Goal: Task Accomplishment & Management: Manage account settings

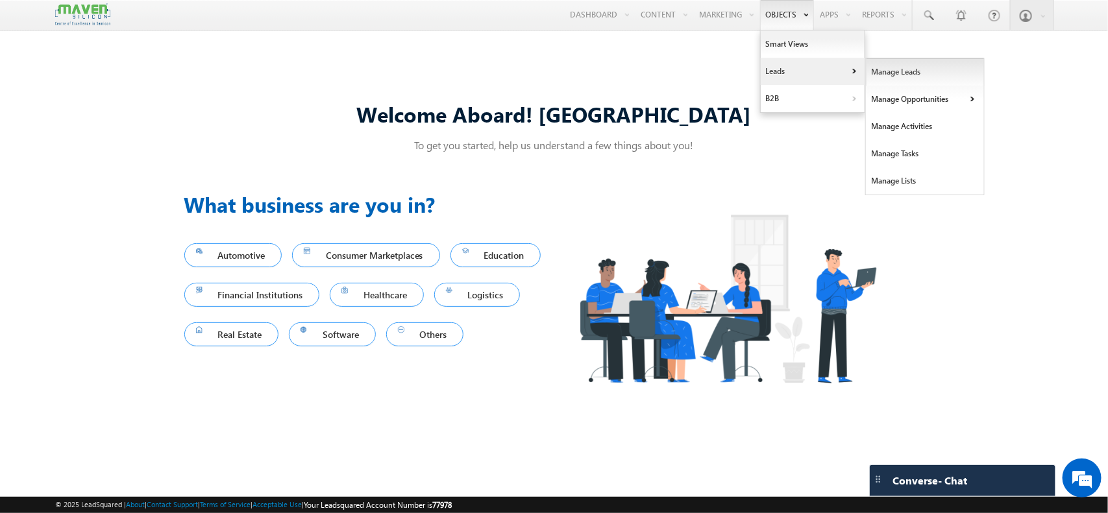
click at [875, 79] on link "Manage Leads" at bounding box center [925, 71] width 119 height 27
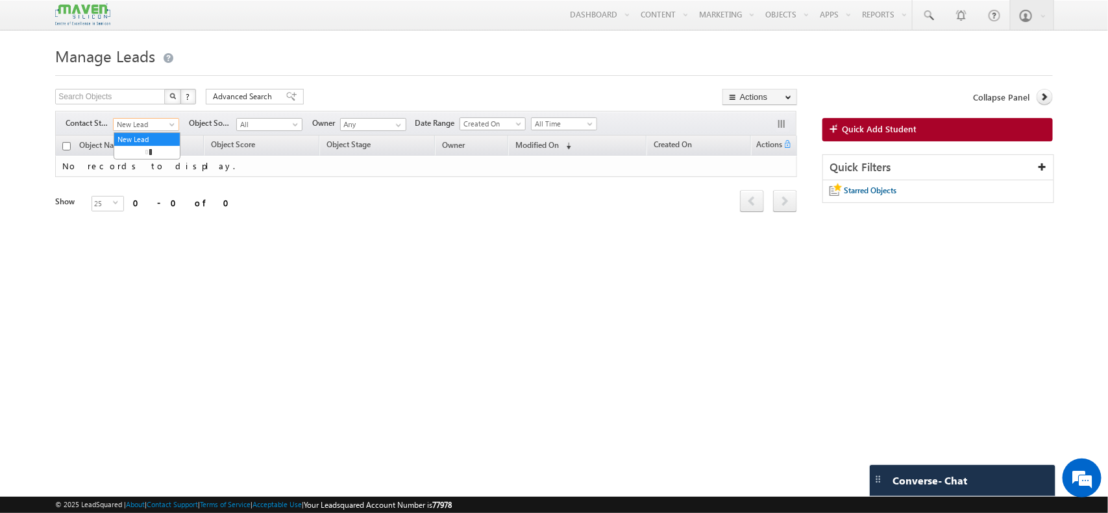
click at [167, 123] on span "New Lead" at bounding box center [145, 125] width 62 height 12
click at [153, 145] on link "All" at bounding box center [147, 140] width 66 height 12
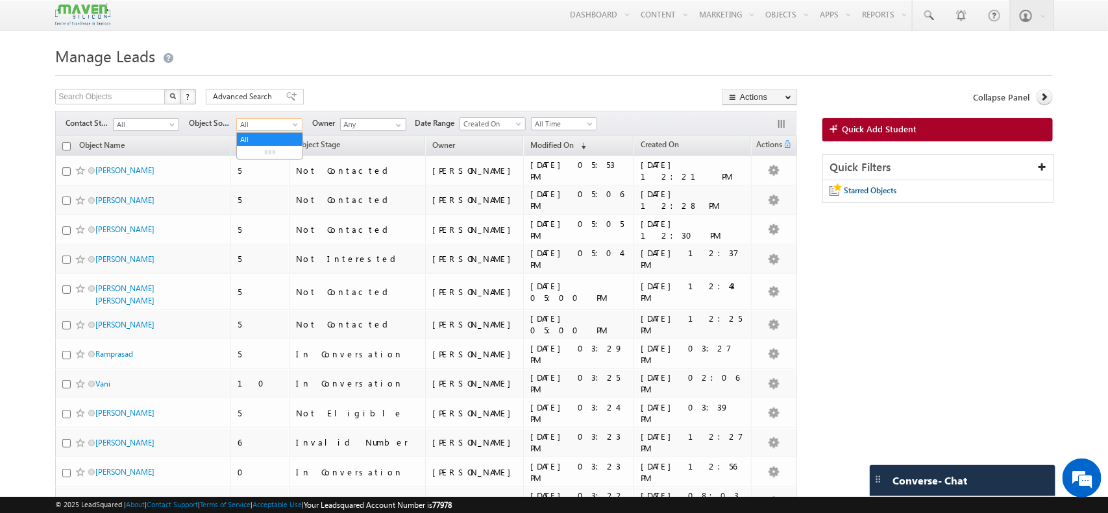
click at [268, 125] on span "All" at bounding box center [268, 125] width 62 height 12
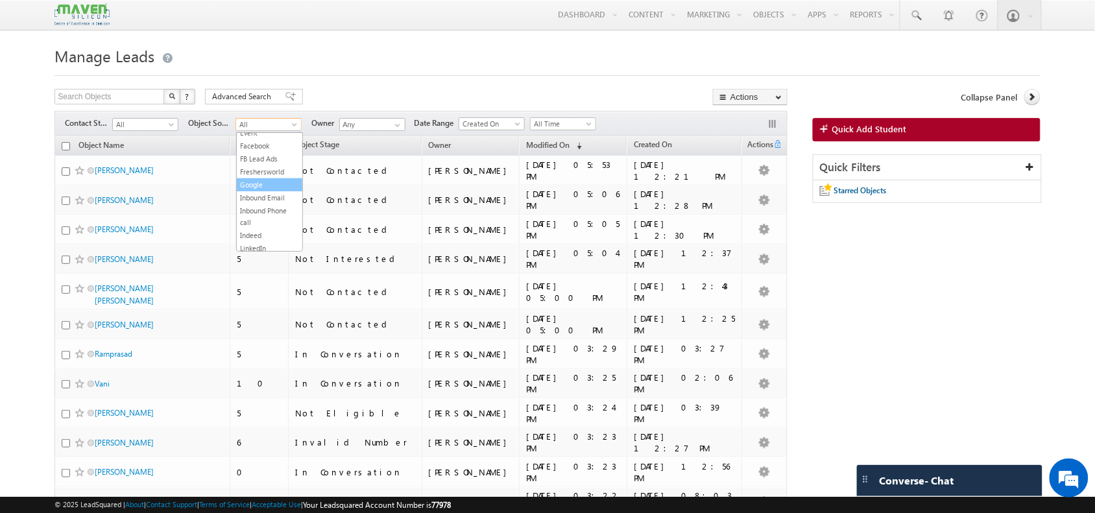
click at [254, 191] on link "Google" at bounding box center [270, 185] width 66 height 12
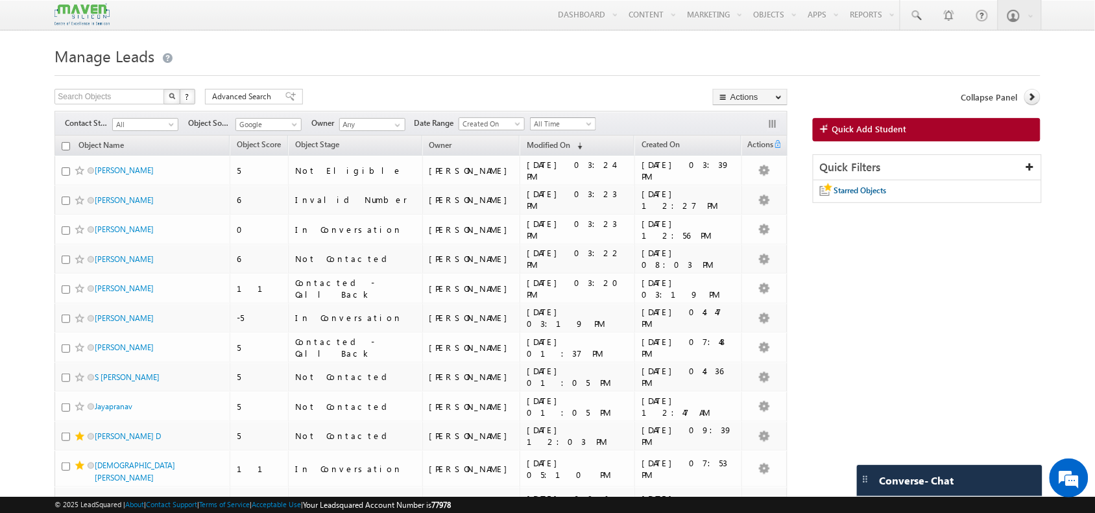
click at [568, 127] on span "All Time" at bounding box center [562, 124] width 62 height 12
click at [571, 239] on link "This Month" at bounding box center [567, 238] width 66 height 12
click at [289, 121] on span "Google" at bounding box center [267, 125] width 62 height 12
click at [578, 90] on div "Search Objects X ? 29 results found Advanced Search Advanced Search Advanced se…" at bounding box center [421, 98] width 733 height 19
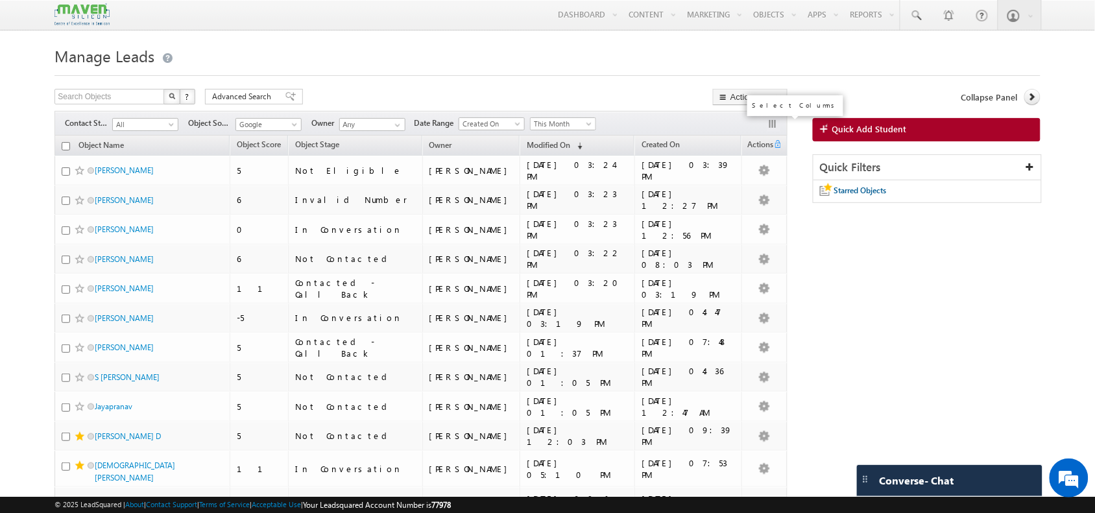
click at [776, 125] on button "button" at bounding box center [774, 125] width 13 height 13
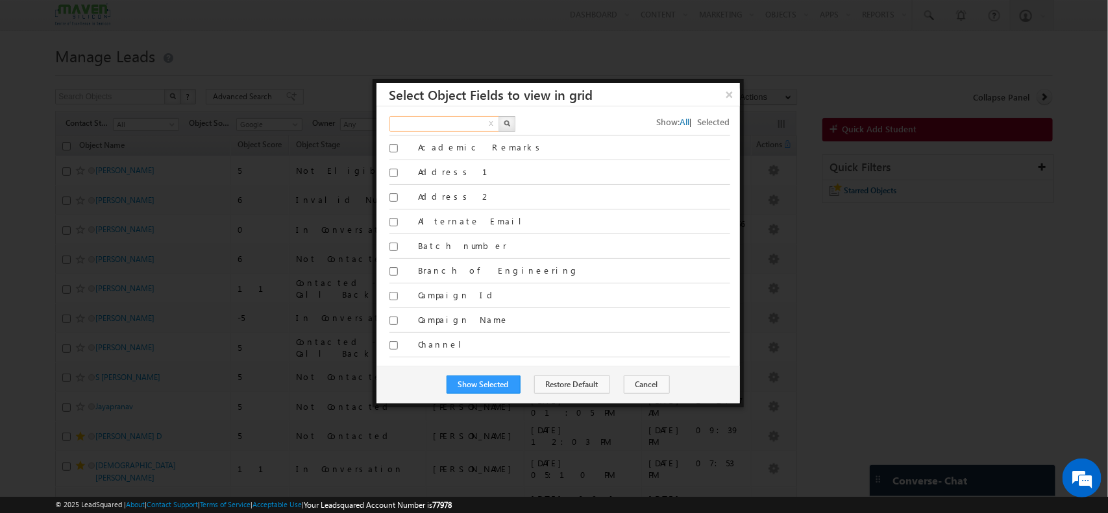
click at [456, 120] on input "text" at bounding box center [444, 124] width 111 height 16
type input "website"
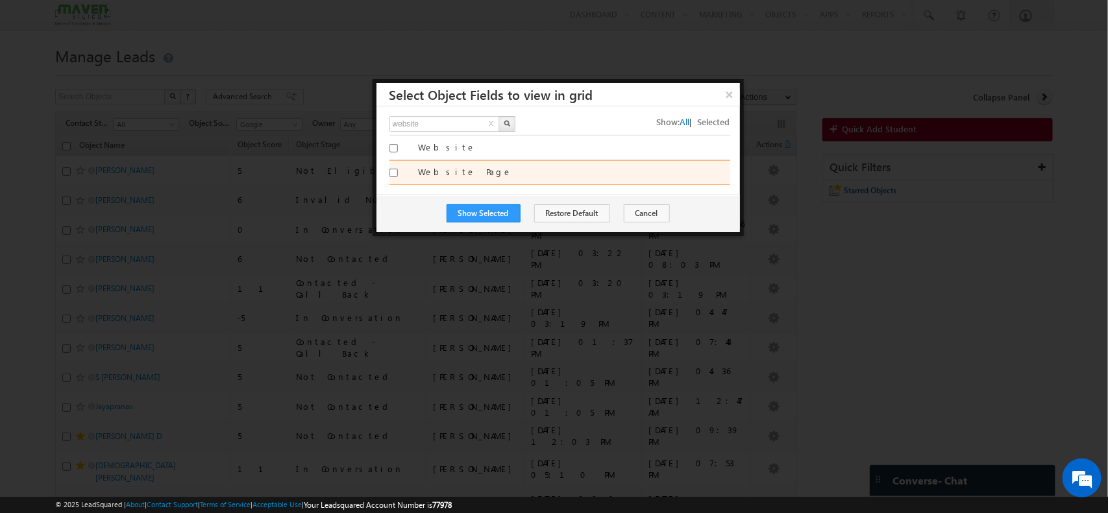
click at [456, 172] on label "Website Page" at bounding box center [574, 172] width 312 height 12
click at [398, 172] on input "Website Page" at bounding box center [393, 173] width 8 height 8
checkbox input "true"
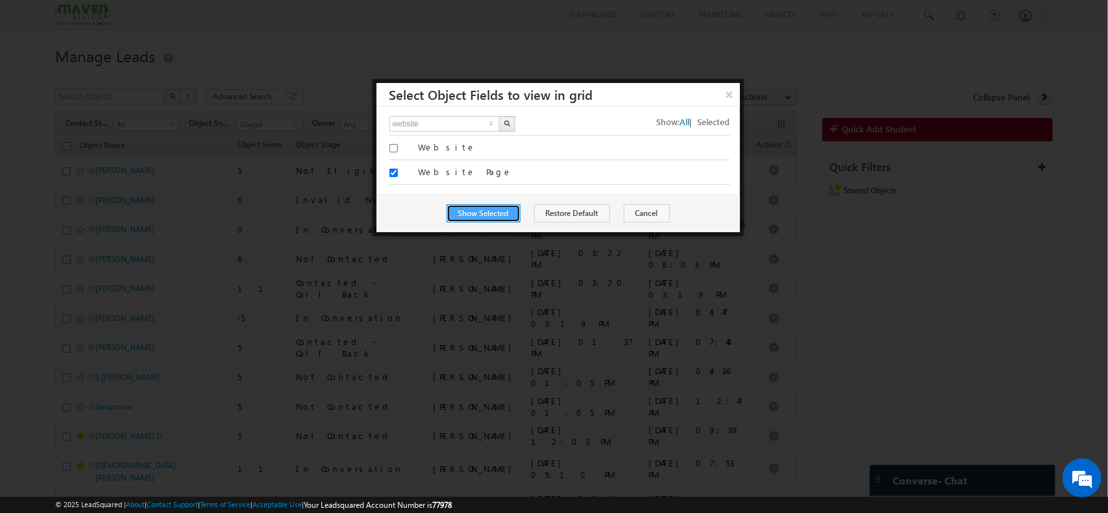
click at [500, 215] on button "Show Selected" at bounding box center [483, 213] width 74 height 18
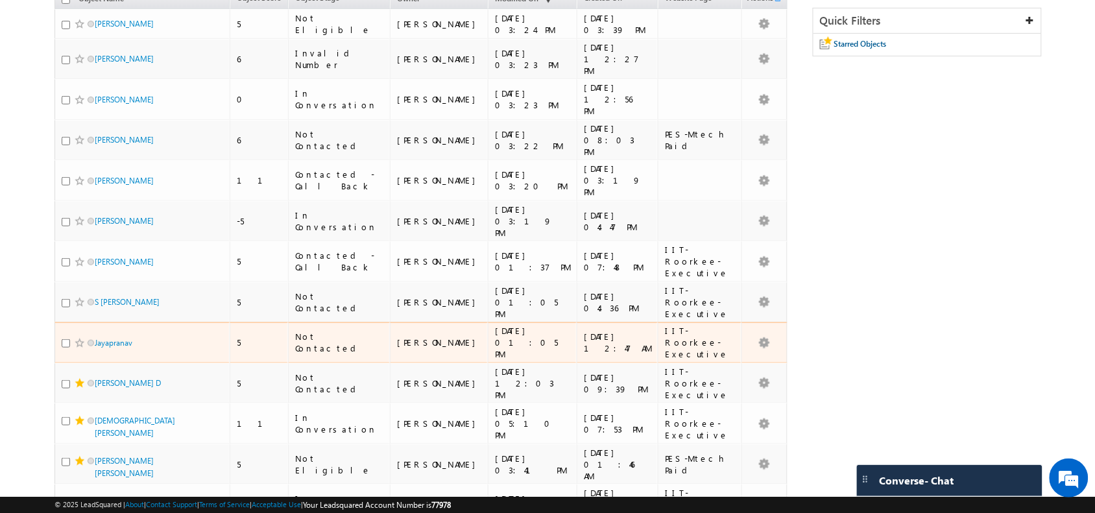
scroll to position [148, 0]
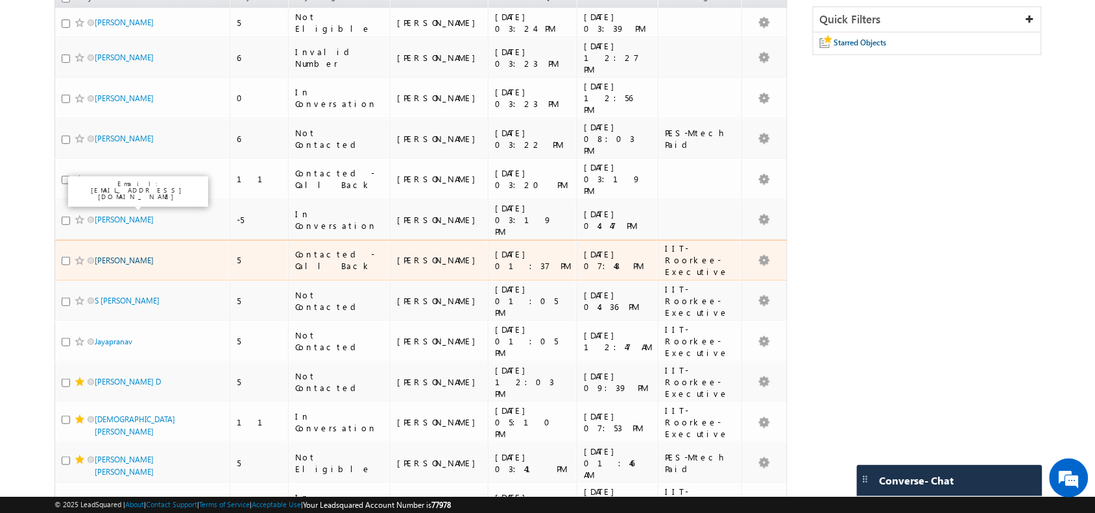
click at [135, 256] on link "Sumeet Bagad" at bounding box center [124, 261] width 59 height 10
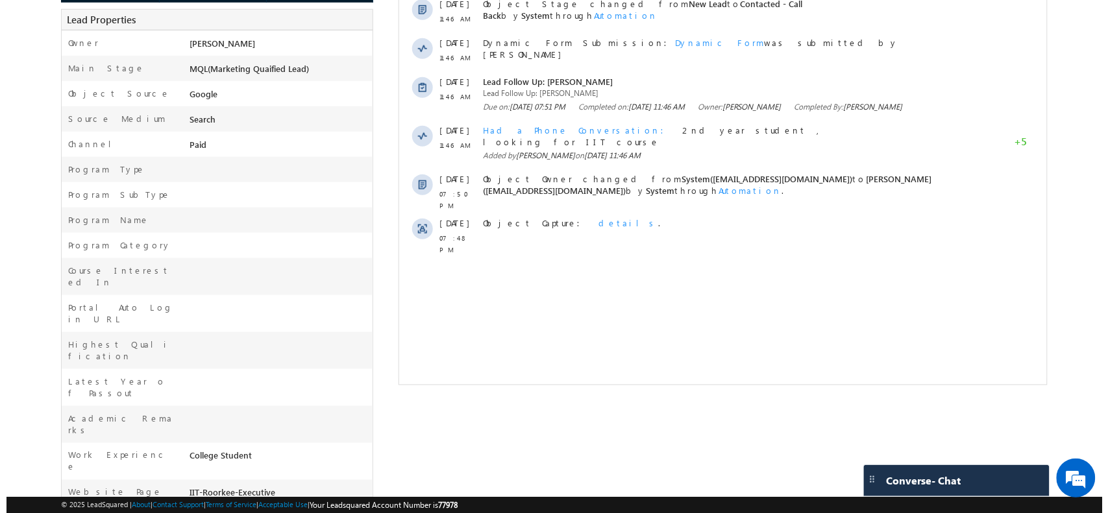
scroll to position [277, 0]
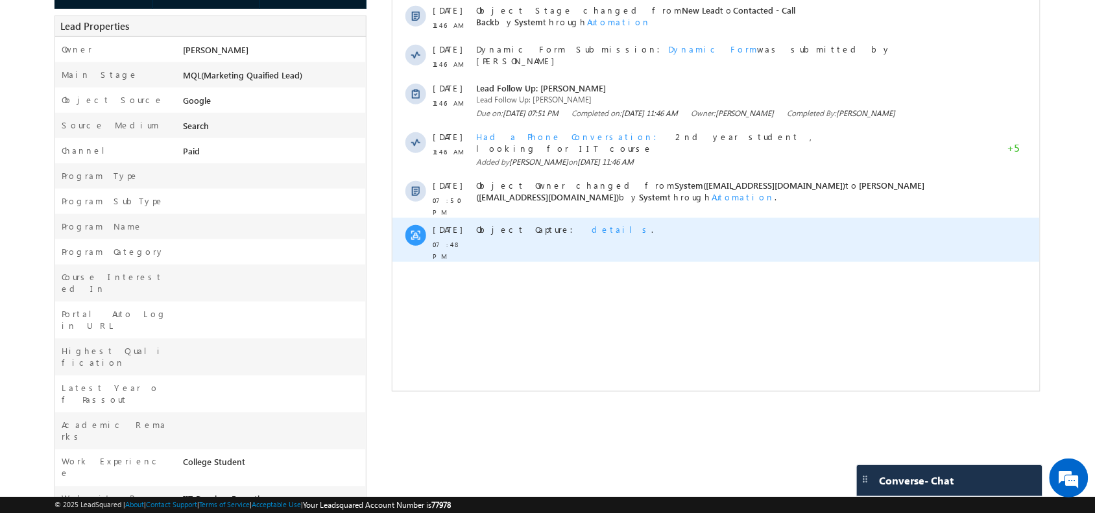
click at [591, 224] on span "details" at bounding box center [621, 229] width 60 height 11
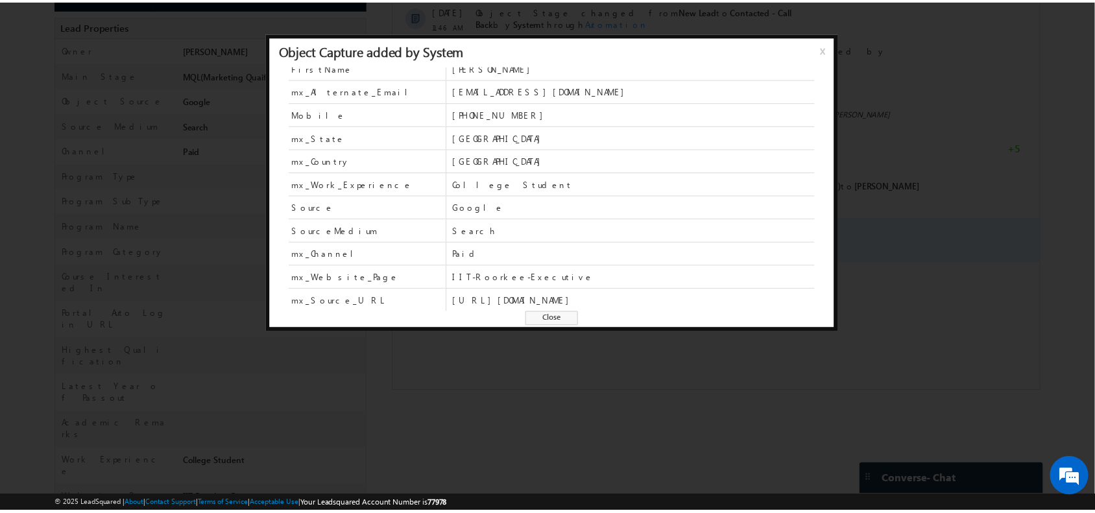
scroll to position [0, 0]
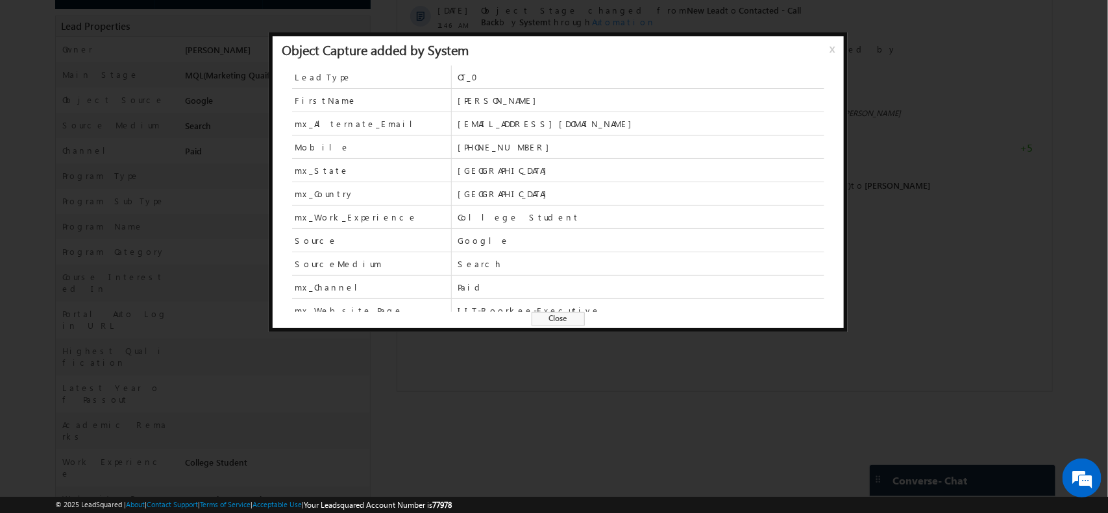
click at [831, 49] on span "x" at bounding box center [834, 53] width 10 height 23
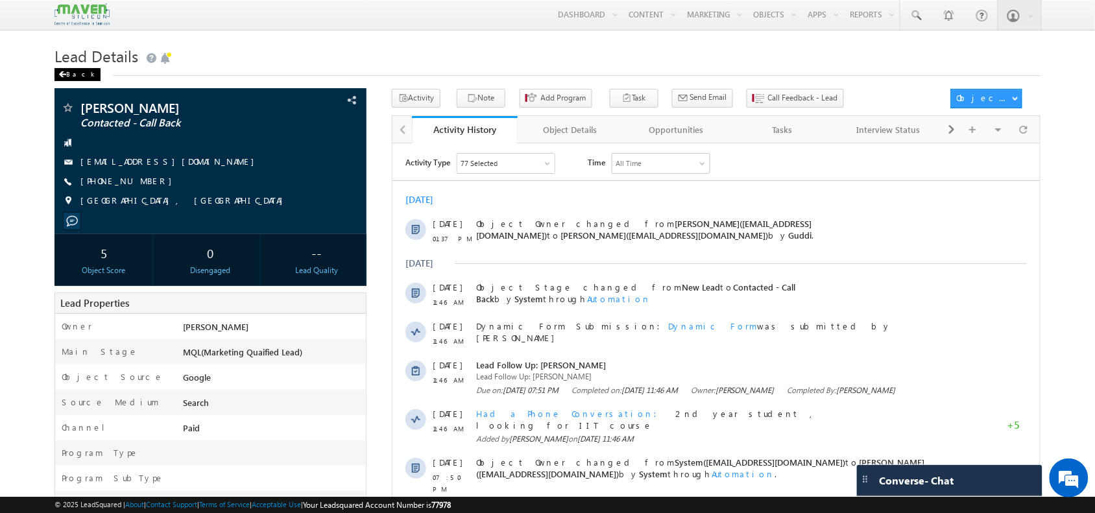
click at [76, 72] on div "Back" at bounding box center [78, 74] width 46 height 13
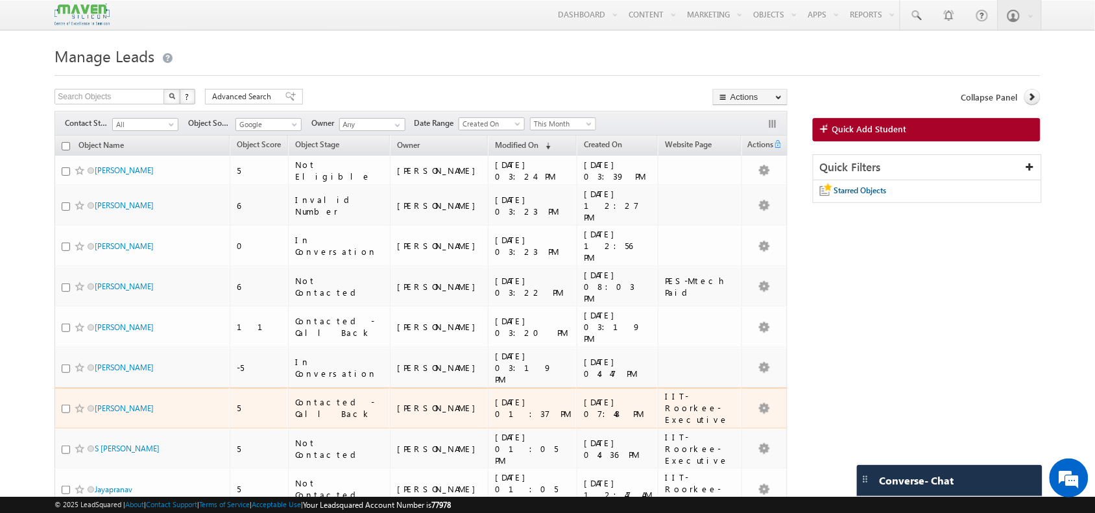
scroll to position [495, 0]
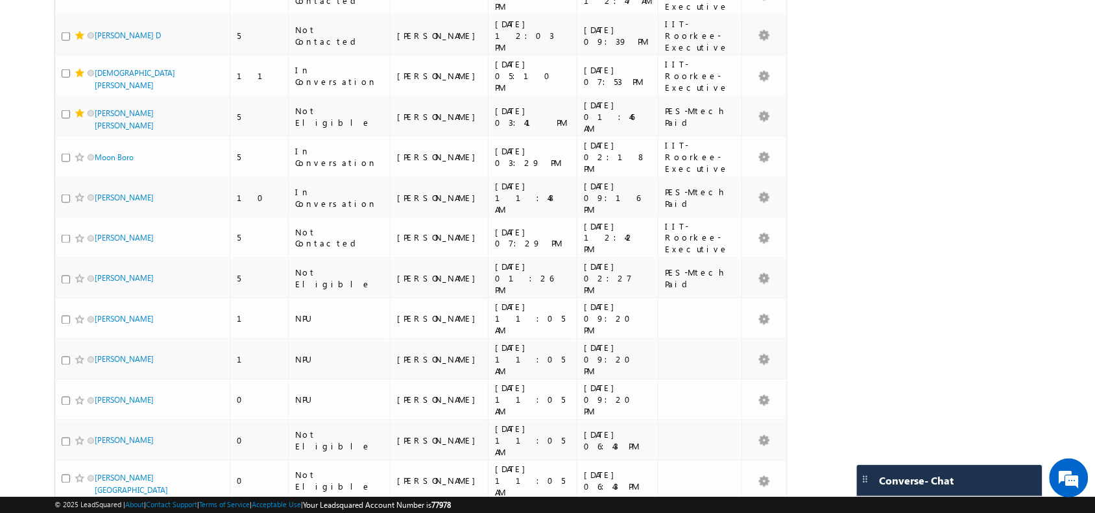
click at [99, 479] on li "50" at bounding box center [99, 477] width 31 height 13
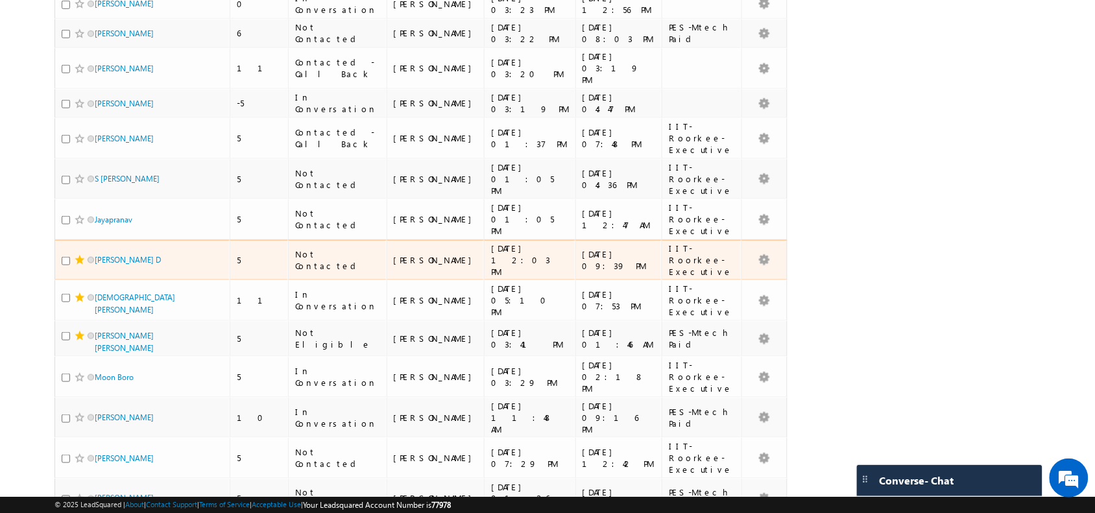
scroll to position [0, 0]
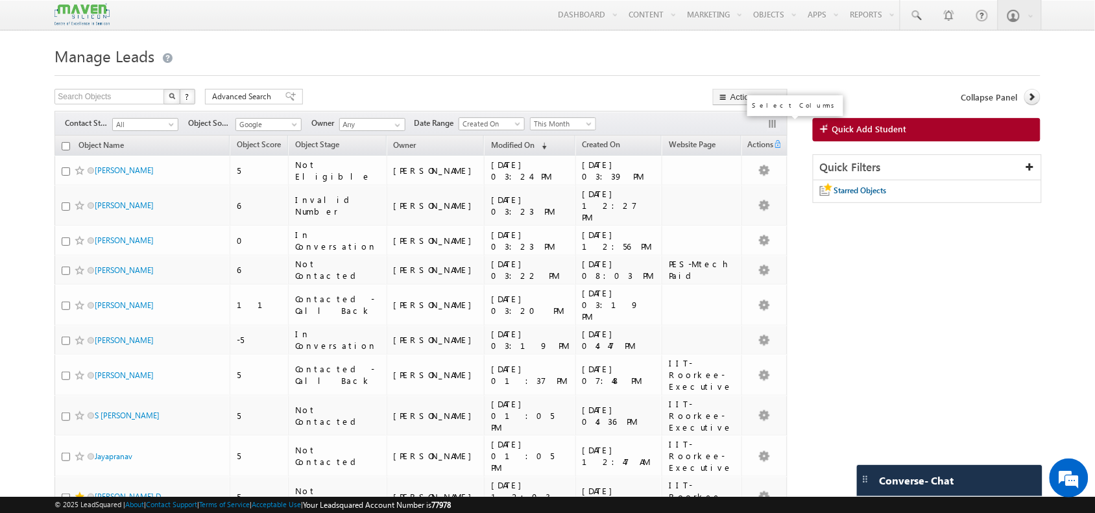
click at [770, 127] on button "button" at bounding box center [774, 125] width 13 height 13
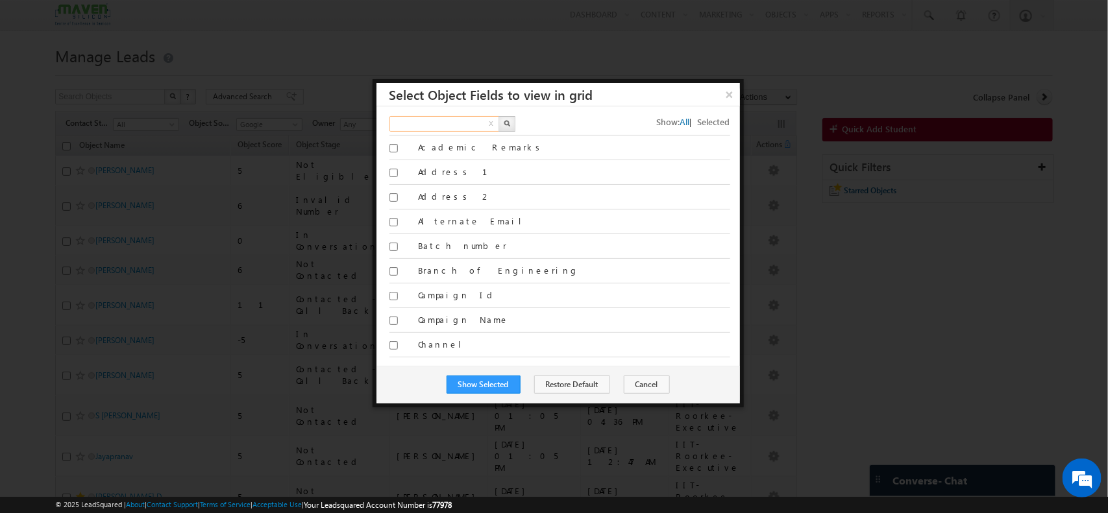
click at [465, 123] on input "text" at bounding box center [444, 124] width 111 height 16
type input "program"
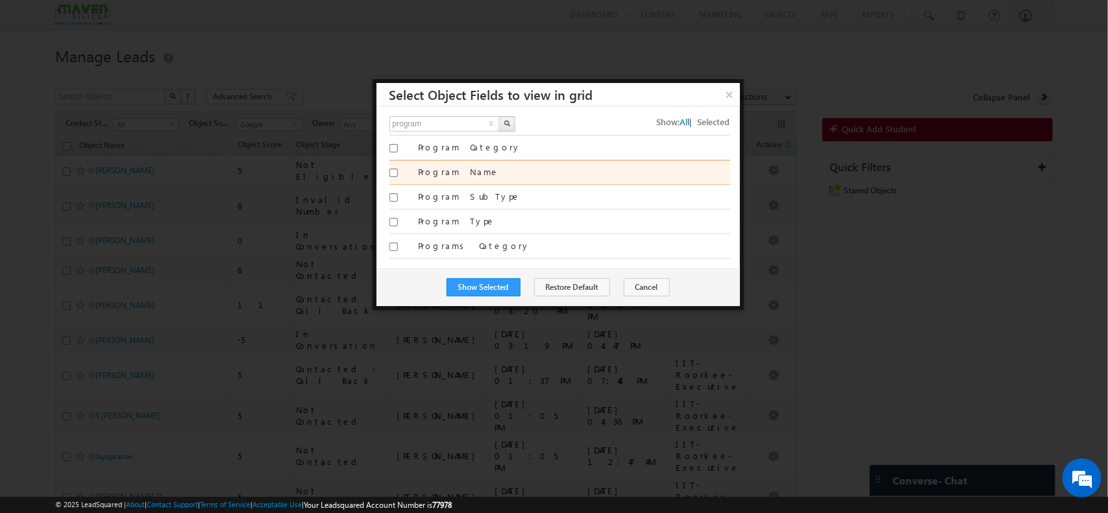
click at [462, 176] on label "Program Name" at bounding box center [574, 172] width 312 height 12
click at [398, 176] on input "Program Name" at bounding box center [393, 173] width 8 height 8
checkbox input "true"
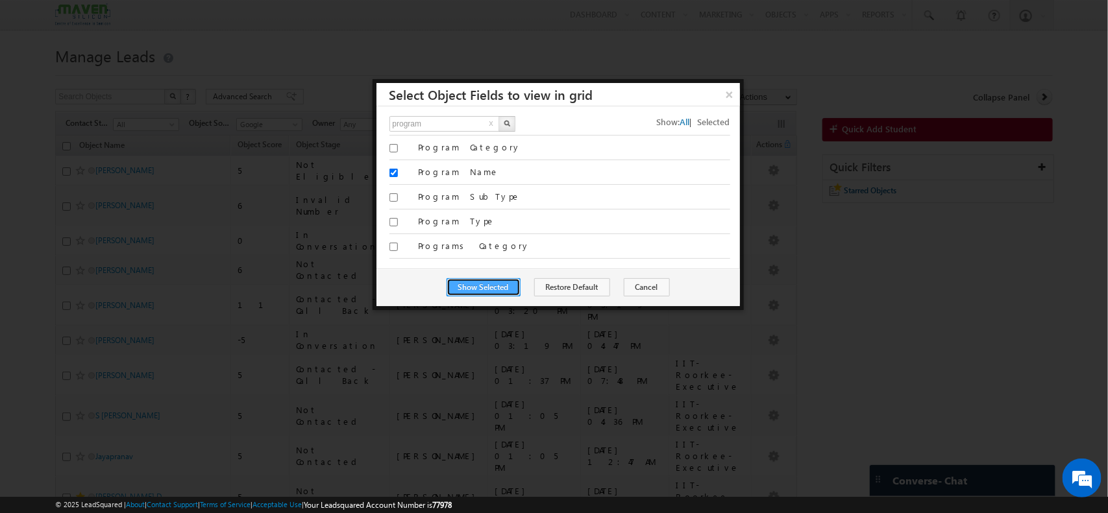
click at [483, 287] on button "Show Selected" at bounding box center [483, 287] width 74 height 18
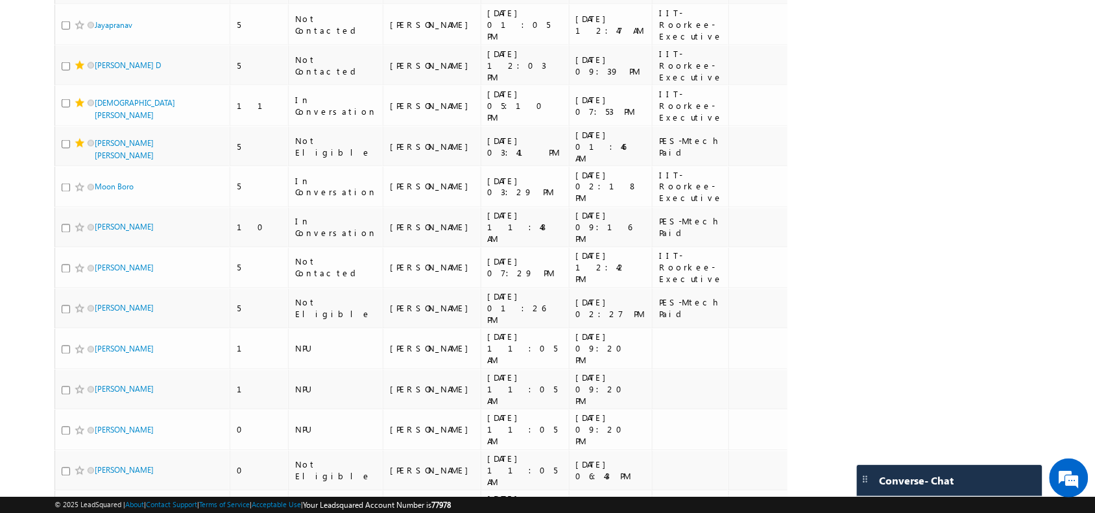
scroll to position [614, 0]
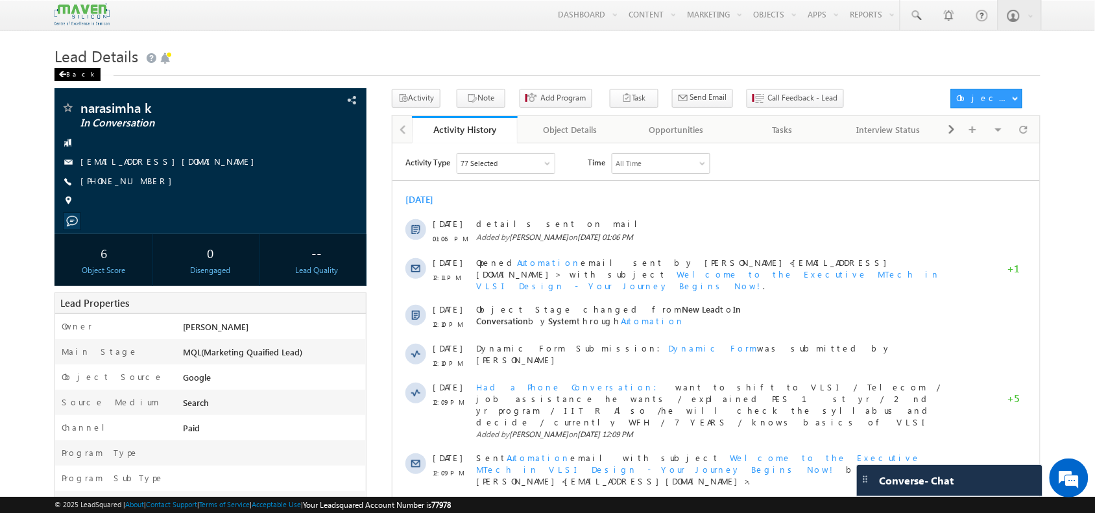
click at [71, 76] on div "Back" at bounding box center [78, 74] width 46 height 13
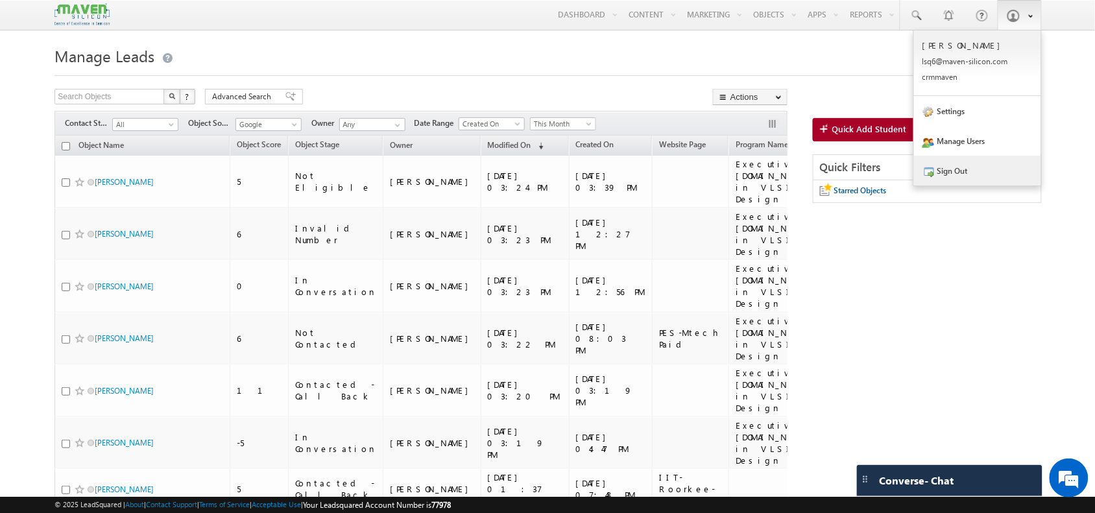
click at [981, 174] on link "Sign Out" at bounding box center [977, 171] width 127 height 30
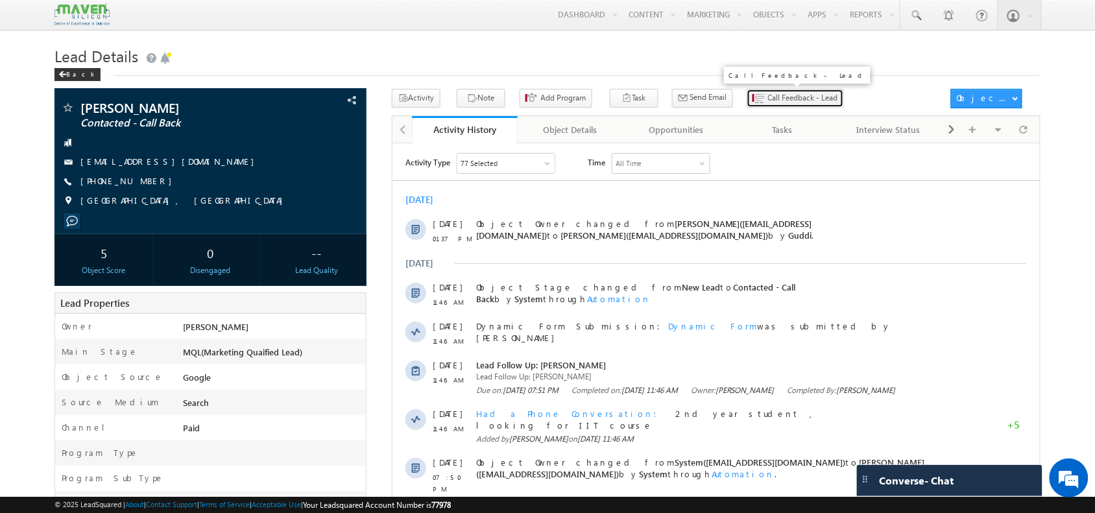
click at [779, 99] on span "Call Feedback - Lead" at bounding box center [803, 98] width 70 height 12
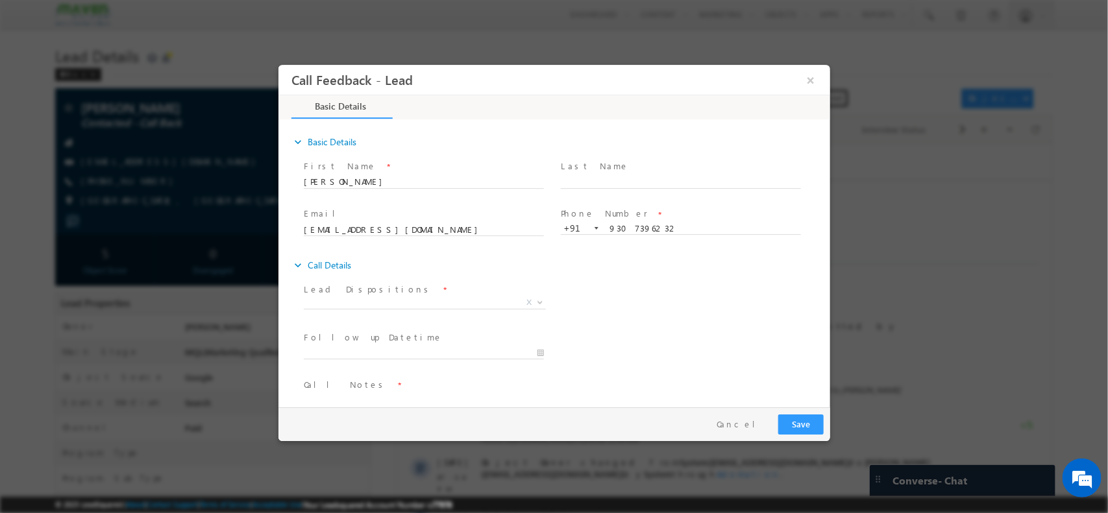
scroll to position [21, 0]
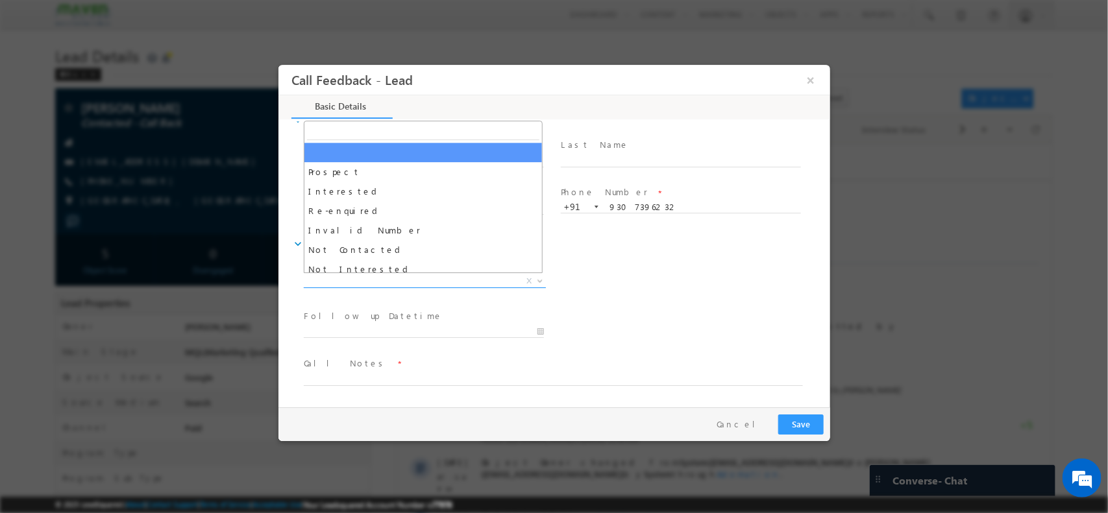
click at [402, 277] on span "X" at bounding box center [424, 281] width 242 height 13
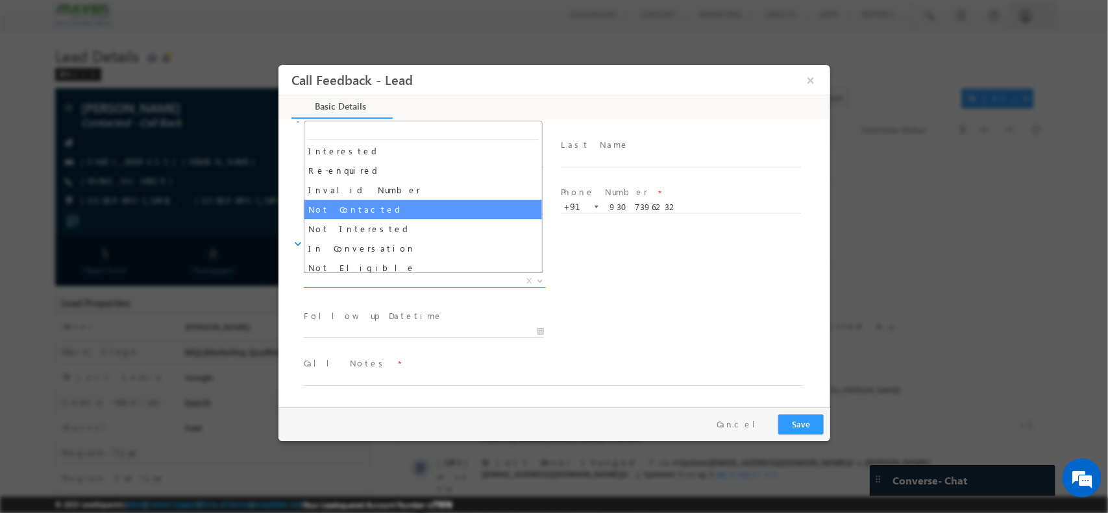
scroll to position [42, 0]
select select "Not Contacted"
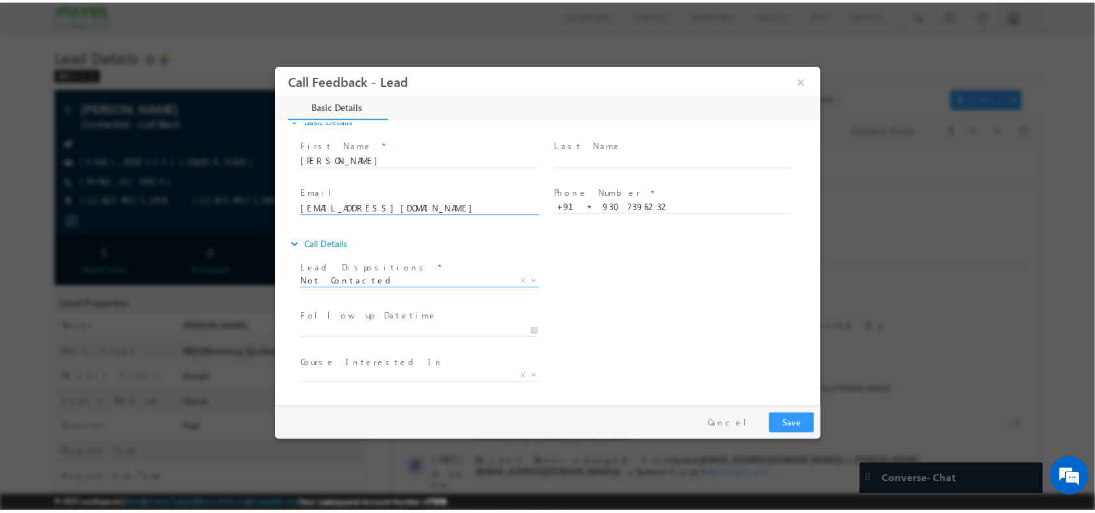
scroll to position [69, 0]
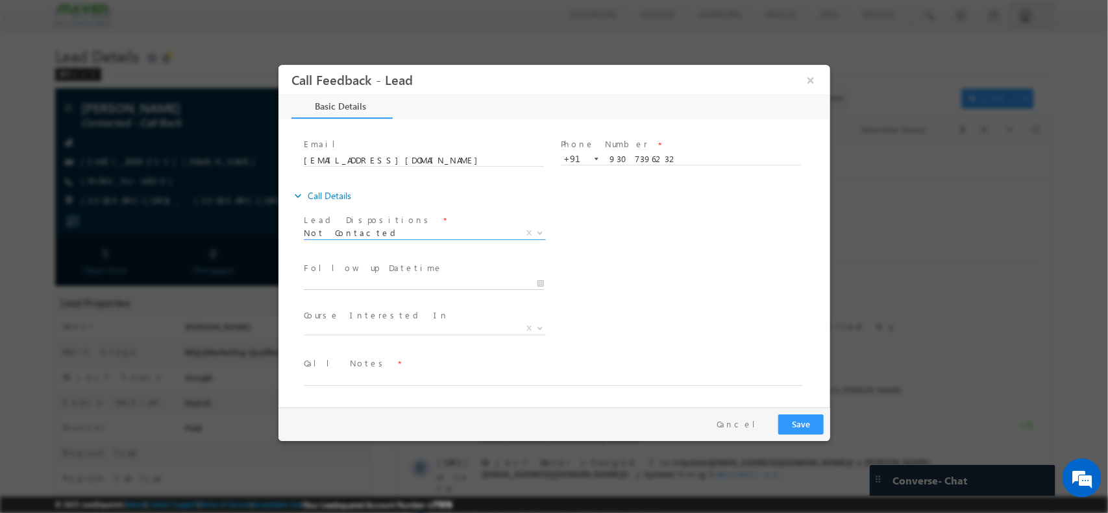
type input "19/09/2025 2:48 PM"
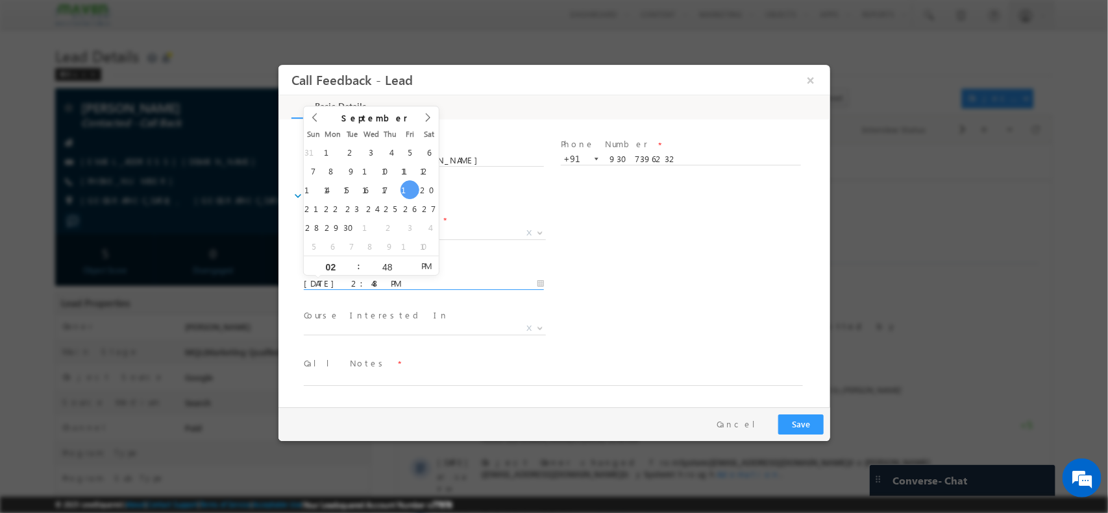
click at [393, 282] on input "19/09/2025 2:48 PM" at bounding box center [423, 283] width 240 height 13
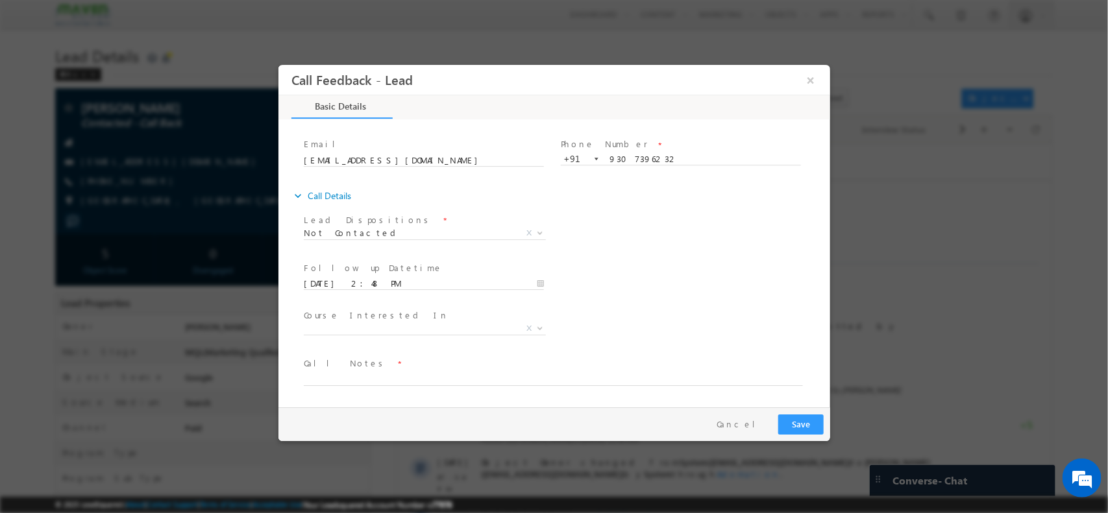
click at [432, 368] on span "Call Notes *" at bounding box center [545, 363] width 485 height 14
click at [425, 369] on span "Call Notes *" at bounding box center [545, 363] width 485 height 14
click at [392, 378] on textarea at bounding box center [552, 378] width 499 height 15
type textarea "NPU"
click at [798, 421] on button "Save" at bounding box center [799, 424] width 45 height 20
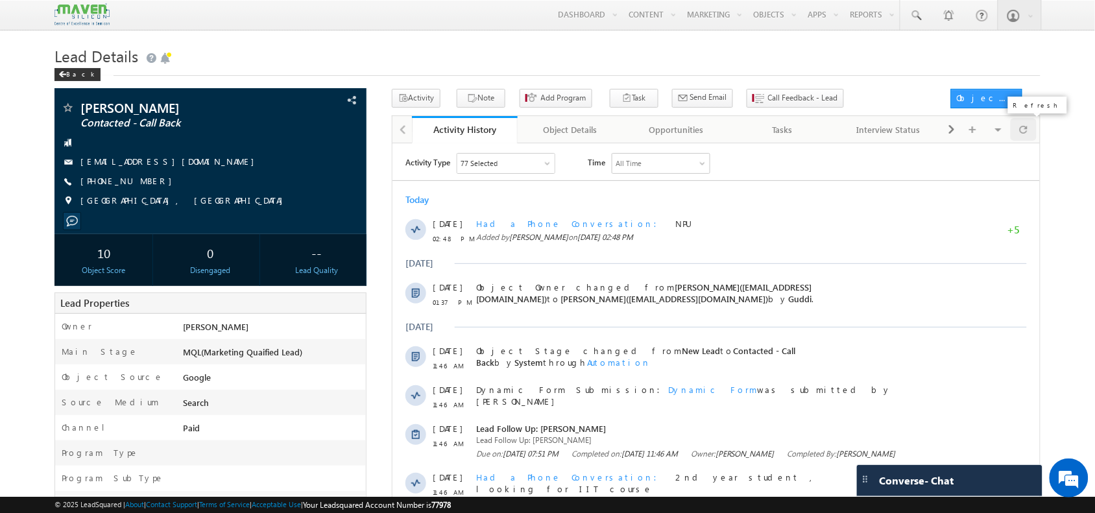
click at [1027, 133] on span at bounding box center [1024, 129] width 8 height 23
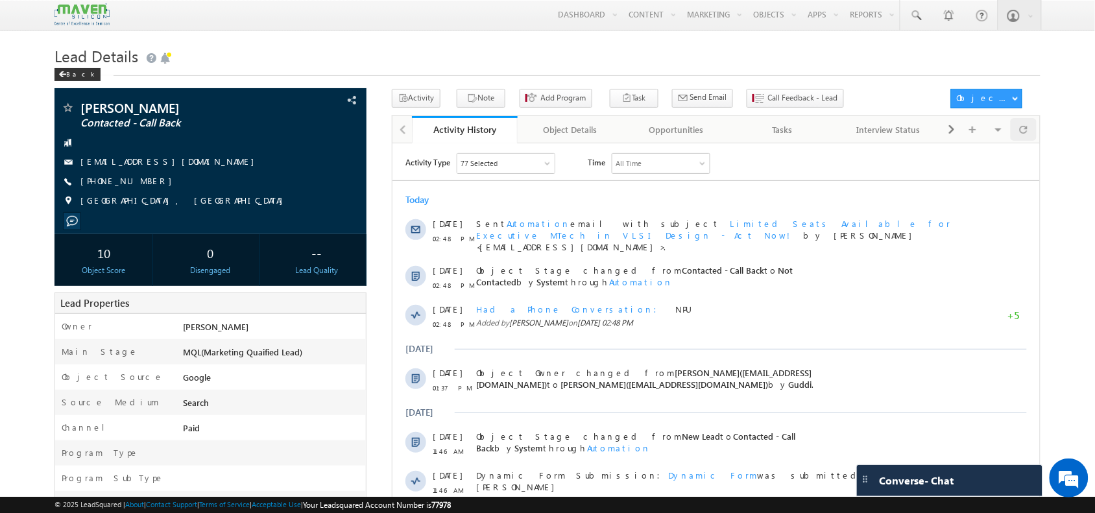
scroll to position [0, 0]
click at [128, 178] on span "+91-9307396232" at bounding box center [129, 181] width 98 height 13
click at [120, 177] on span "+91-9307396232" at bounding box center [129, 181] width 98 height 13
copy span "9307396232"
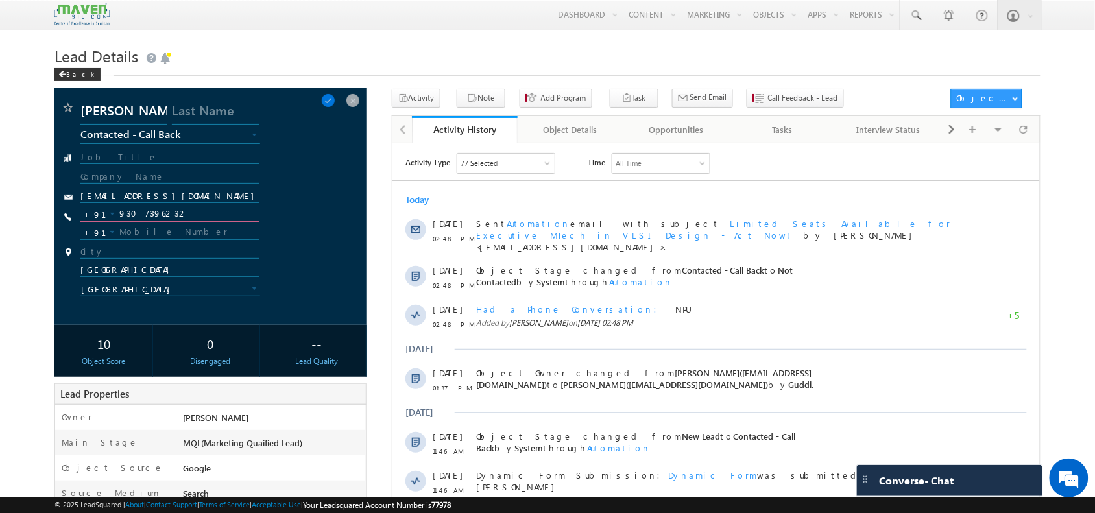
click at [141, 221] on input "9307396232" at bounding box center [169, 214] width 178 height 16
click at [1033, 136] on div at bounding box center [1023, 129] width 25 height 23
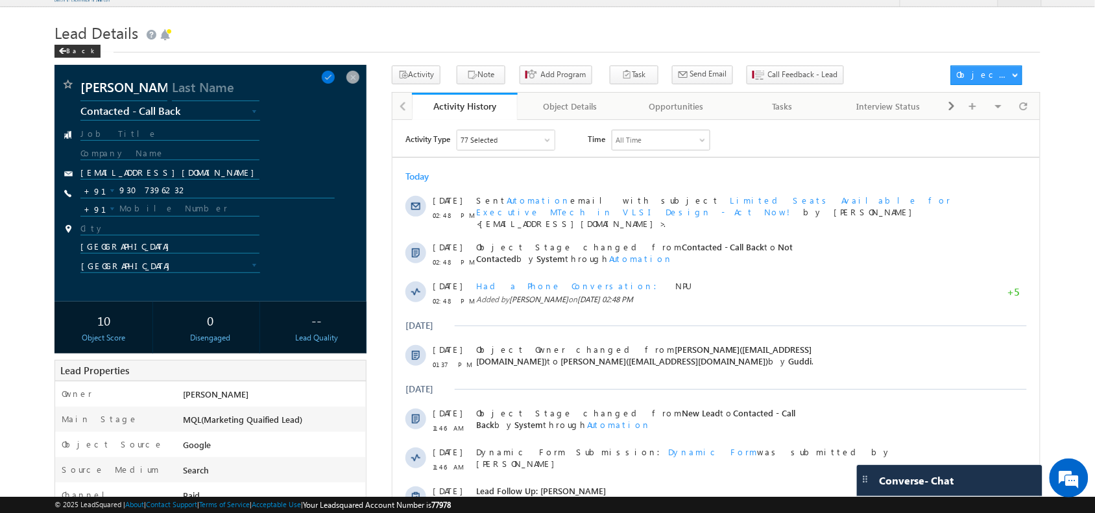
scroll to position [24, 0]
click at [336, 79] on span at bounding box center [328, 76] width 14 height 14
click at [333, 78] on span at bounding box center [328, 76] width 14 height 14
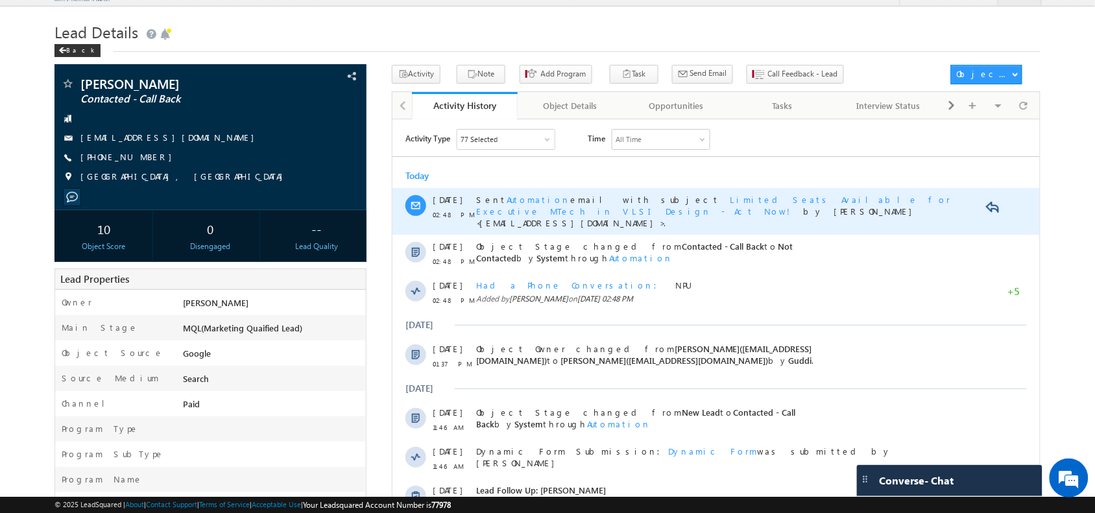
scroll to position [0, 0]
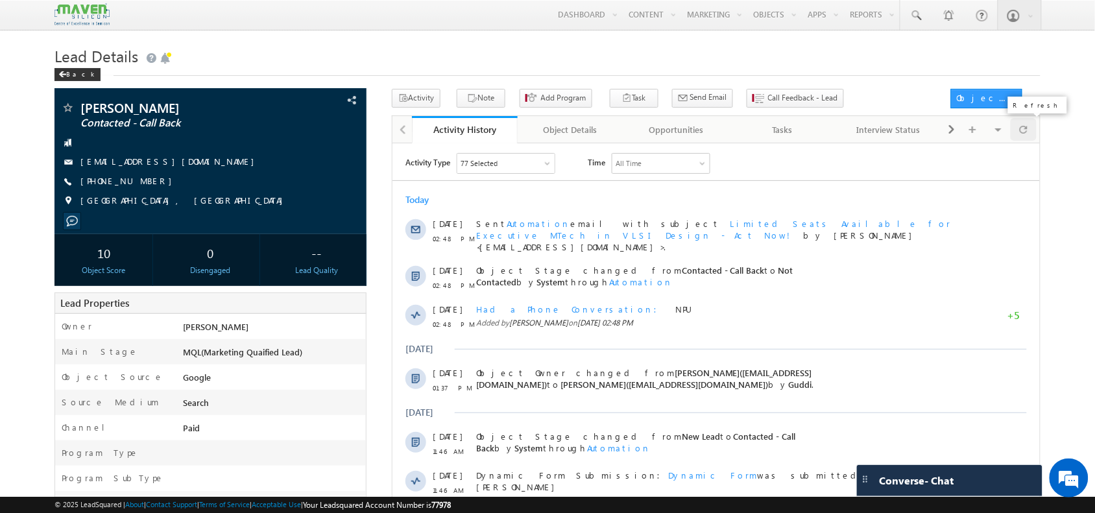
click at [1027, 133] on span at bounding box center [1024, 129] width 8 height 23
click at [1030, 120] on div at bounding box center [1023, 129] width 25 height 23
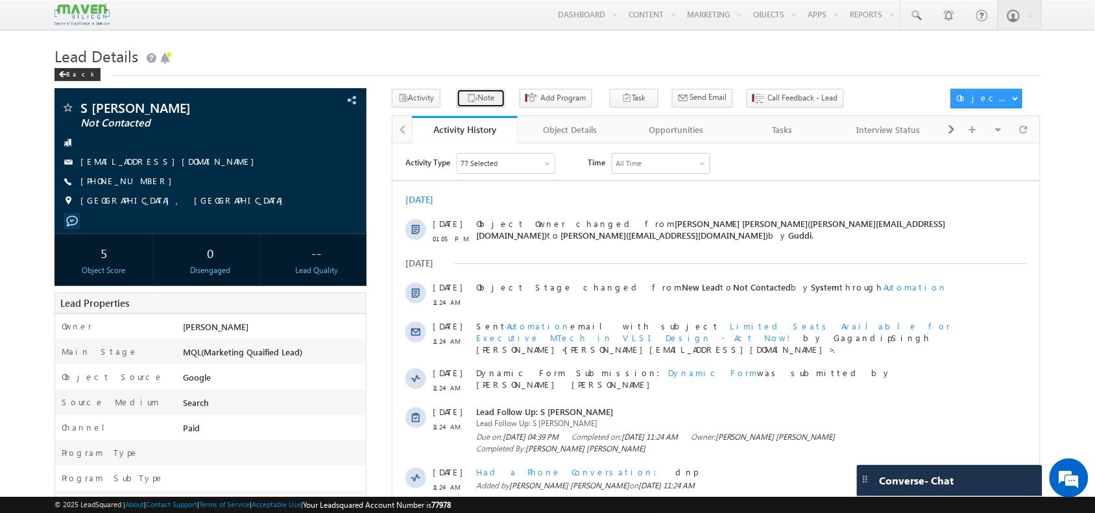
click at [471, 96] on button "Note" at bounding box center [481, 98] width 49 height 19
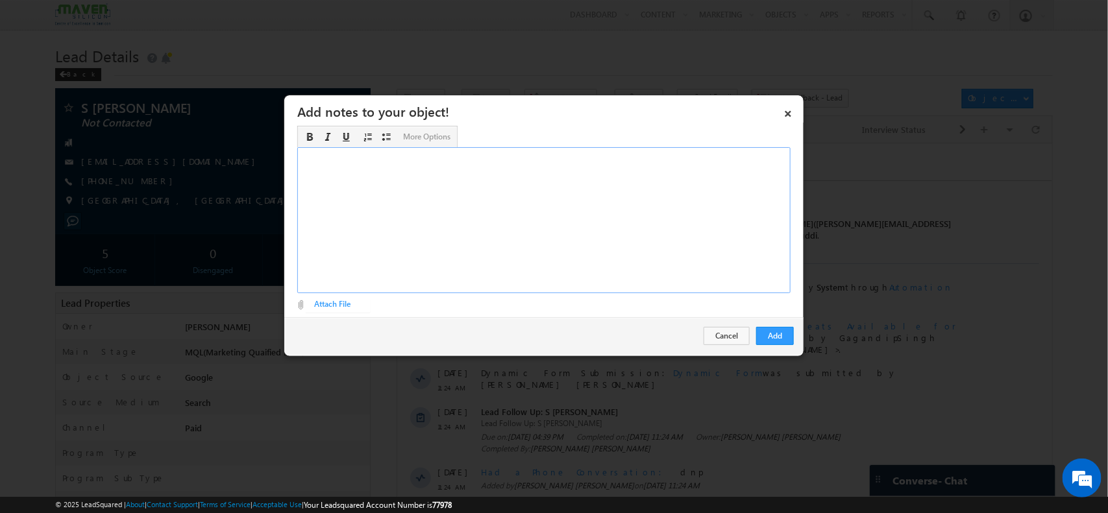
click at [563, 192] on div "Rich Text Editor, Description-inline-editor-div" at bounding box center [543, 220] width 493 height 146
click at [374, 186] on div "final year student Btech - ECE - ​10TH / 12 TH - 60 %" at bounding box center [543, 220] width 493 height 146
click at [357, 185] on div "final year student Btech - ECE - ​10TH / 12 TH - 60 %" at bounding box center [543, 220] width 493 height 146
click at [389, 195] on div "final year student Btech - ECE - 7 th sem -7 Cgpa 10TH / 12 TH - 60 %" at bounding box center [543, 220] width 493 height 146
click at [779, 341] on button "Add" at bounding box center [775, 336] width 38 height 18
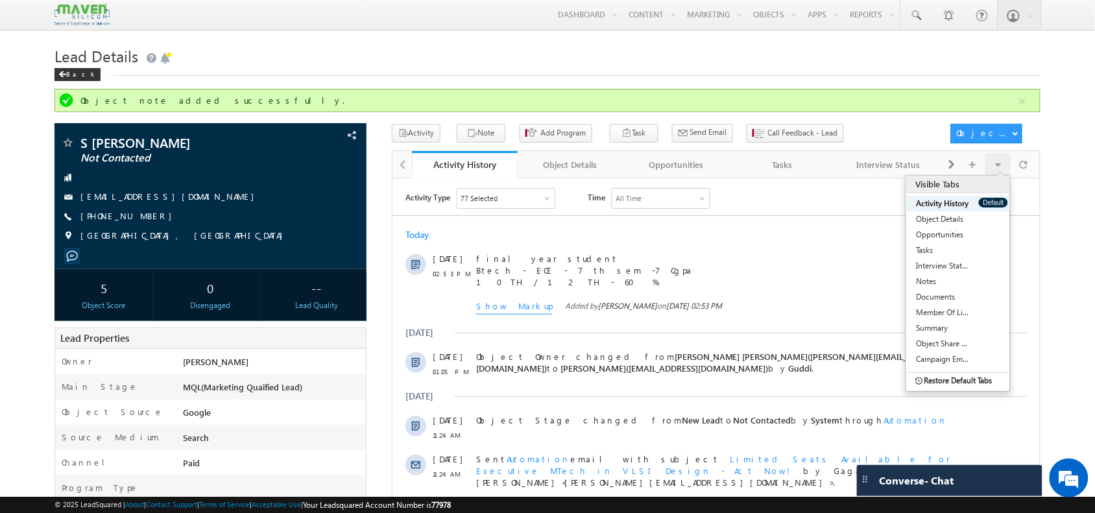
click at [1013, 159] on div "List All Tabs" at bounding box center [1028, 147] width 99 height 23
click at [1013, 159] on div at bounding box center [1023, 164] width 25 height 23
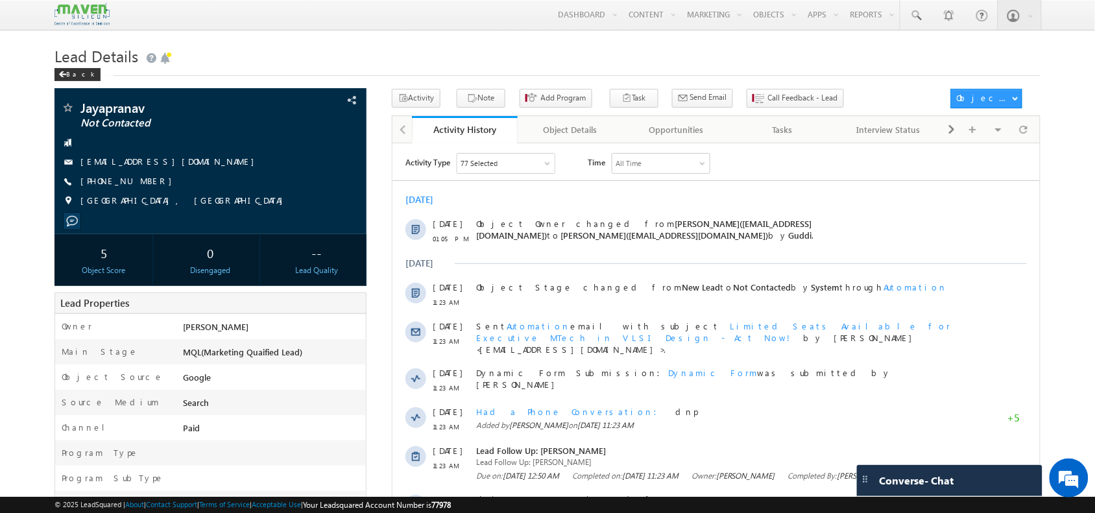
scroll to position [16, 0]
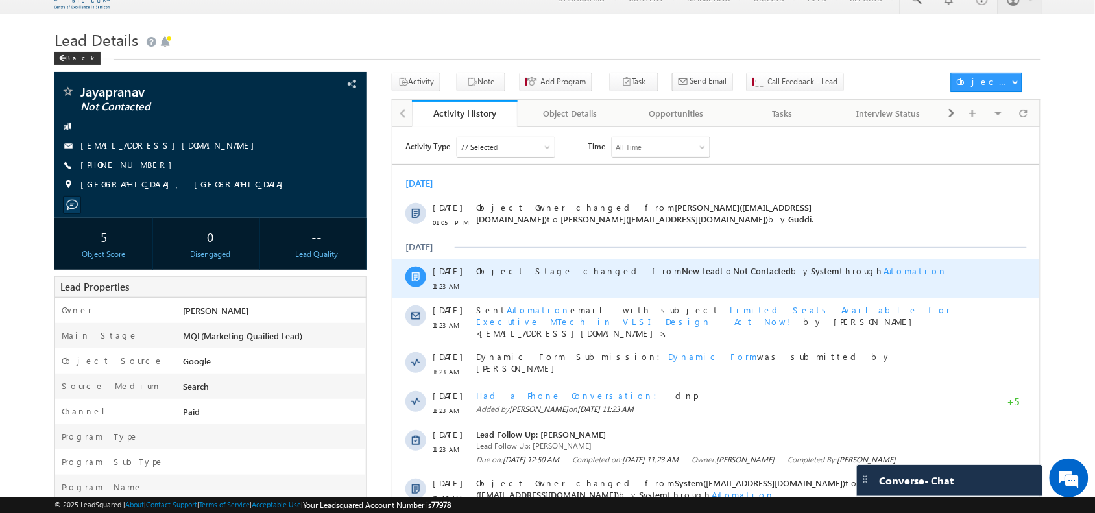
click at [566, 278] on div "Object Stage changed from New Lead to Not Contacted by System through Automation" at bounding box center [714, 278] width 476 height 39
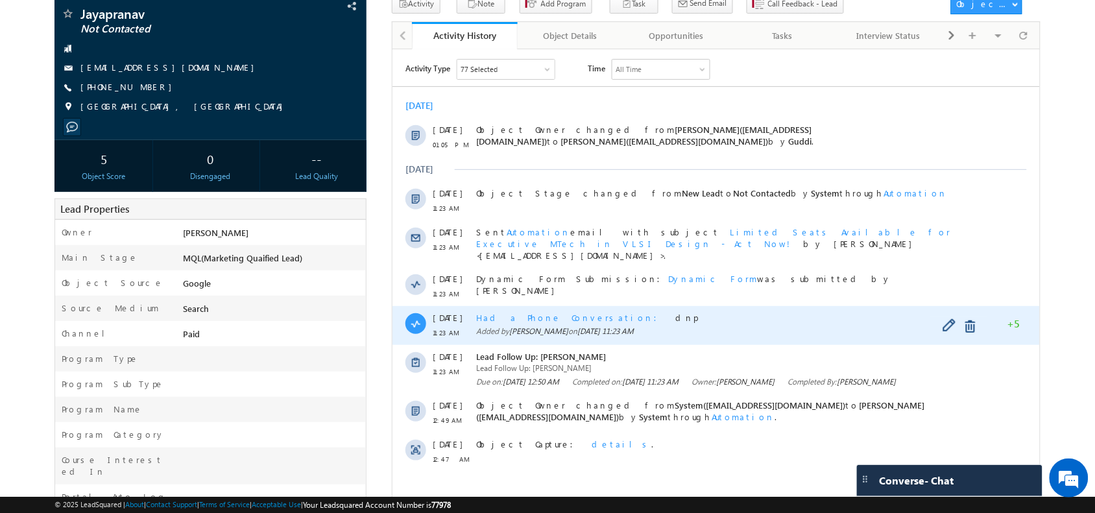
scroll to position [0, 0]
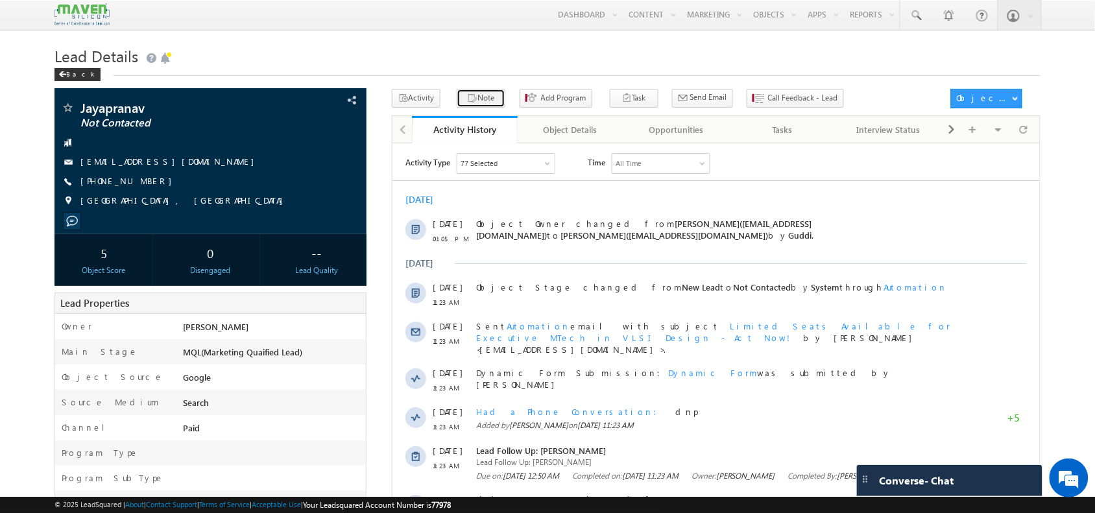
click at [487, 95] on button "Note" at bounding box center [481, 98] width 49 height 19
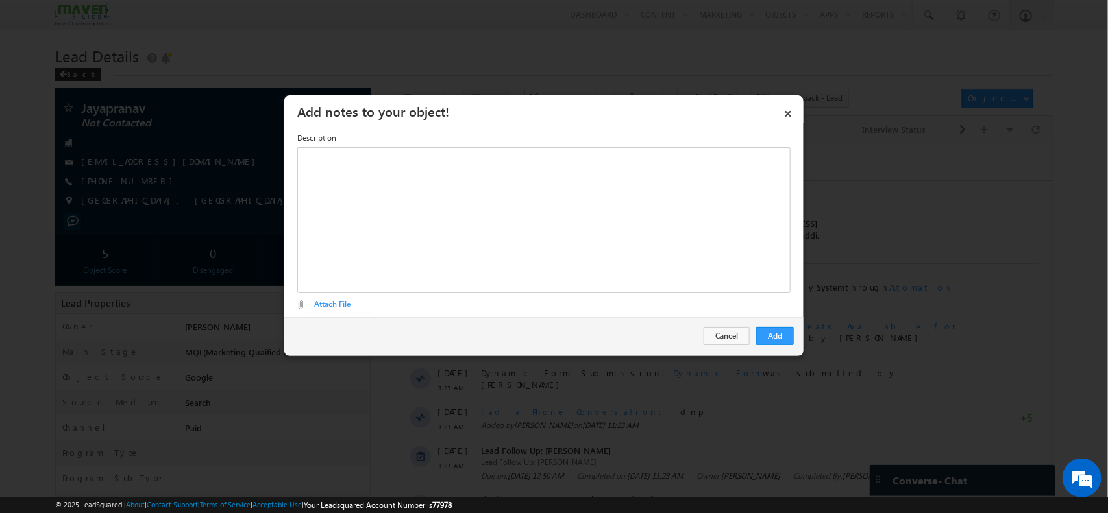
click at [592, 297] on div "Attach File Attach File" at bounding box center [543, 302] width 493 height 18
click at [787, 111] on link "×" at bounding box center [788, 111] width 22 height 23
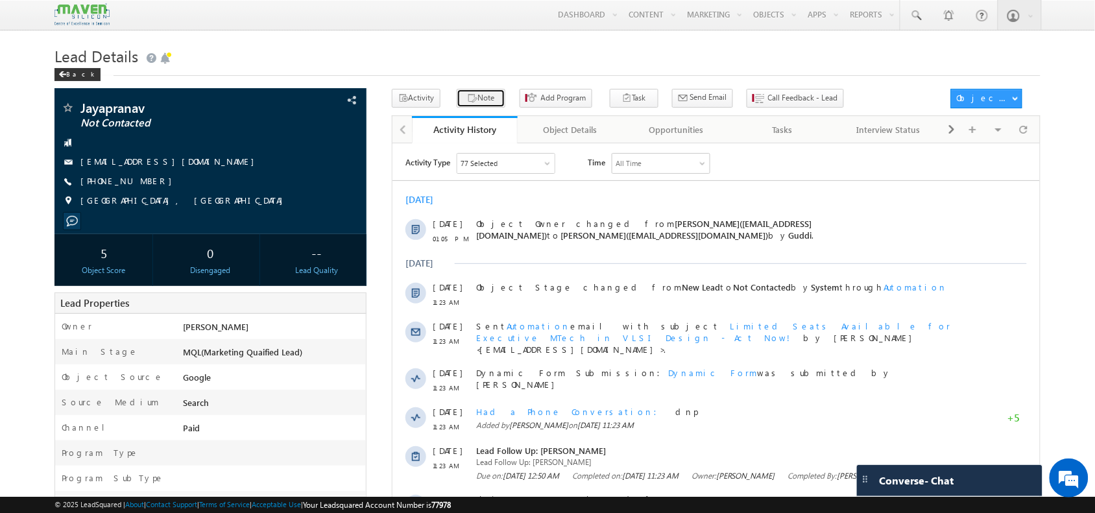
click at [482, 103] on button "Note" at bounding box center [481, 98] width 49 height 19
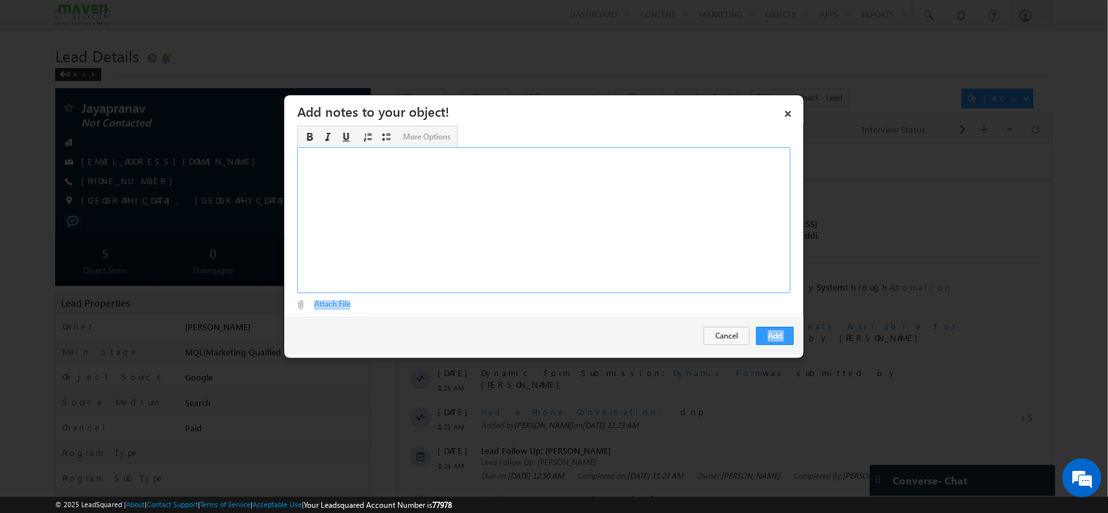
drag, startPoint x: 482, startPoint y: 103, endPoint x: 559, endPoint y: 224, distance: 144.2
click at [559, 224] on div "× Add notes to your object! Description Editor toolbars Basic Styles Bold Itali…" at bounding box center [544, 227] width 520 height 264
click at [559, 224] on div "Rich Text Editor, Description-inline-editor-div" at bounding box center [543, 220] width 493 height 146
click at [559, 224] on div "Education: 2 year student /ECE" at bounding box center [543, 220] width 493 height 146
click at [432, 169] on div "Education: 2 year student /ECE / Career" at bounding box center [543, 220] width 493 height 146
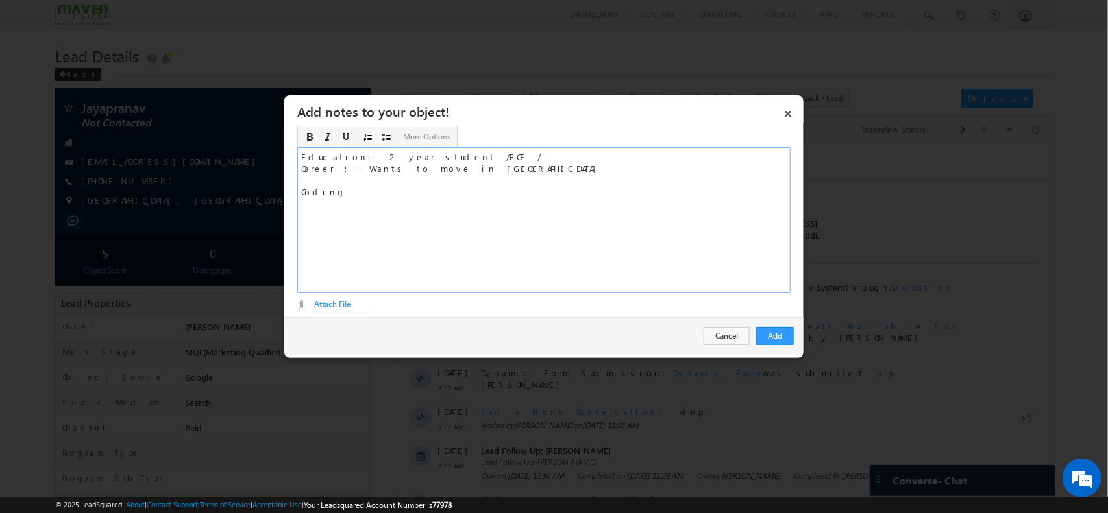
click at [362, 192] on div "Education: 2 year student /ECE / Career :- Wants to move in VLSI Coding ​" at bounding box center [543, 220] width 493 height 146
click at [779, 329] on button "Add" at bounding box center [775, 336] width 38 height 18
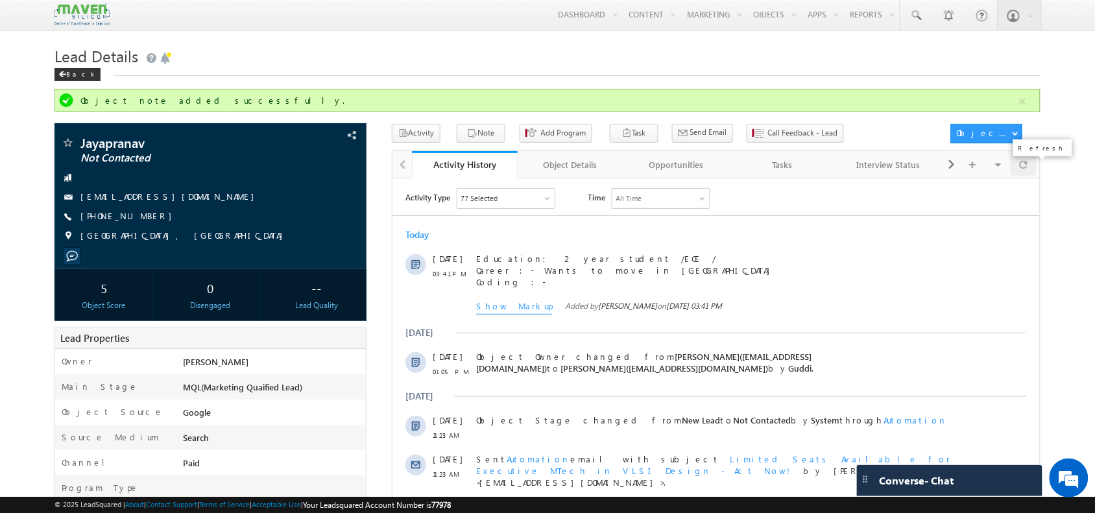
click at [1018, 175] on div at bounding box center [1023, 164] width 25 height 23
click at [1036, 164] on div at bounding box center [1023, 164] width 25 height 23
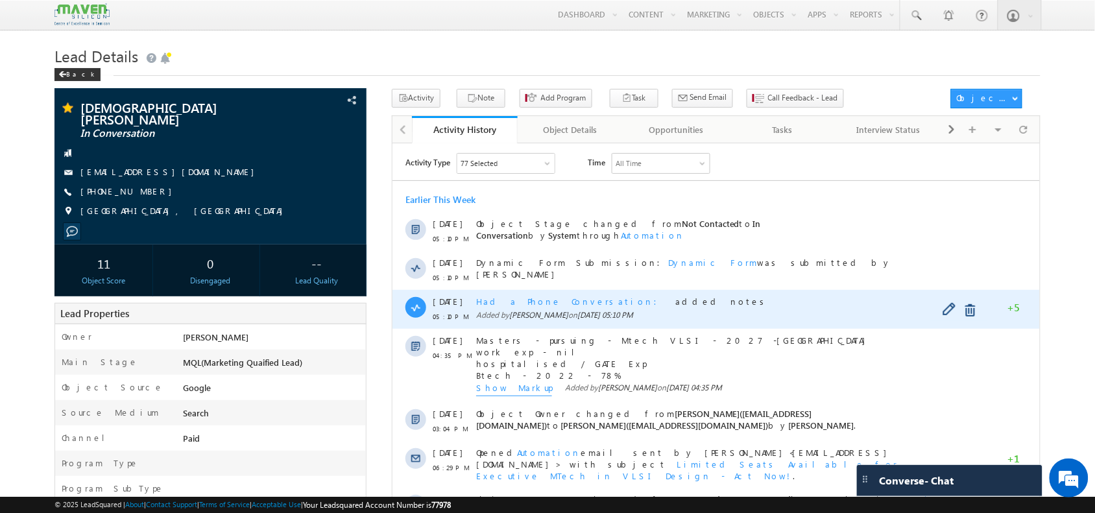
scroll to position [80, 0]
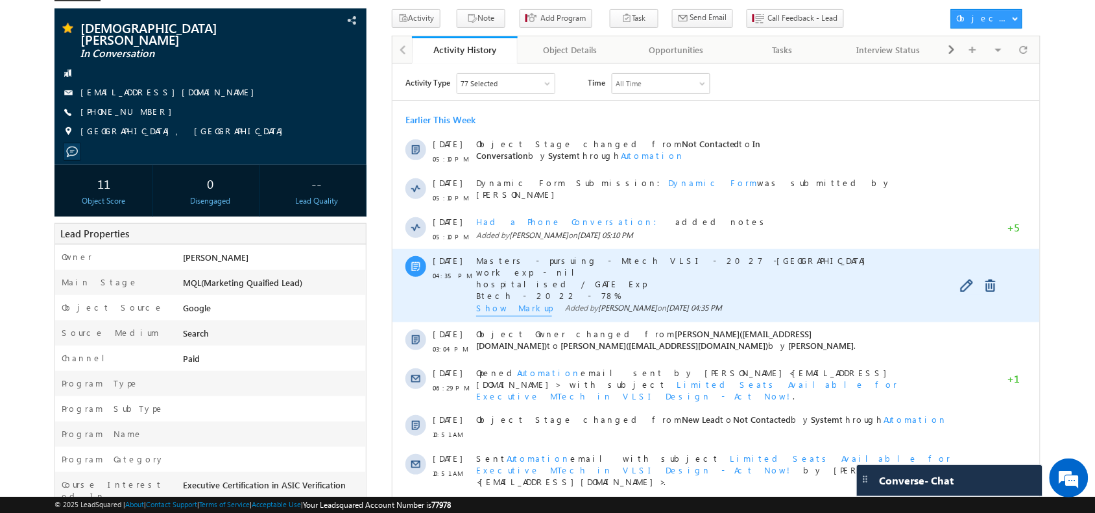
click at [504, 308] on span "Show Markup" at bounding box center [514, 309] width 76 height 14
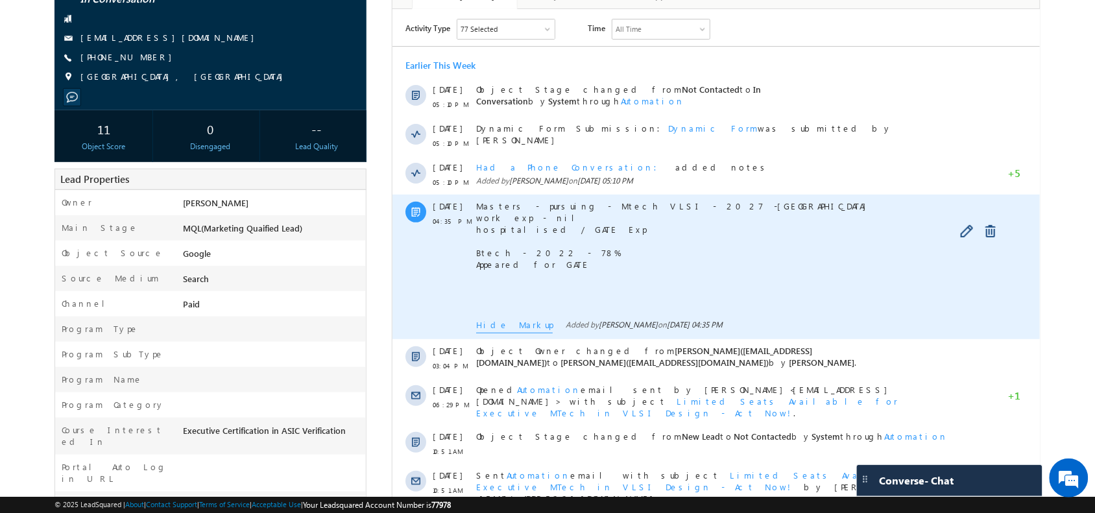
scroll to position [0, 0]
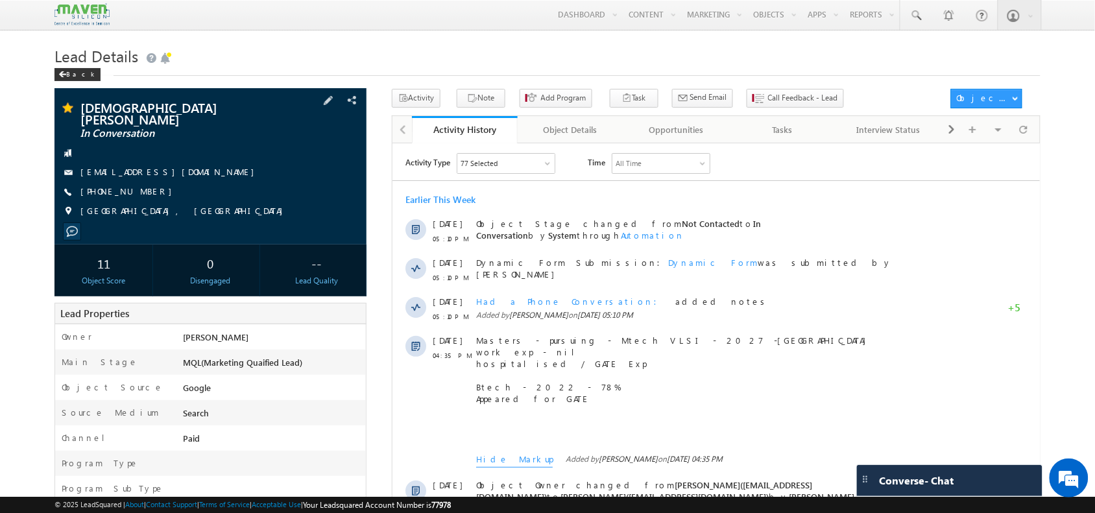
click at [119, 186] on span "[PHONE_NUMBER]" at bounding box center [129, 192] width 98 height 13
drag, startPoint x: 151, startPoint y: 183, endPoint x: 169, endPoint y: 192, distance: 19.7
click at [169, 192] on div "VAIBHAV TIWARI In Conversation vaibhav24tiwari20@gmail.com +91-8077025743" at bounding box center [210, 162] width 299 height 123
copy div "+91-8077025743"
click at [1021, 136] on span at bounding box center [1024, 129] width 8 height 23
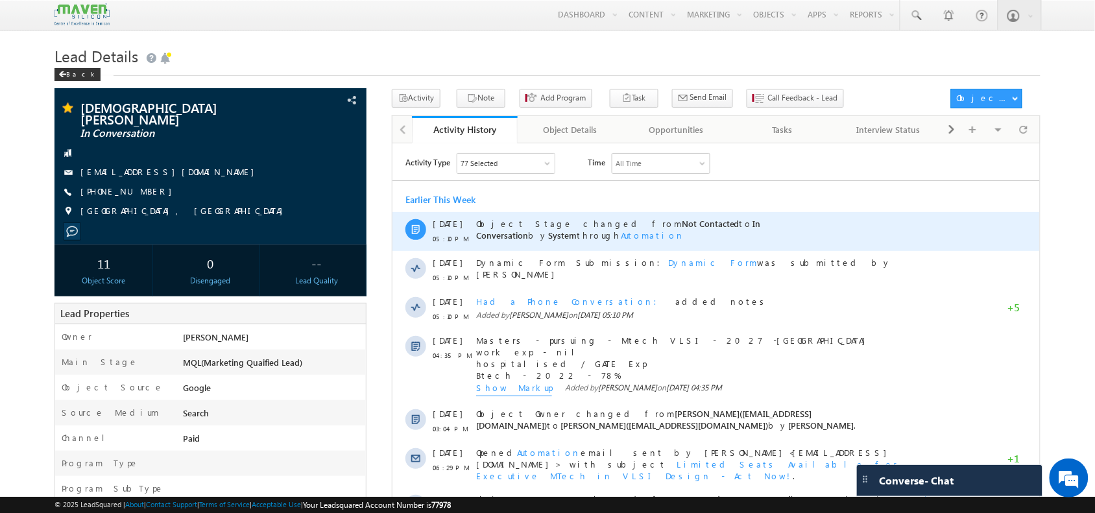
scroll to position [37, 0]
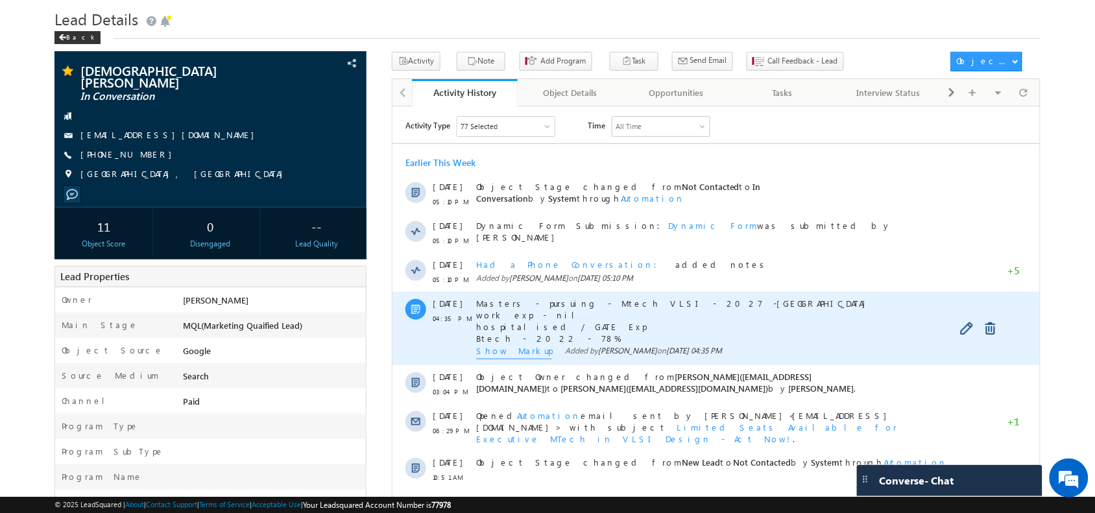
click at [508, 344] on div "Masters - pursuing - Mtech VLSI - 2027 -Jaipur work exp - nil hospitalised / GA…" at bounding box center [714, 327] width 476 height 73
click at [532, 348] on div "Show Markup Added by Shubham on 16 Sep 2025 04:35 PM" at bounding box center [714, 352] width 476 height 14
click at [515, 356] on span "Show Markup" at bounding box center [514, 352] width 76 height 14
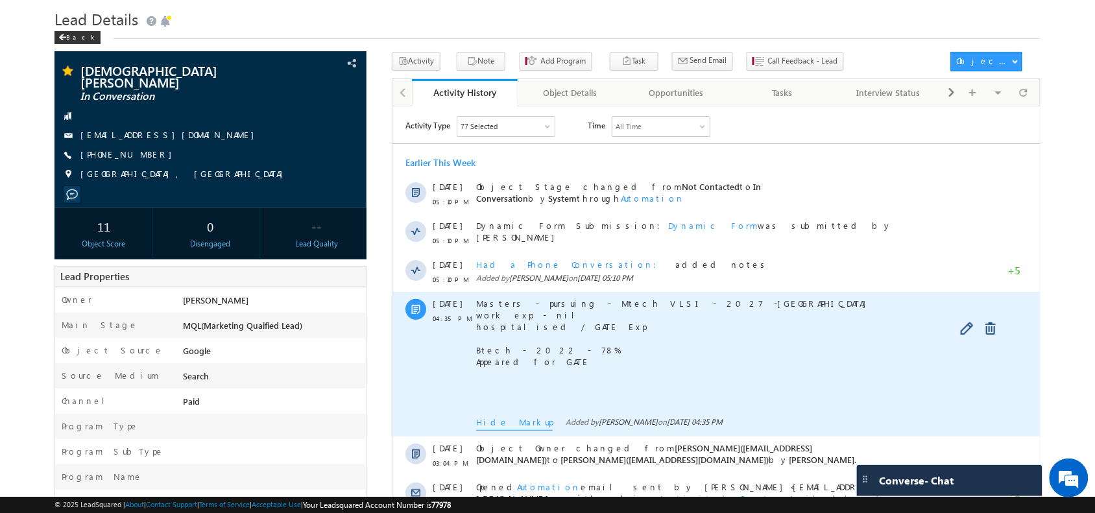
scroll to position [0, 0]
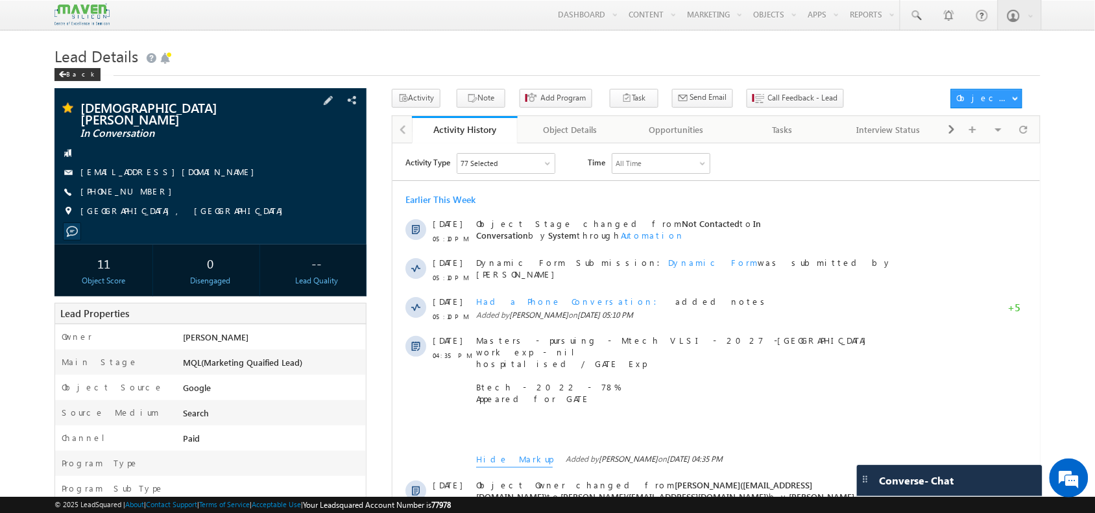
click at [119, 174] on div "VAIBHAV TIWARI In Conversation vaibhav24tiwari20@gmail.com +91-8077025743" at bounding box center [210, 162] width 299 height 123
click at [117, 186] on span "+91-8077025743" at bounding box center [129, 192] width 98 height 13
click at [124, 186] on span "+91-8077025743" at bounding box center [129, 192] width 98 height 13
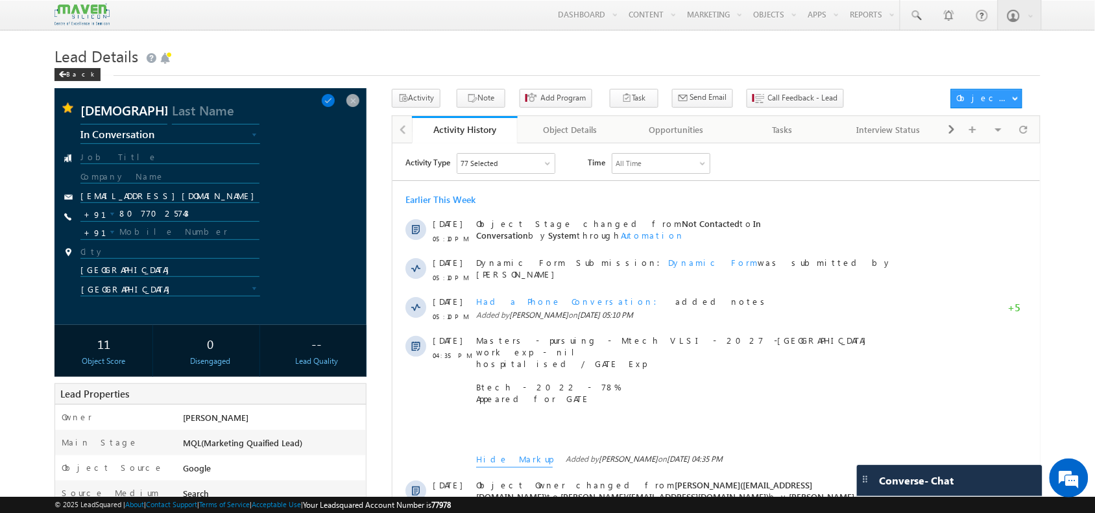
copy span "8077025743"
click at [137, 215] on input "8077025743" at bounding box center [169, 214] width 178 height 16
click at [1020, 127] on span at bounding box center [1024, 129] width 8 height 23
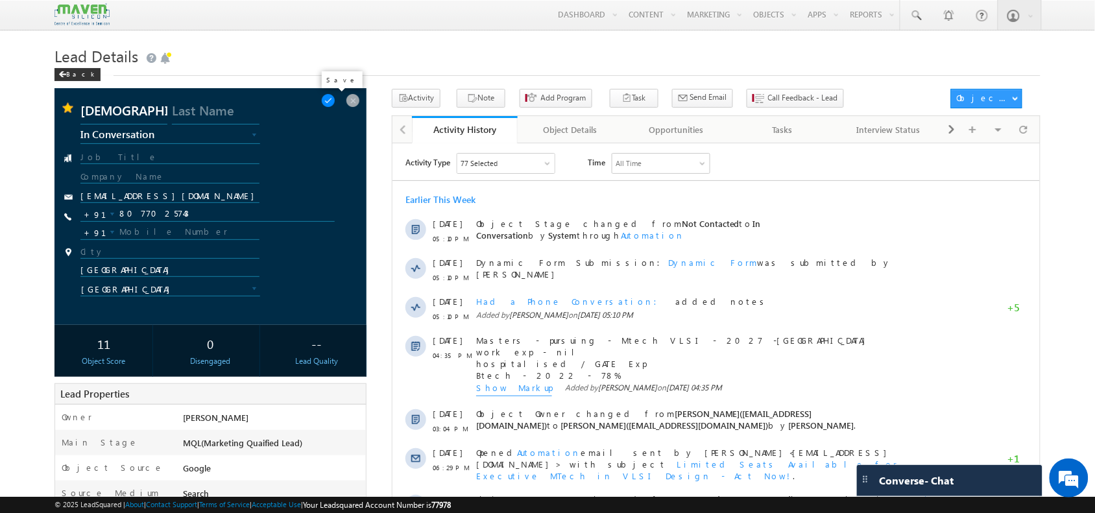
click at [335, 99] on span at bounding box center [328, 100] width 14 height 14
click at [336, 104] on span at bounding box center [328, 100] width 14 height 14
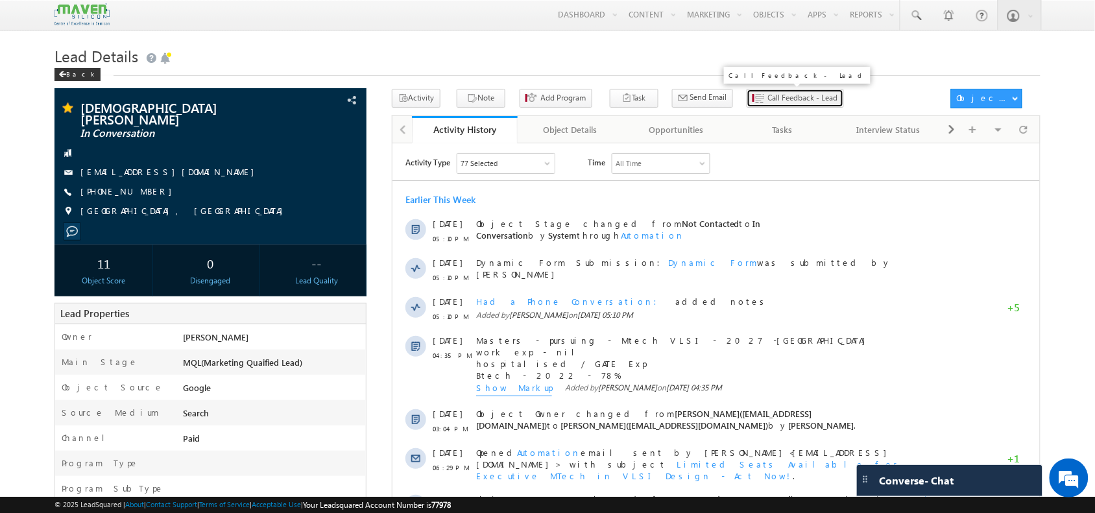
click at [772, 97] on span "Call Feedback - Lead" at bounding box center [803, 98] width 70 height 12
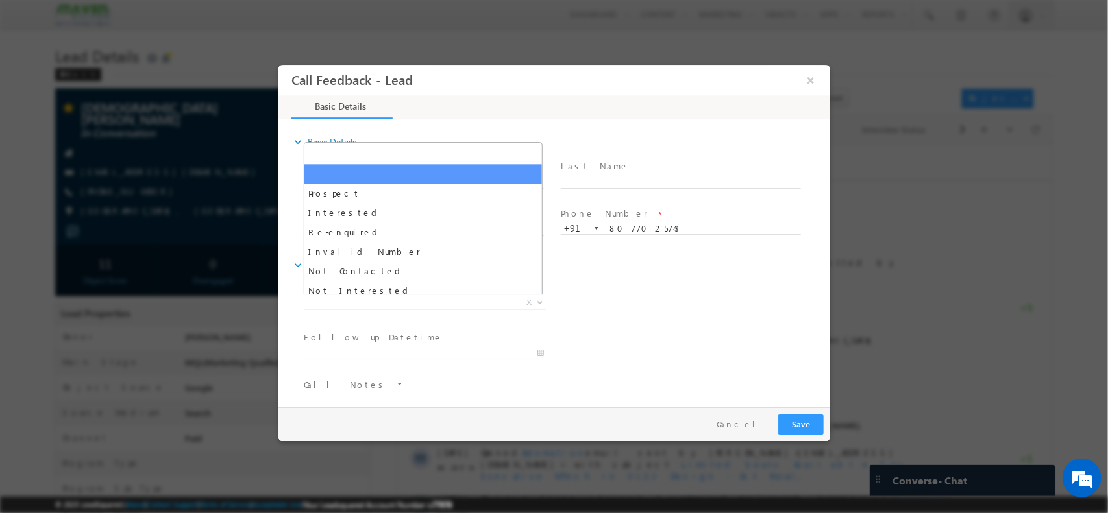
click at [432, 305] on span "X" at bounding box center [424, 302] width 242 height 13
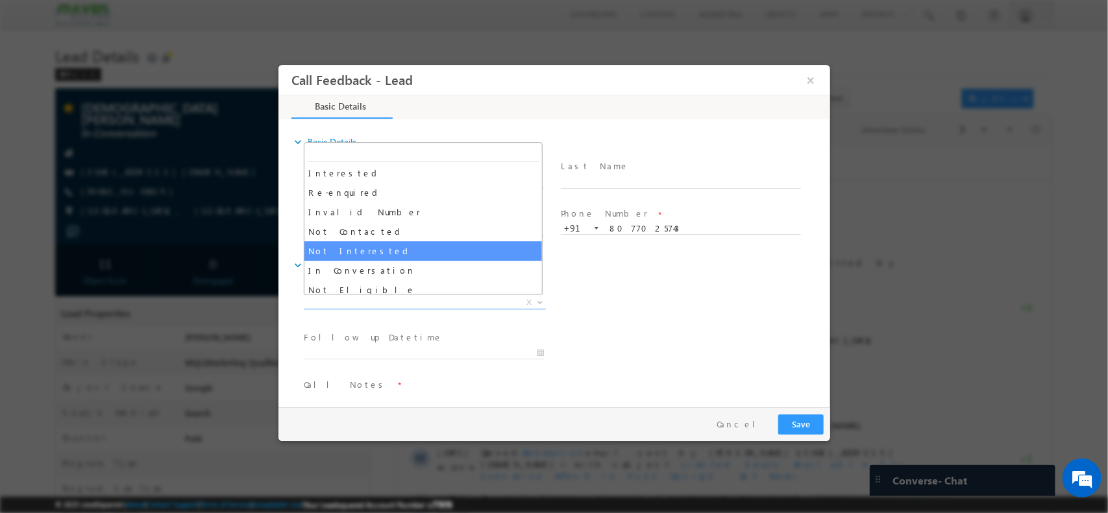
scroll to position [40, 0]
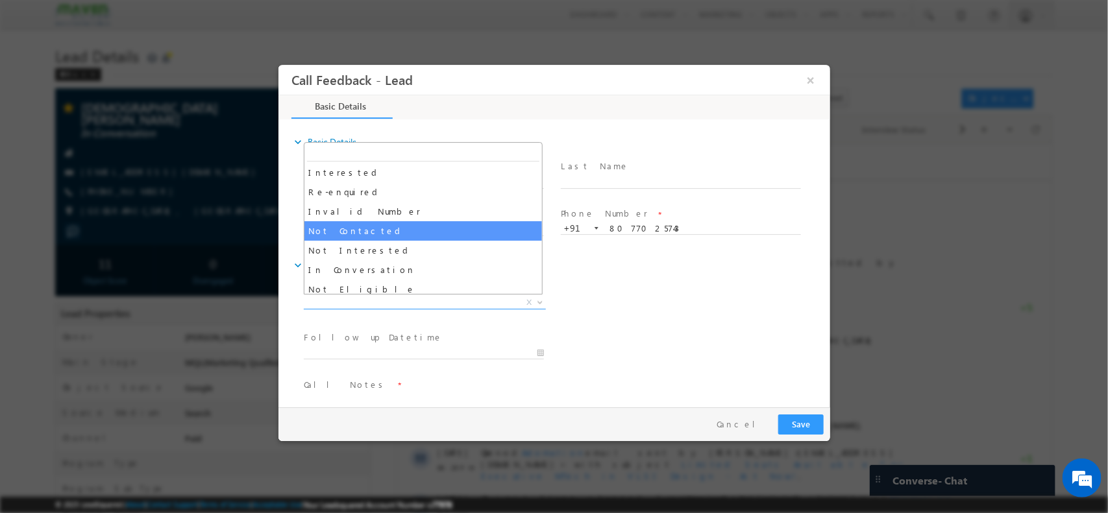
select select "Not Contacted"
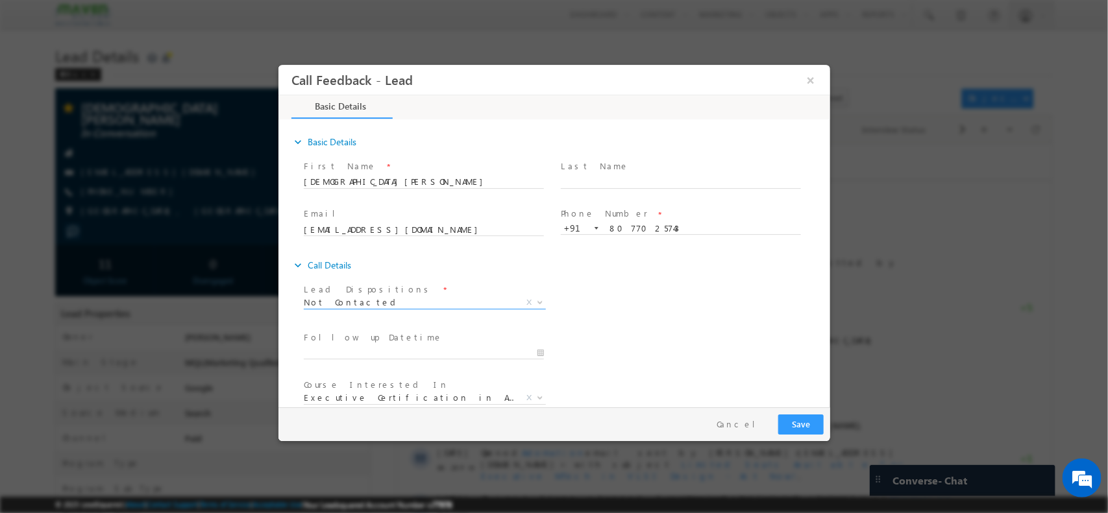
scroll to position [69, 0]
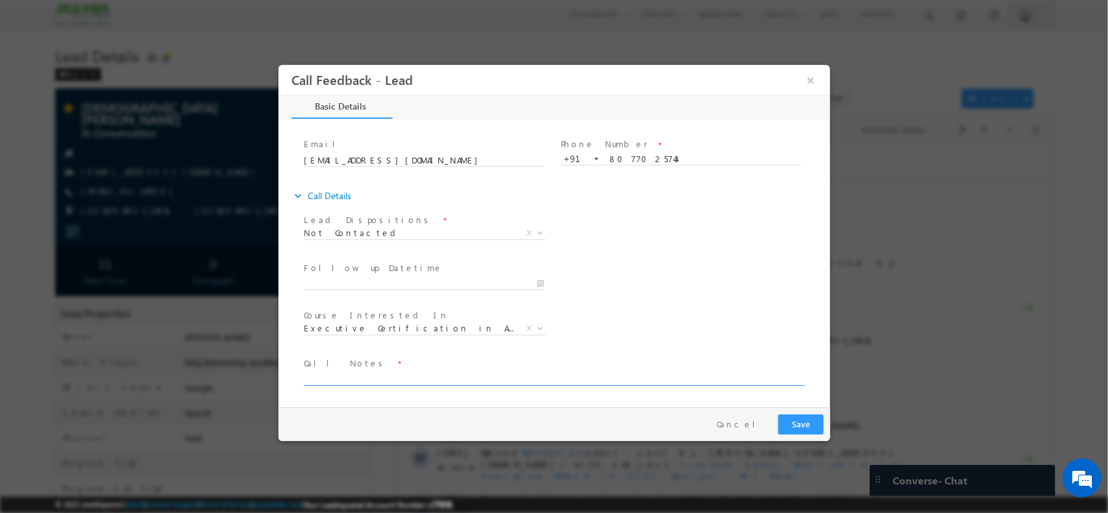
click at [385, 380] on textarea at bounding box center [552, 378] width 499 height 15
type textarea "o"
type textarea "Not able to hear"
click at [783, 419] on button "Save" at bounding box center [799, 424] width 45 height 20
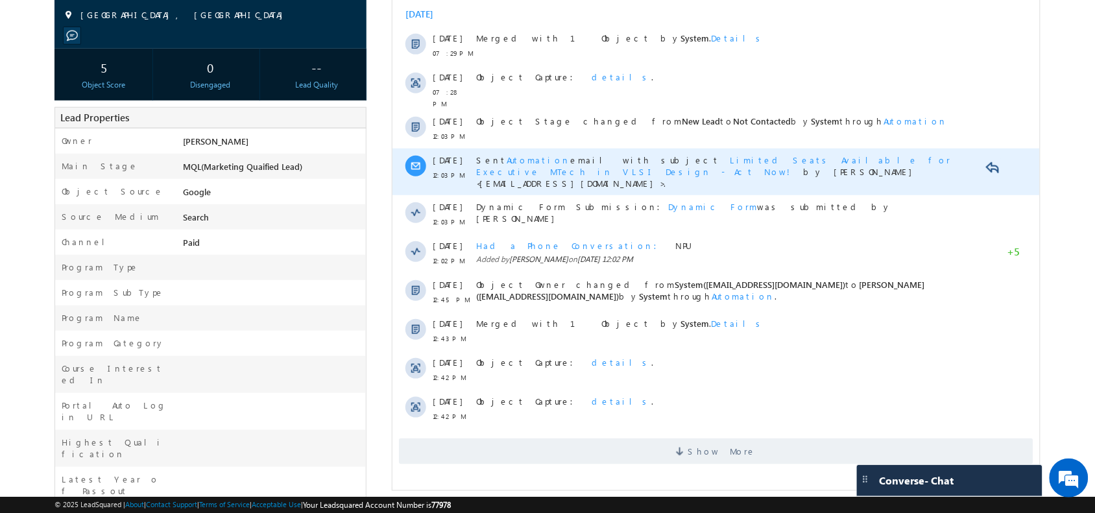
scroll to position [195, 0]
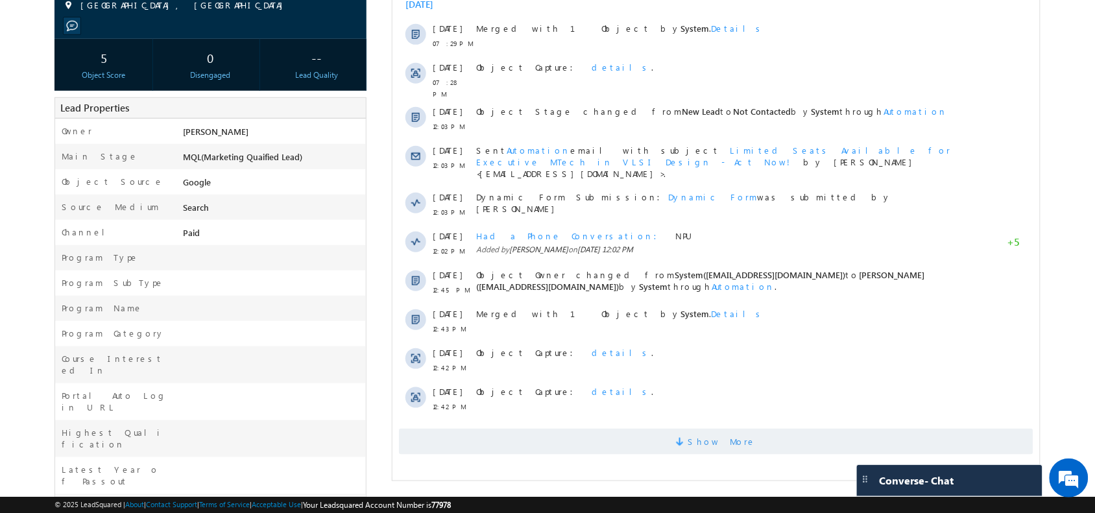
click at [588, 429] on span "Show More" at bounding box center [715, 442] width 635 height 26
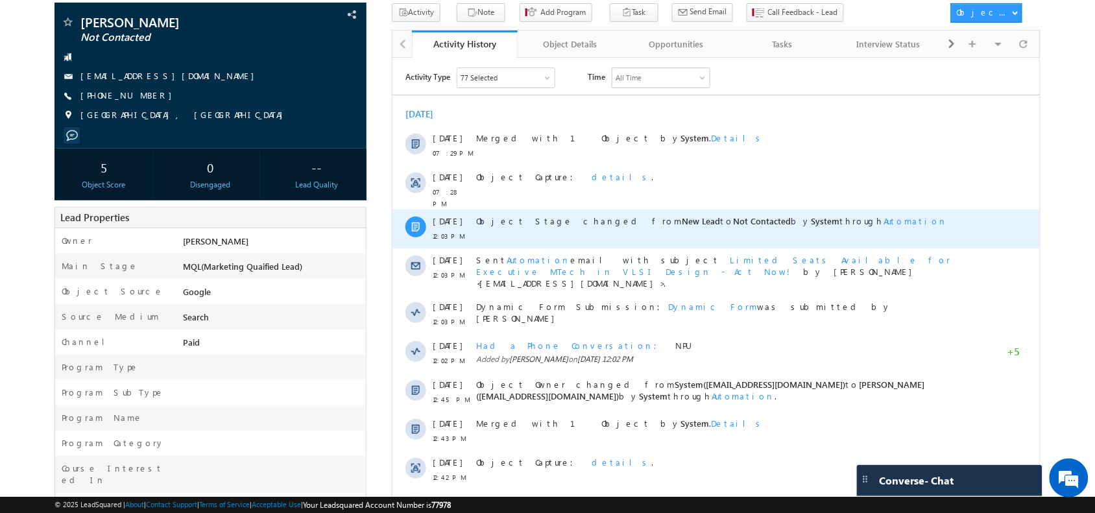
scroll to position [0, 0]
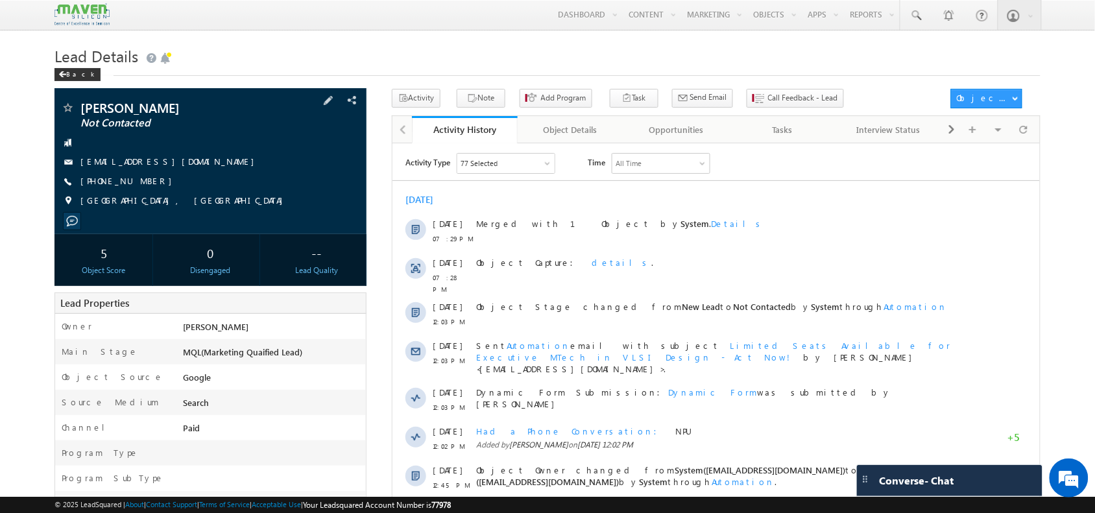
drag, startPoint x: 144, startPoint y: 180, endPoint x: 97, endPoint y: 182, distance: 46.8
click at [97, 182] on span "[PHONE_NUMBER]" at bounding box center [129, 181] width 98 height 13
copy span "9263933825"
click at [1038, 140] on div "Activity History Activity History Object Details Object Details Opportunities O…" at bounding box center [716, 129] width 649 height 27
click at [1033, 135] on div at bounding box center [1023, 129] width 25 height 23
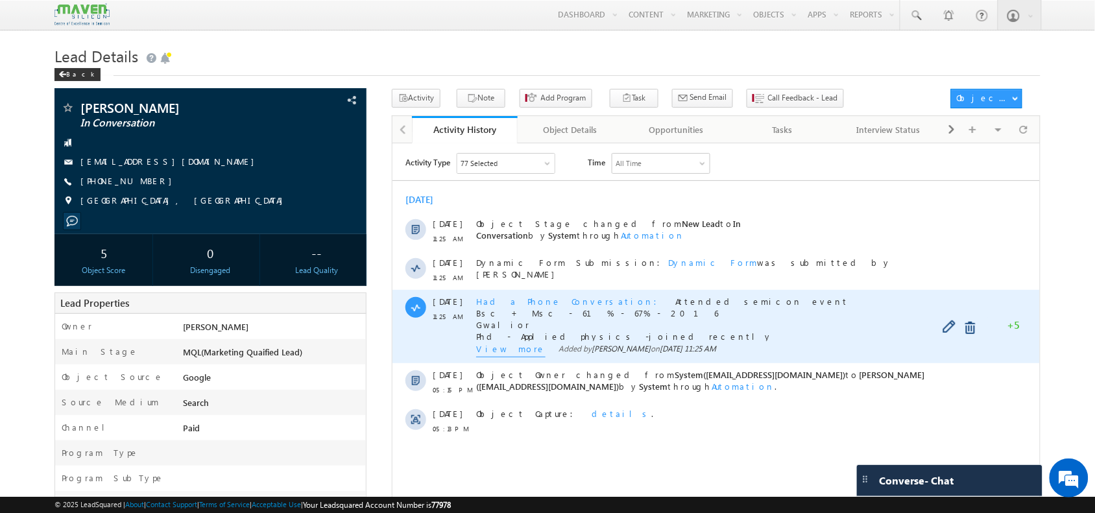
click at [495, 347] on span "View more" at bounding box center [510, 350] width 69 height 14
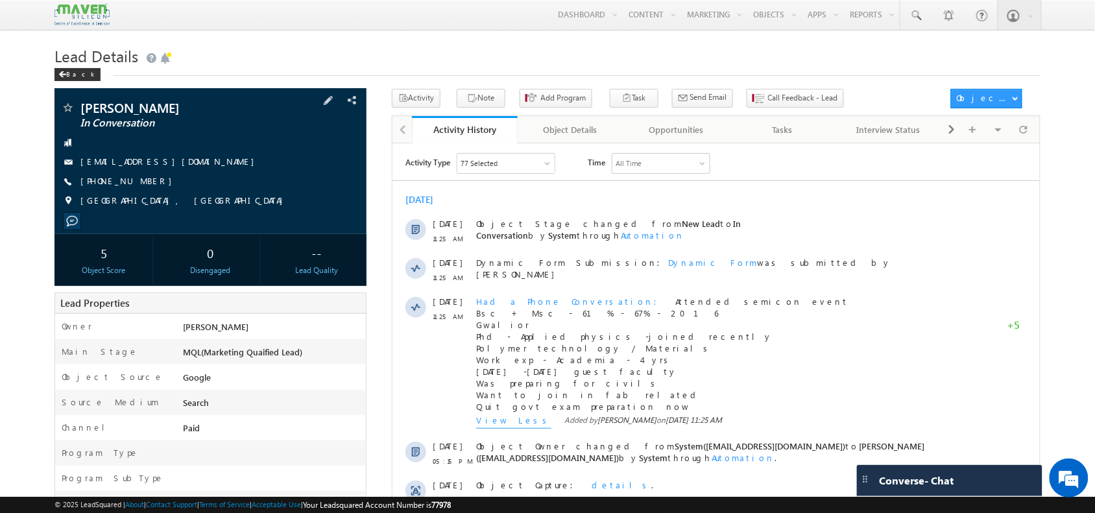
click at [122, 185] on span "[PHONE_NUMBER]" at bounding box center [129, 181] width 98 height 13
click at [121, 182] on span "[PHONE_NUMBER]" at bounding box center [129, 181] width 98 height 13
copy span "8770091105"
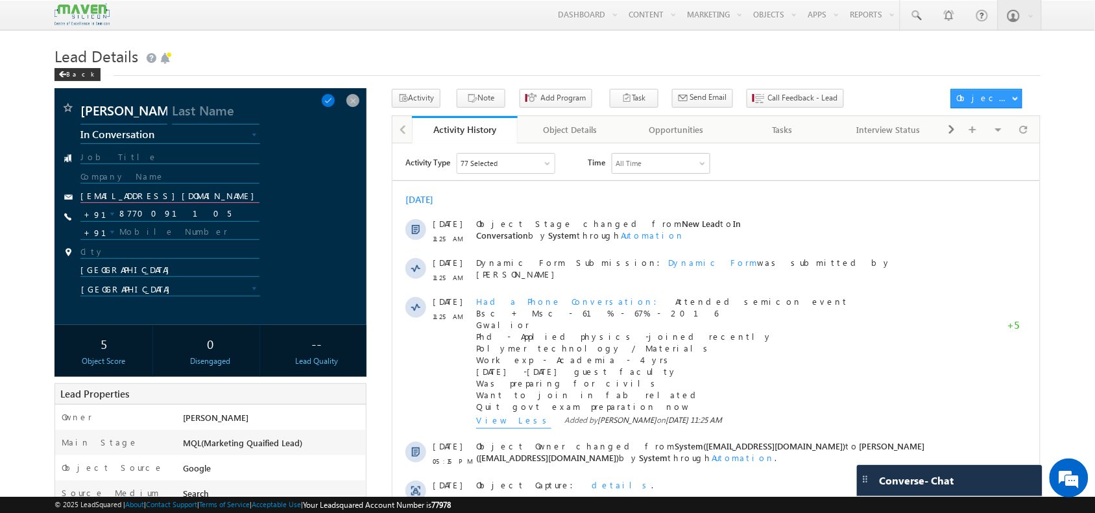
click at [125, 199] on input "[EMAIL_ADDRESS][DOMAIN_NAME]" at bounding box center [169, 197] width 178 height 12
click at [140, 216] on input "8770091105" at bounding box center [169, 214] width 178 height 16
click at [332, 101] on span at bounding box center [328, 100] width 14 height 14
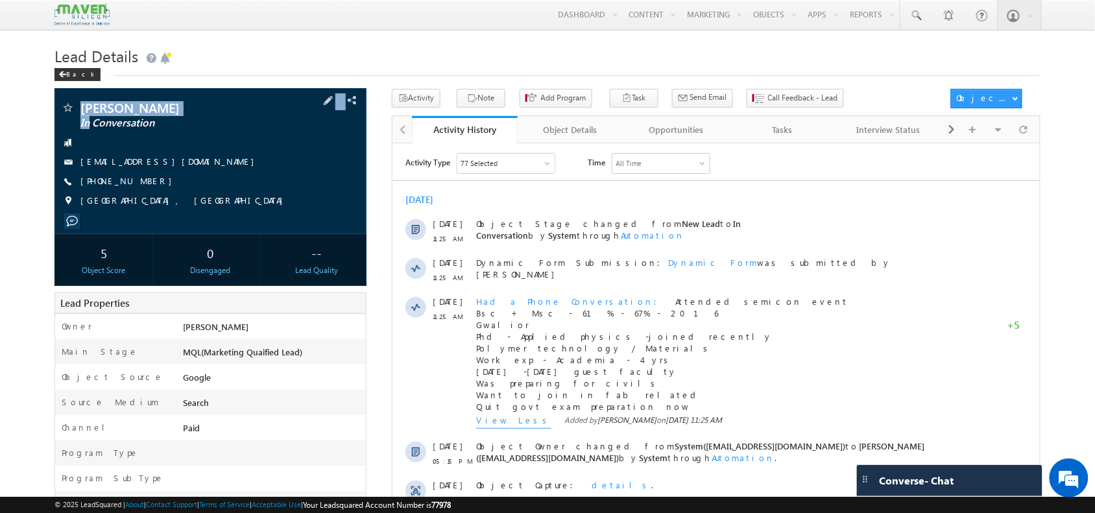
drag, startPoint x: 153, startPoint y: 189, endPoint x: 90, endPoint y: 120, distance: 93.2
click at [205, 156] on div "Pawan Kumar In Conversation pawaniexist@gmail.com +91-8770091105" at bounding box center [210, 157] width 299 height 113
drag, startPoint x: 153, startPoint y: 188, endPoint x: 83, endPoint y: 96, distance: 115.4
click at [83, 96] on div "Pawan Kumar In Conversation pawaniexist@gmail.com" at bounding box center [211, 161] width 312 height 146
click at [82, 95] on div "Pawan Kumar In Conversation pawaniexist@gmail.com" at bounding box center [211, 161] width 312 height 146
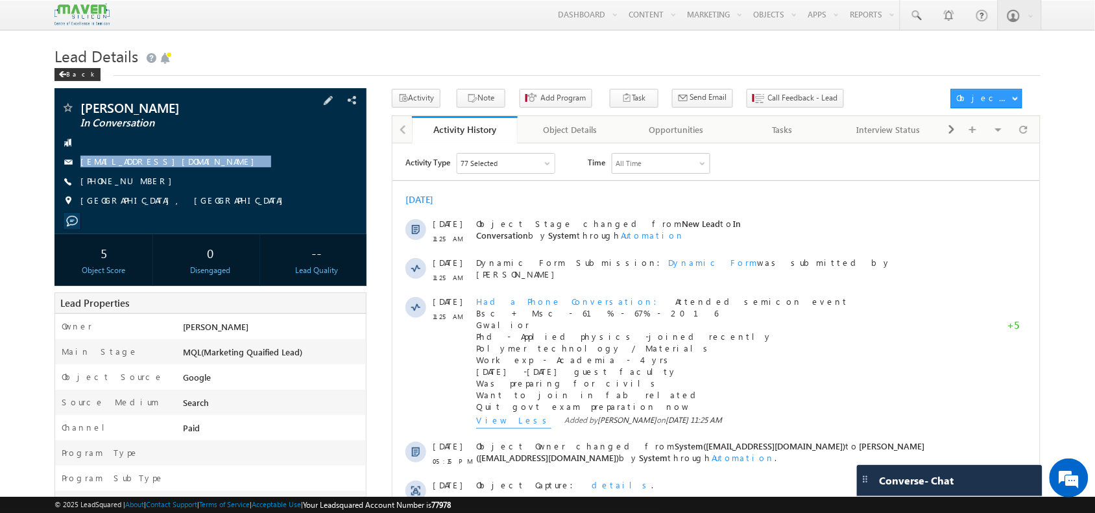
drag, startPoint x: 154, startPoint y: 183, endPoint x: 79, endPoint y: 151, distance: 81.7
click at [79, 151] on div "Pawan Kumar In Conversation pawaniexist@gmail.com +91-8770091105" at bounding box center [210, 157] width 299 height 113
click at [79, 114] on div "Pawan Kumar In Conversation" at bounding box center [210, 107] width 299 height 13
drag, startPoint x: 79, startPoint y: 106, endPoint x: 149, endPoint y: 192, distance: 111.2
click at [149, 192] on div "Pawan Kumar In Conversation pawaniexist@gmail.com +91-8770091105" at bounding box center [210, 157] width 299 height 113
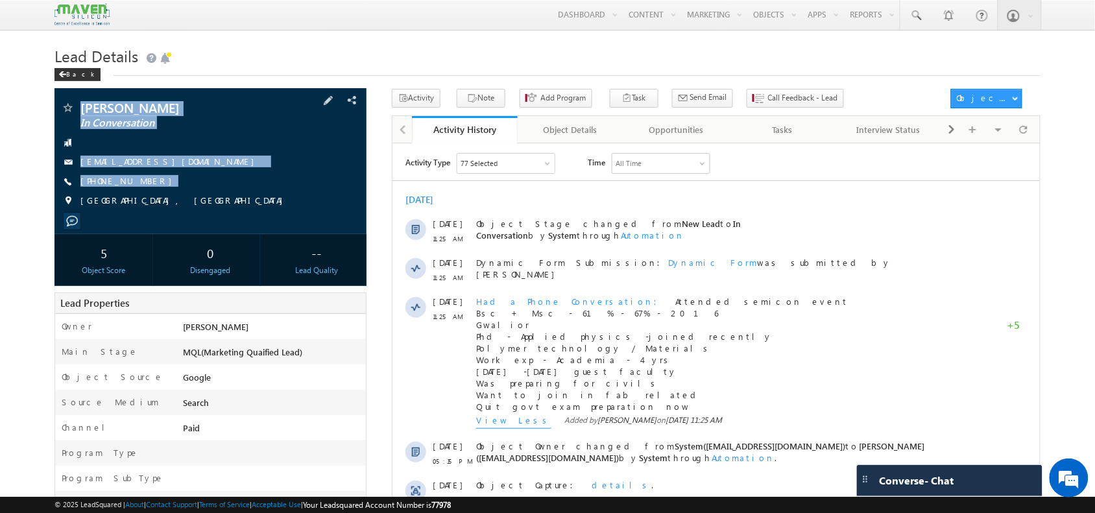
copy div "Pawan Kumar In Conversation pawaniexist@gmail.com +91-8770091105"
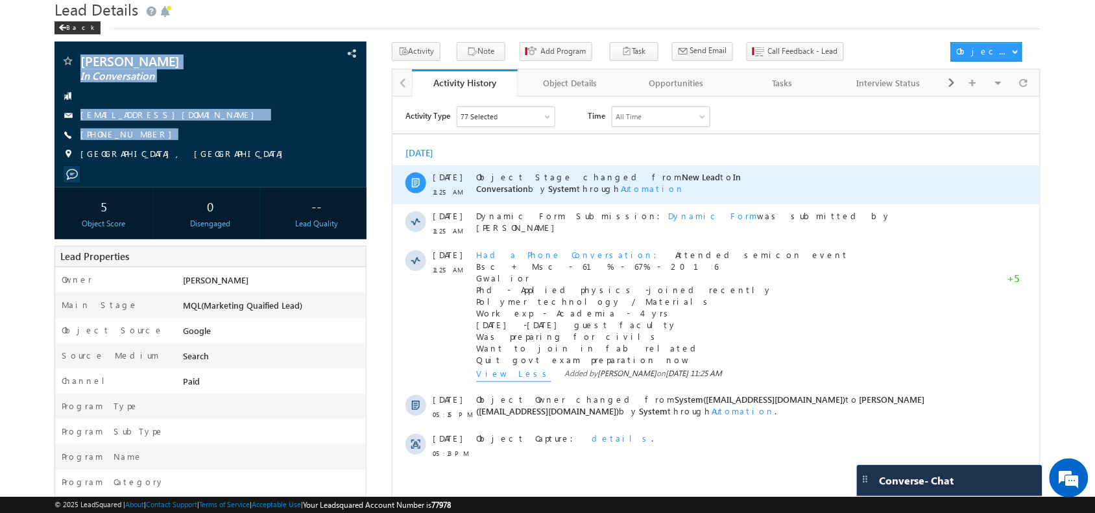
scroll to position [47, 0]
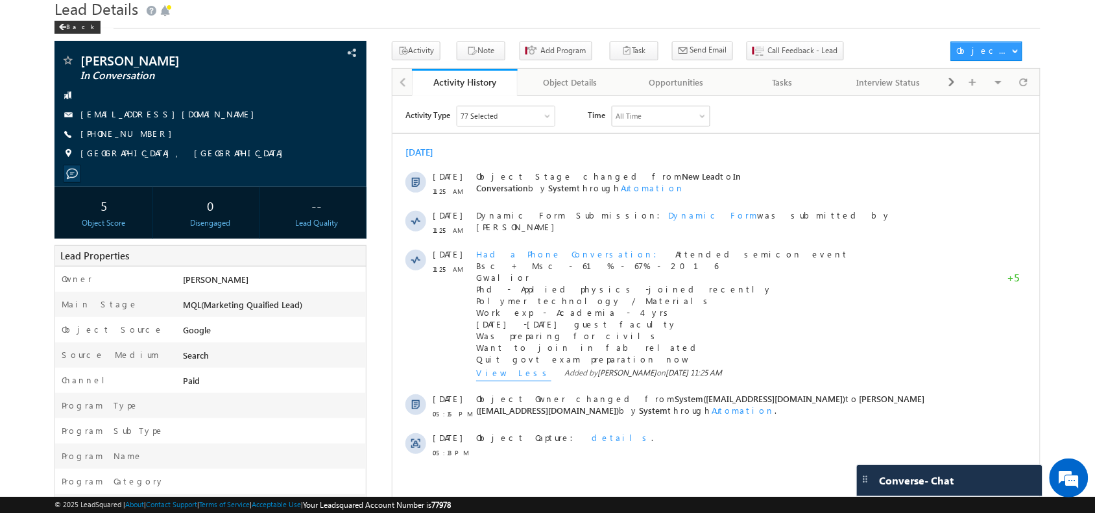
click at [386, 97] on div "Pawan Kumar In Conversation --" at bounding box center [548, 446] width 986 height 809
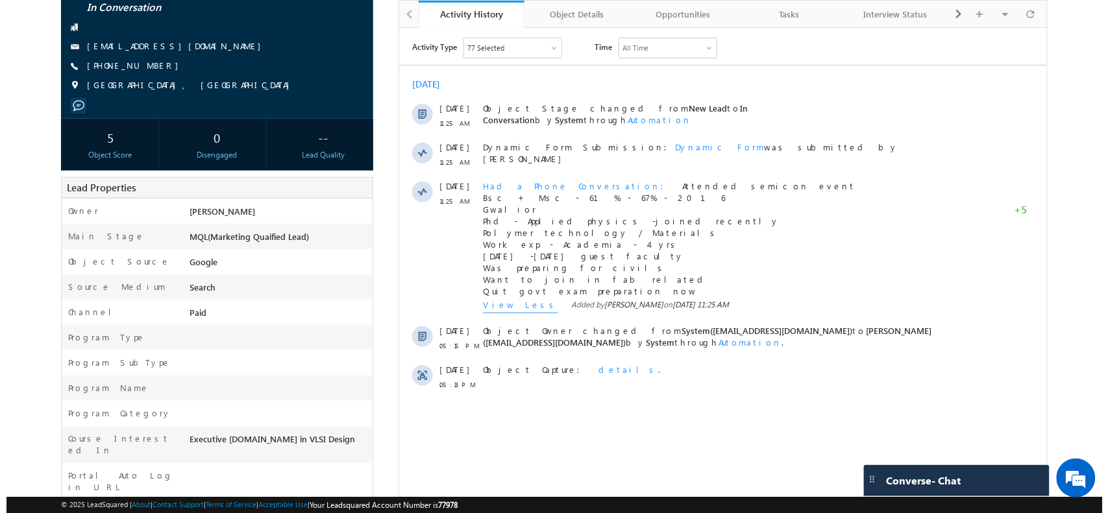
scroll to position [0, 0]
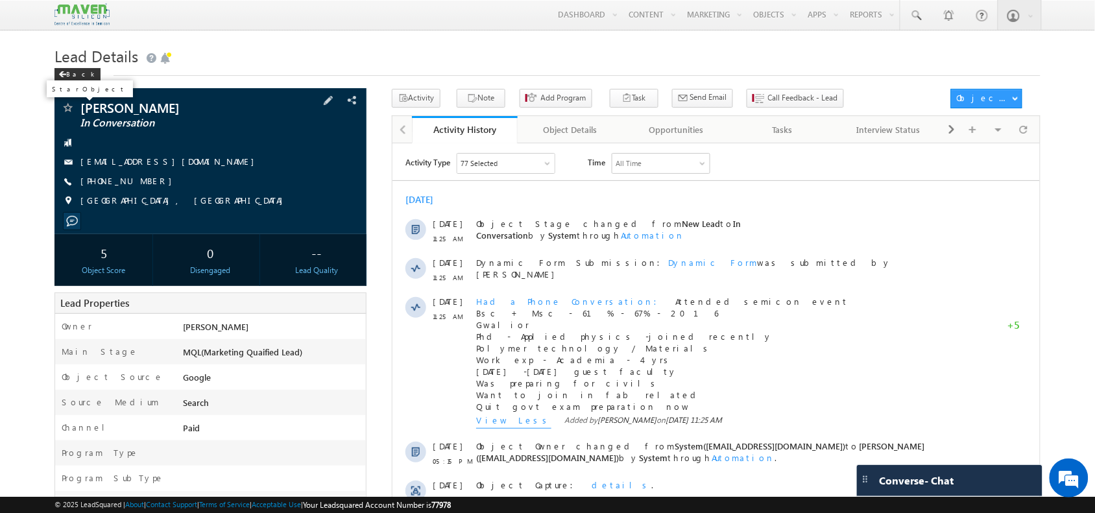
click at [69, 105] on span at bounding box center [67, 109] width 13 height 13
click at [768, 101] on span "Call Feedback - Lead" at bounding box center [803, 98] width 70 height 12
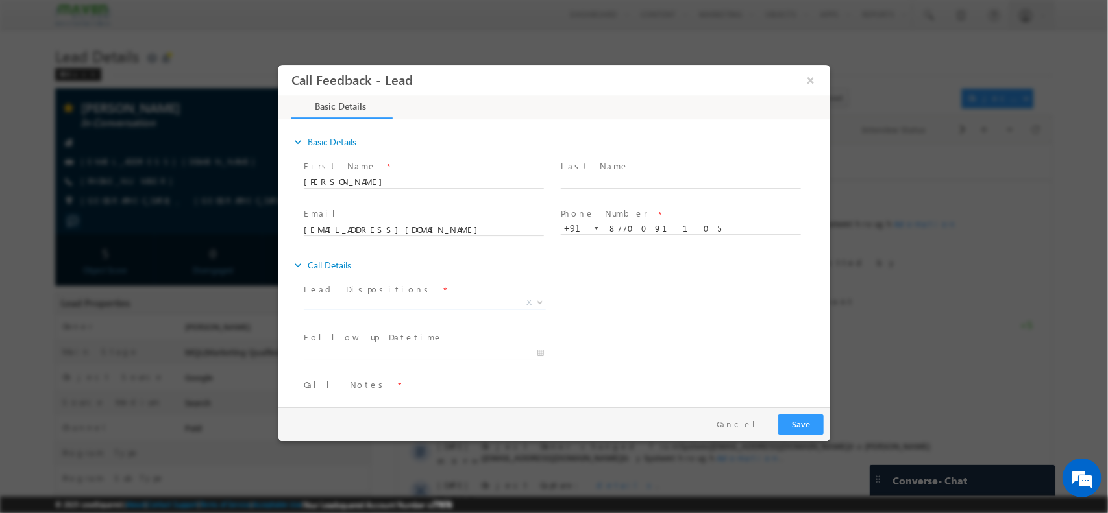
click at [377, 305] on span "X" at bounding box center [424, 302] width 242 height 13
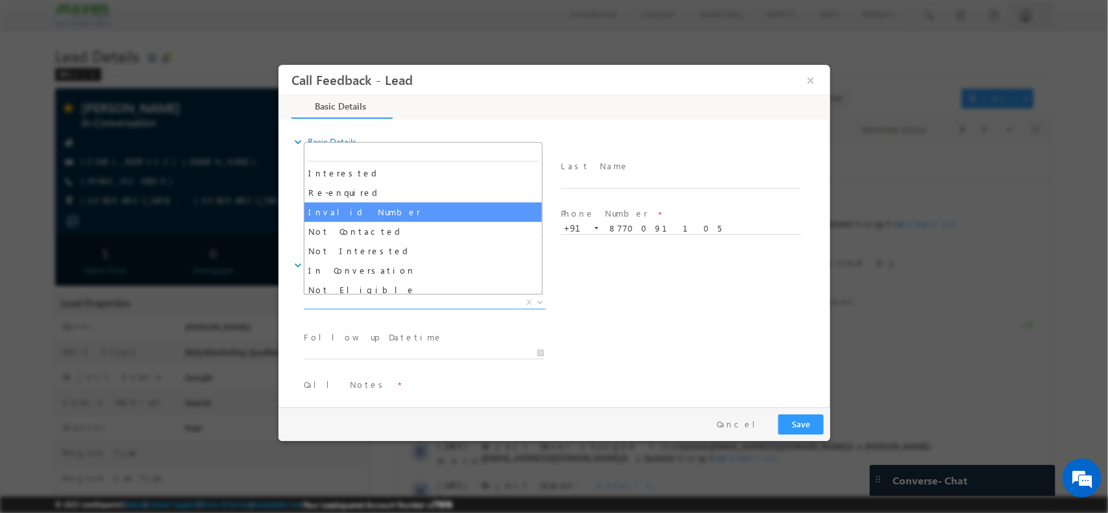
scroll to position [53, 0]
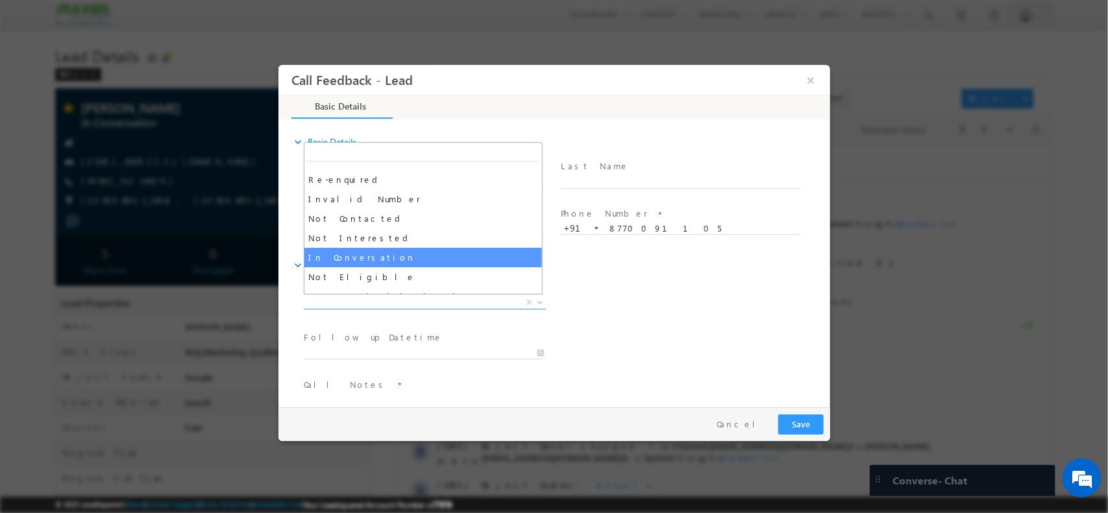
select select "In Conversation"
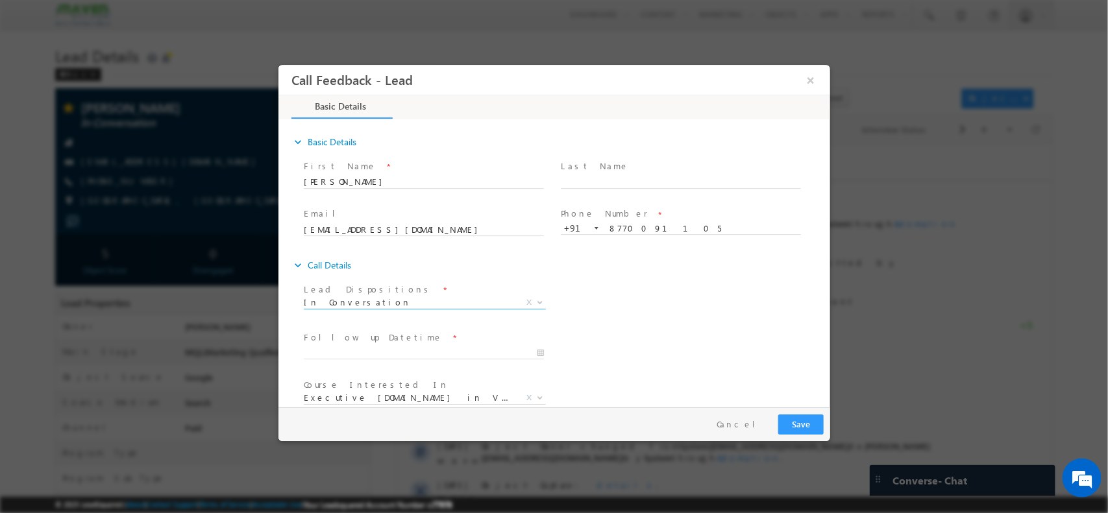
scroll to position [69, 0]
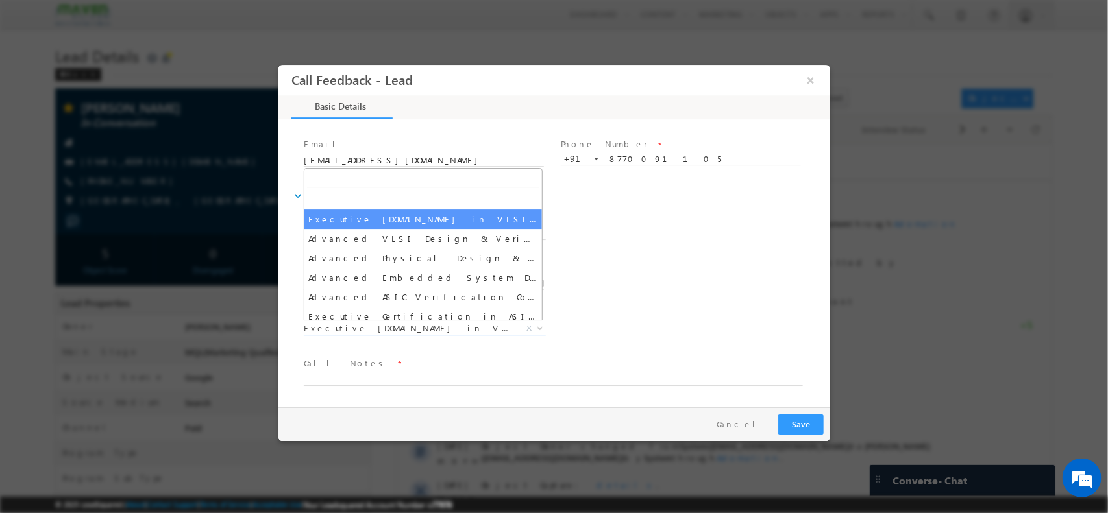
click at [429, 330] on span "Executive [DOMAIN_NAME] in VLSI Design" at bounding box center [408, 328] width 211 height 12
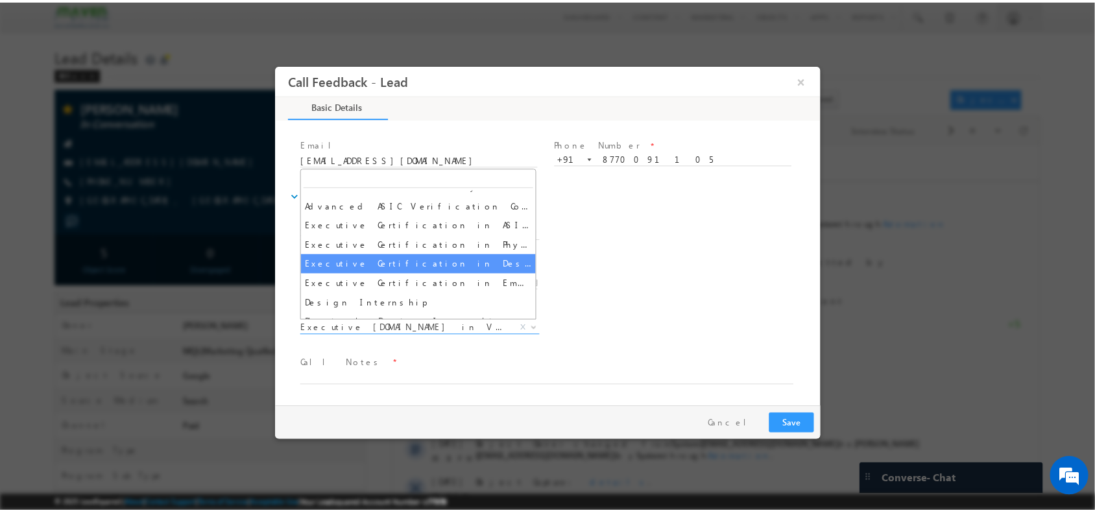
scroll to position [92, 0]
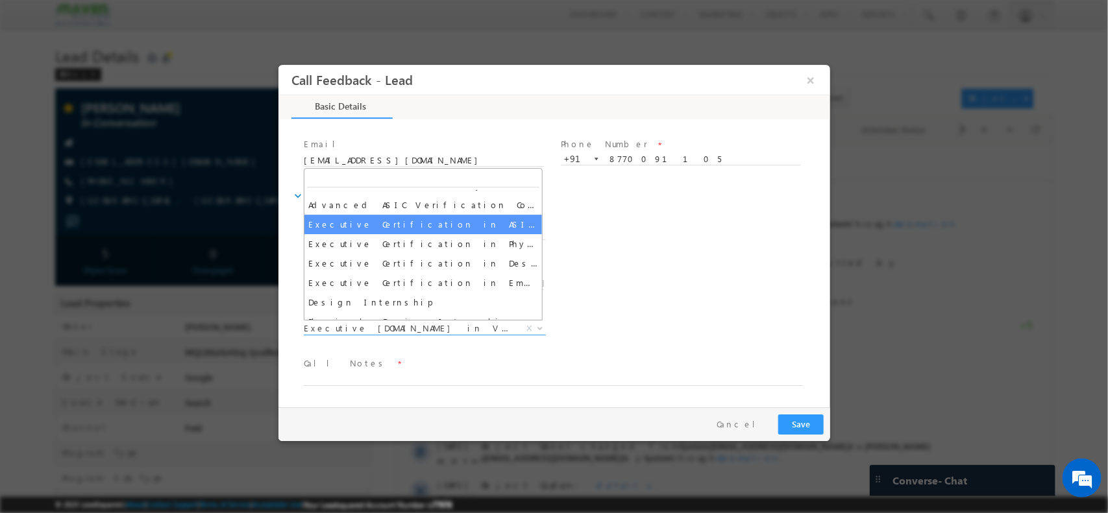
select select "Executive Certification in ASIC Verification"
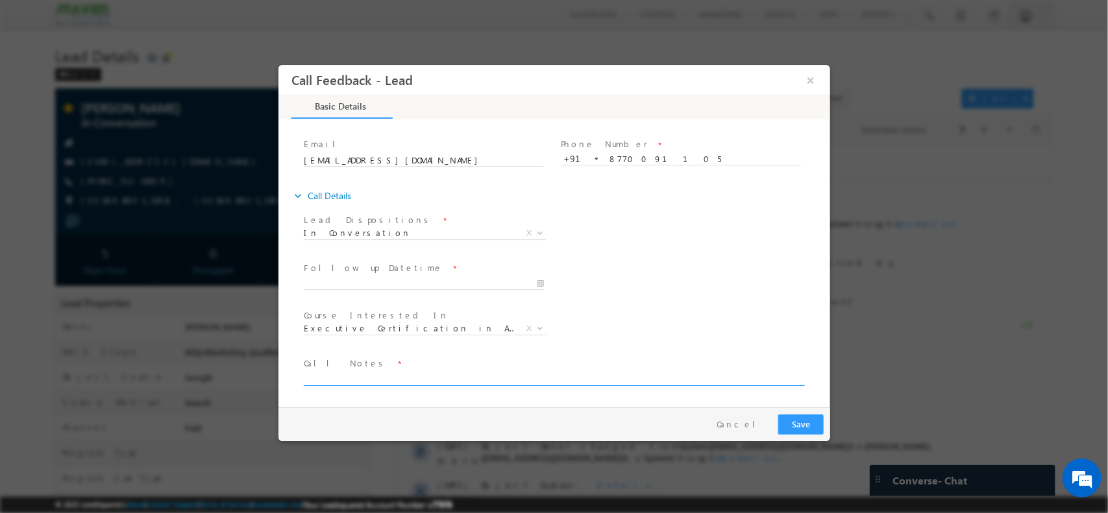
click at [419, 382] on textarea at bounding box center [552, 378] width 499 height 15
click at [380, 379] on textarea at bounding box center [552, 378] width 499 height 15
type textarea "followup taken - Will check with parents / clarified doubts / he will update"
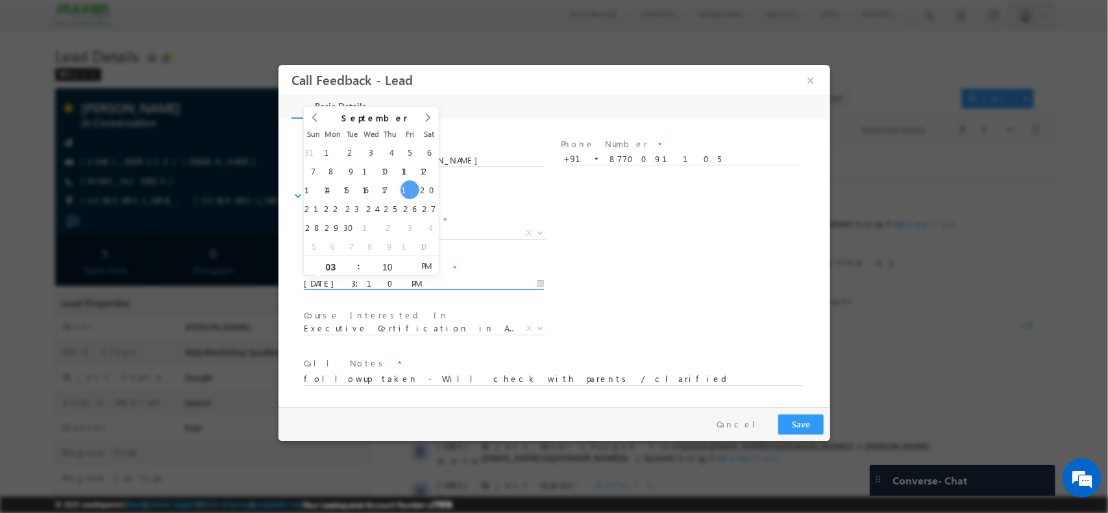
click at [491, 278] on input "19/09/2025 3:10 PM" at bounding box center [423, 283] width 240 height 13
type input "22/09/2025 3:10 PM"
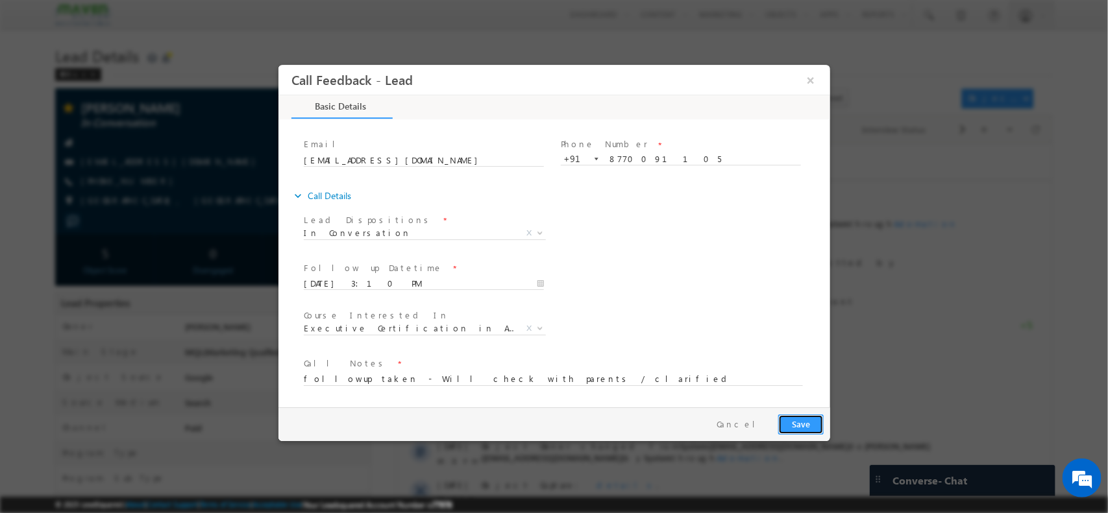
click at [799, 423] on button "Save" at bounding box center [799, 424] width 45 height 20
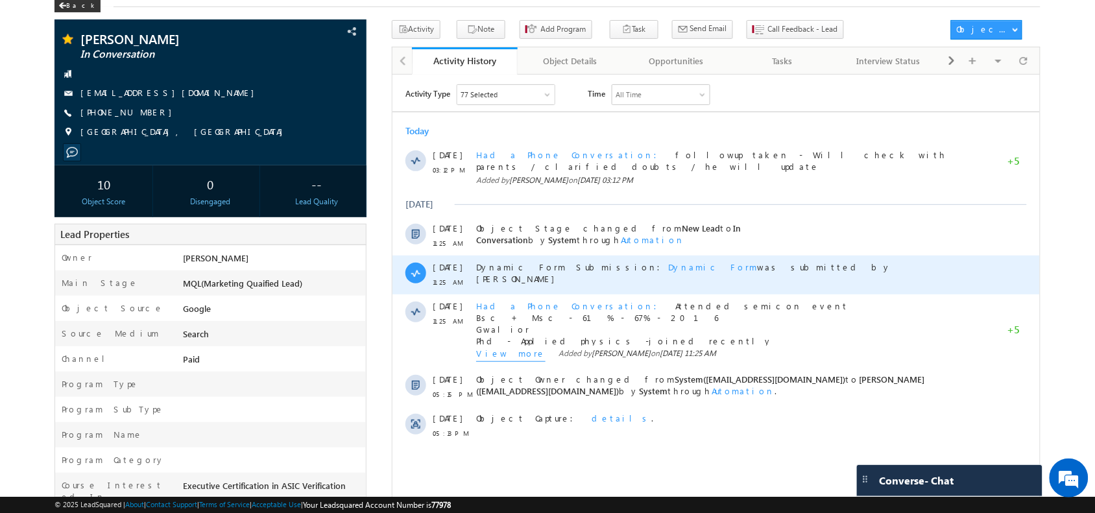
scroll to position [69, 0]
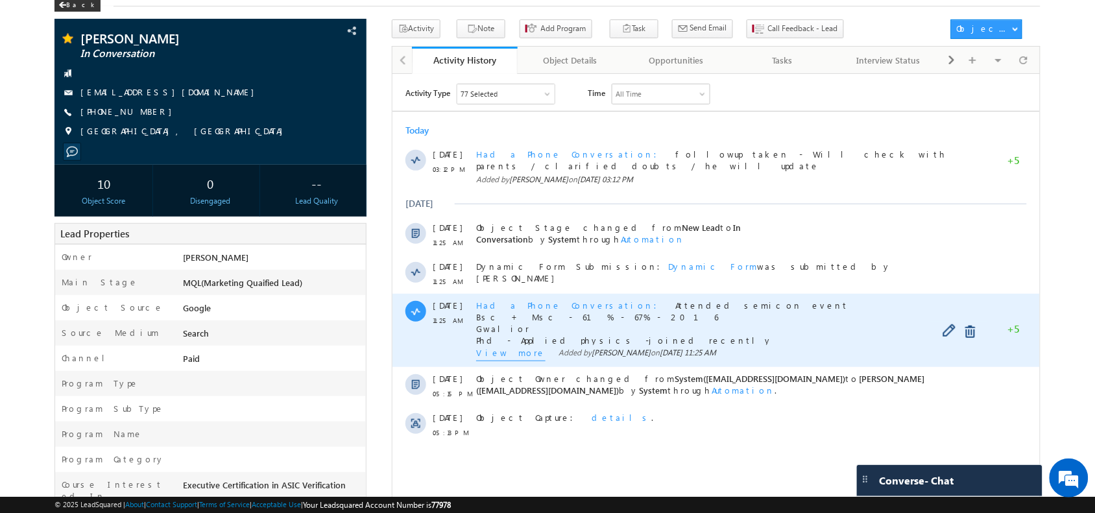
click at [498, 347] on span "View more" at bounding box center [510, 354] width 69 height 14
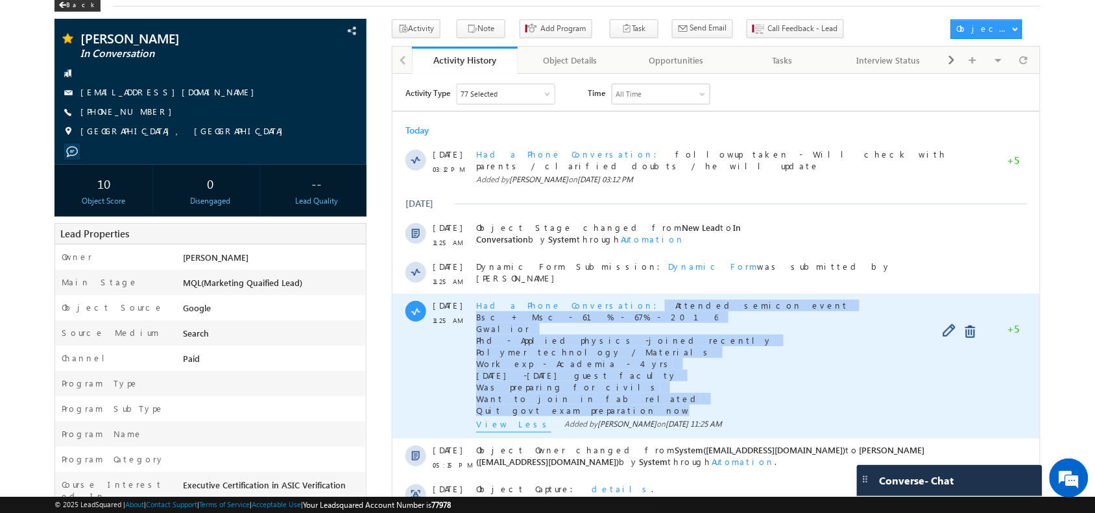
drag, startPoint x: 604, startPoint y: 400, endPoint x: 577, endPoint y: 293, distance: 111.1
click at [577, 299] on div "Had a Phone Conversation Attended semicon event Bsc + Msc - 61% - 67% - 2016 Gw…" at bounding box center [714, 357] width 476 height 117
copy div "Attended semicon event Bsc + Msc - 61% - 67% - 2016 Gwalior Phd - Applied physi…"
click at [692, 319] on div "Had a Phone Conversation Attended semicon event Bsc + Msc - 61% - 67% - 2016 Gw…" at bounding box center [714, 357] width 476 height 117
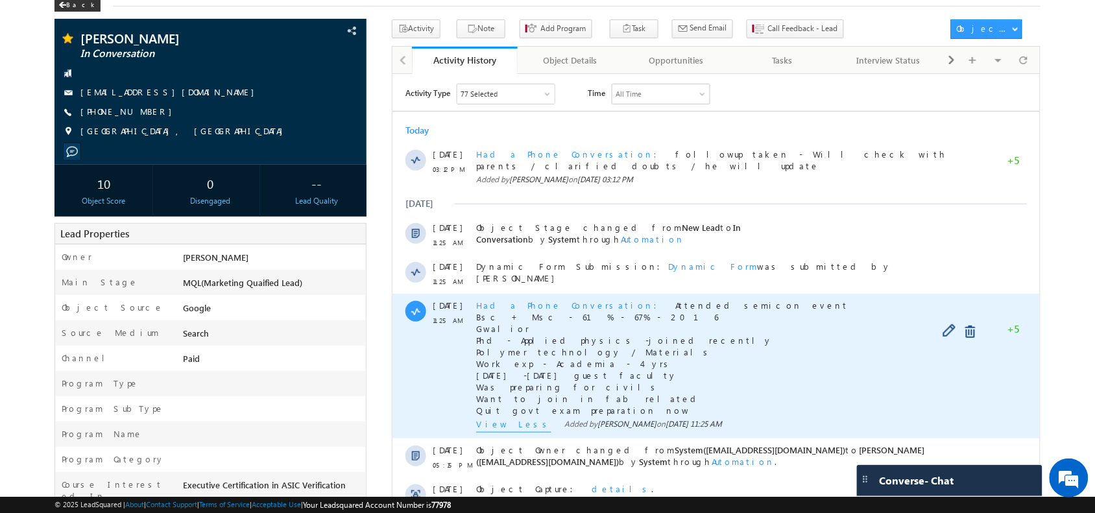
scroll to position [0, 0]
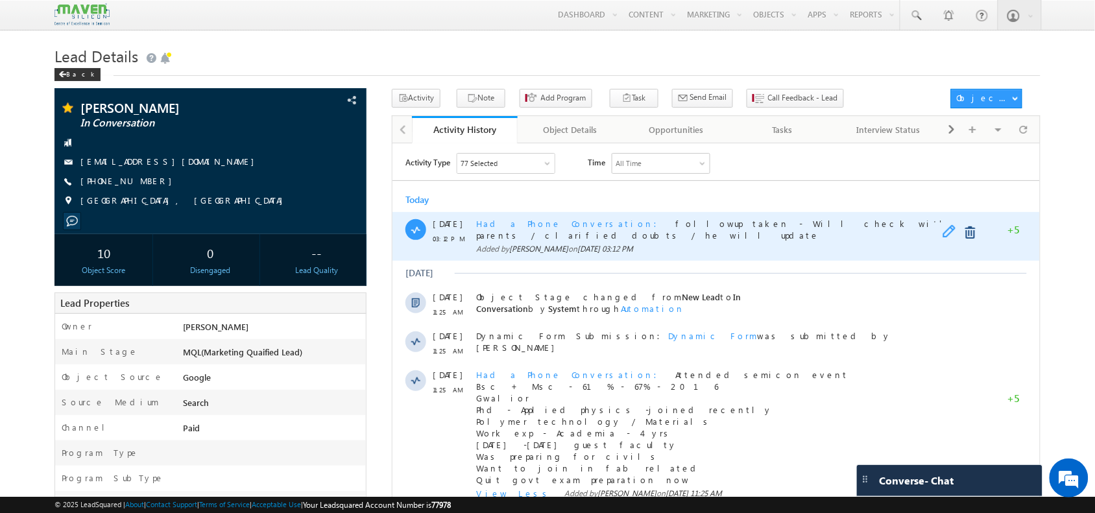
click at [944, 230] on span at bounding box center [952, 233] width 20 height 16
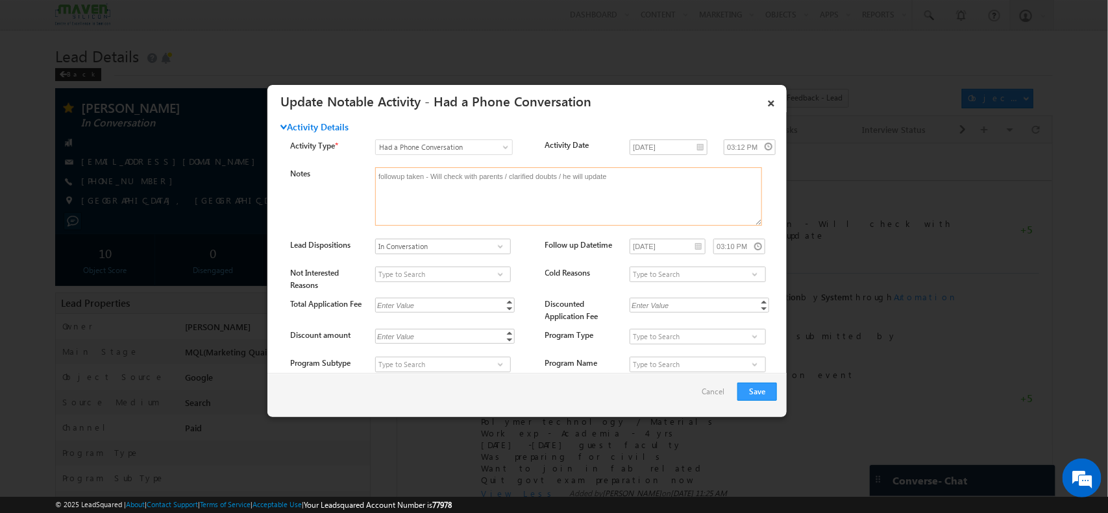
click at [631, 180] on textarea "followup taken - Will check with parents / clarified doubts / he will update" at bounding box center [568, 196] width 387 height 58
click at [623, 182] on textarea "followup taken - Will check with parents / clarified doubts / he will update he…" at bounding box center [568, 196] width 387 height 58
click at [623, 208] on textarea "followup taken - Will check with parents / clarified doubts / he will update he…" at bounding box center [568, 196] width 387 height 58
type textarea "followup taken - Will check with parents / clarified doubts / he will update he…"
click at [742, 386] on button "Save" at bounding box center [757, 392] width 40 height 18
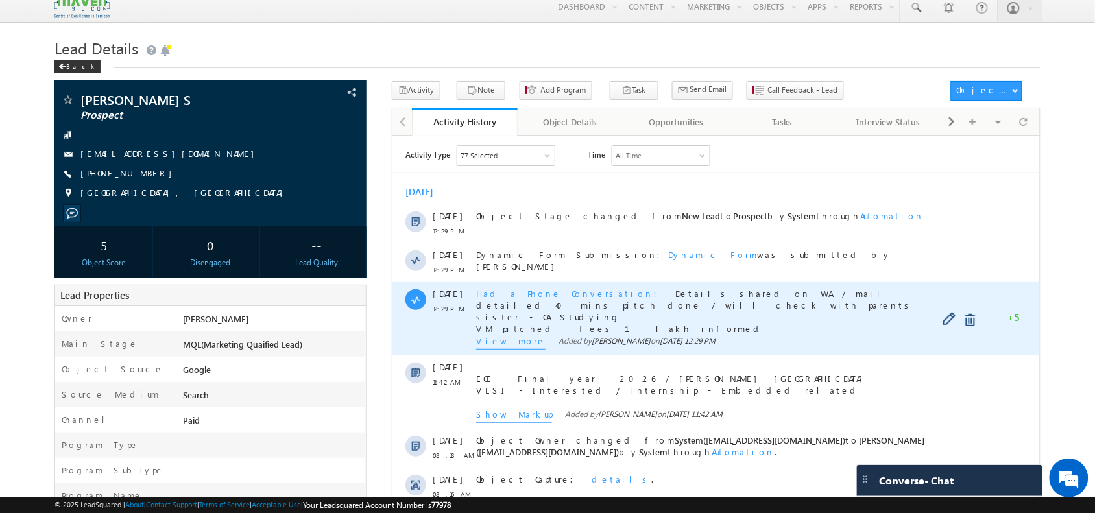
scroll to position [8, 0]
click at [498, 337] on span "View more" at bounding box center [510, 341] width 69 height 14
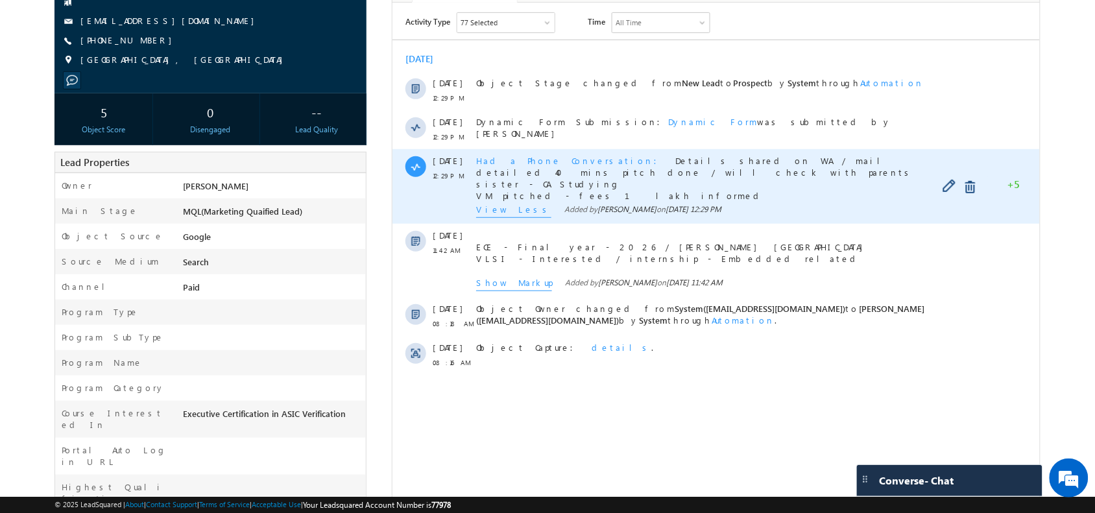
scroll to position [141, 0]
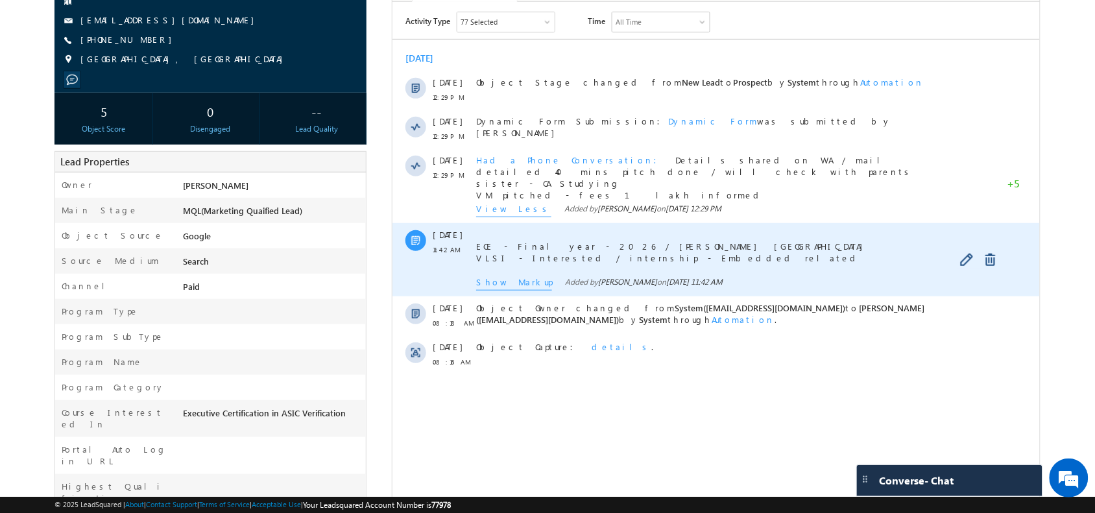
click at [498, 293] on div "ECE - Final year - 2026 / [PERSON_NAME] Engg College VLSI - Interested / intern…" at bounding box center [714, 259] width 476 height 73
click at [513, 282] on span "Show Markup" at bounding box center [514, 283] width 76 height 14
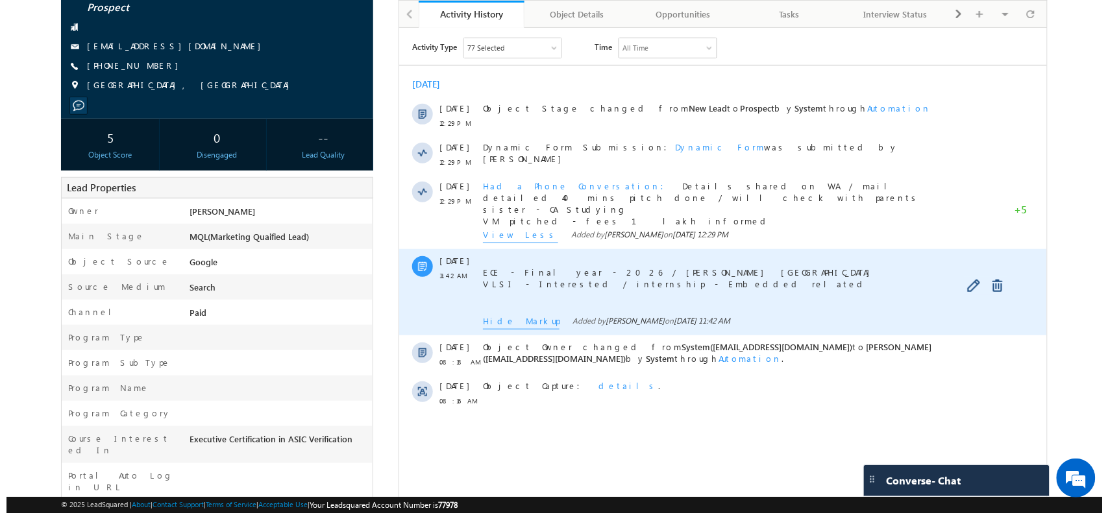
scroll to position [0, 0]
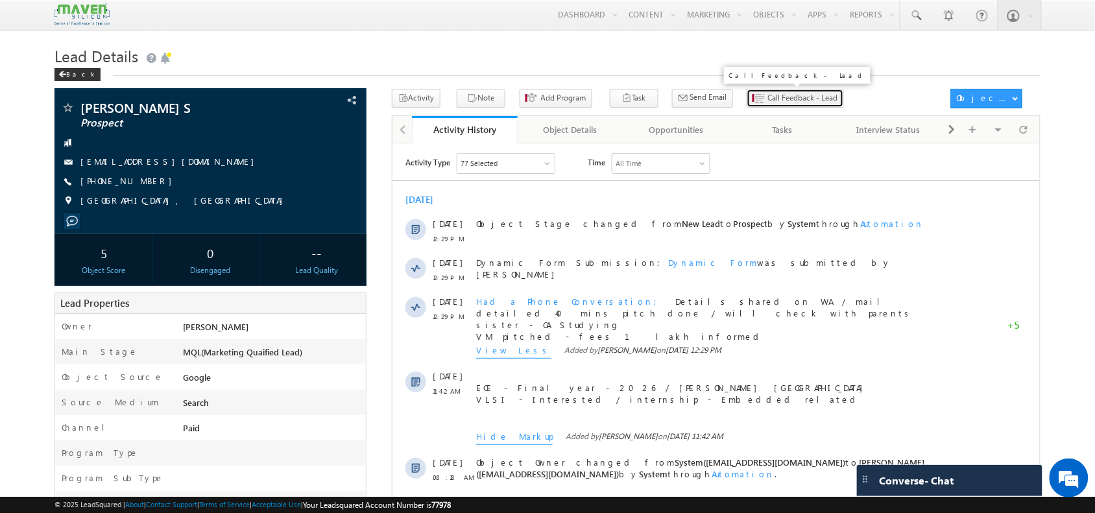
click at [774, 105] on button "Call Feedback - Lead" at bounding box center [795, 98] width 97 height 19
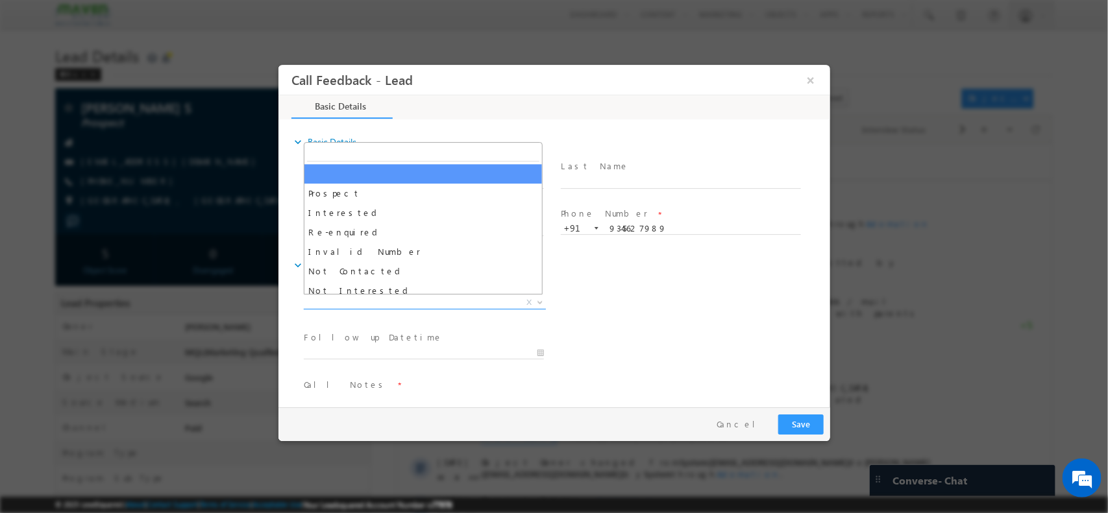
click at [379, 299] on span "X" at bounding box center [424, 302] width 242 height 13
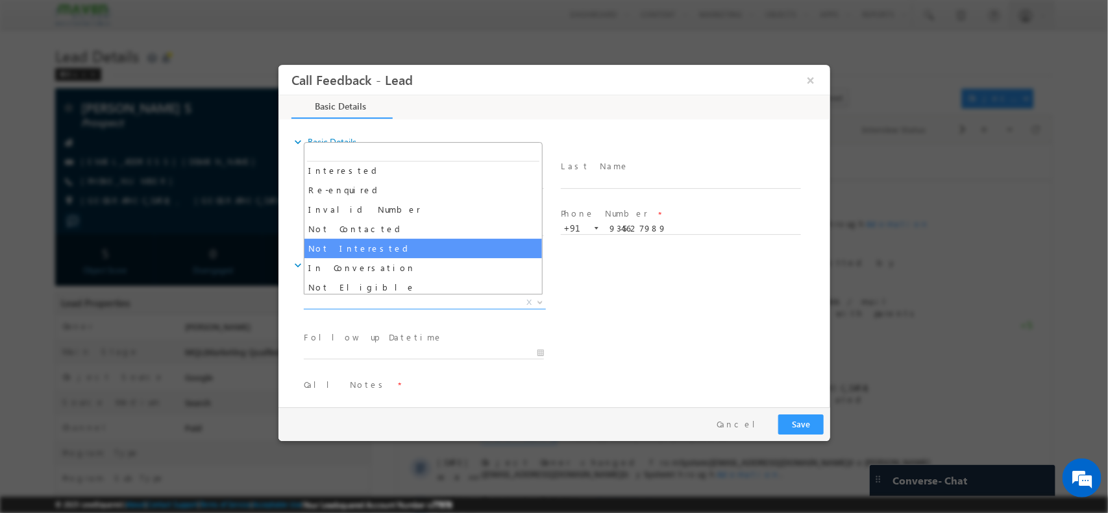
scroll to position [43, 0]
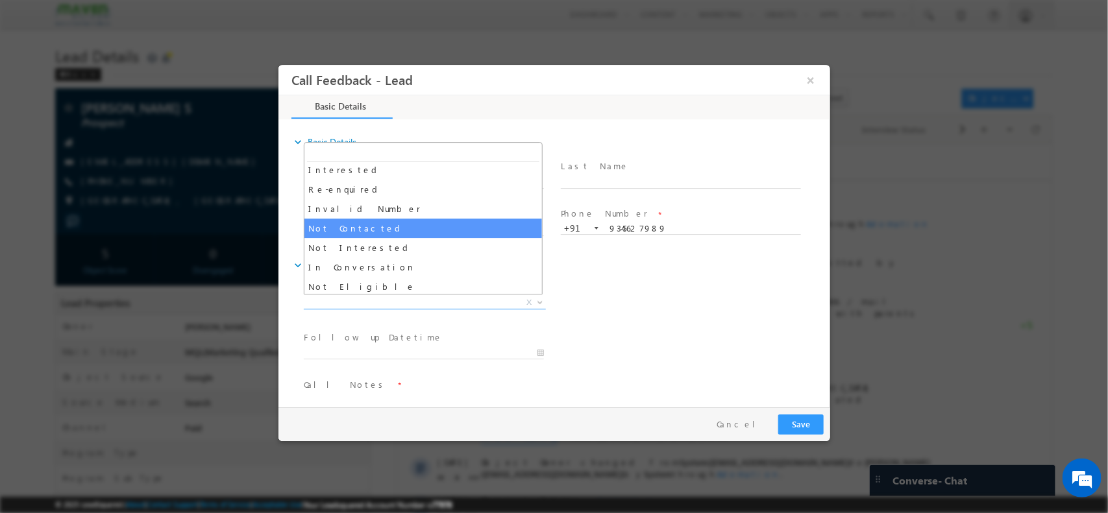
select select "Not Contacted"
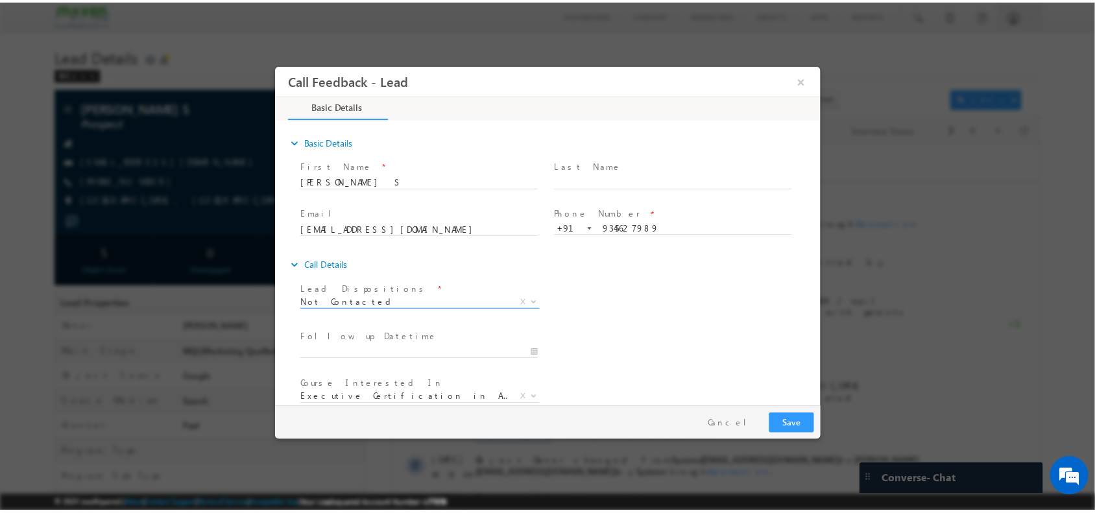
scroll to position [69, 0]
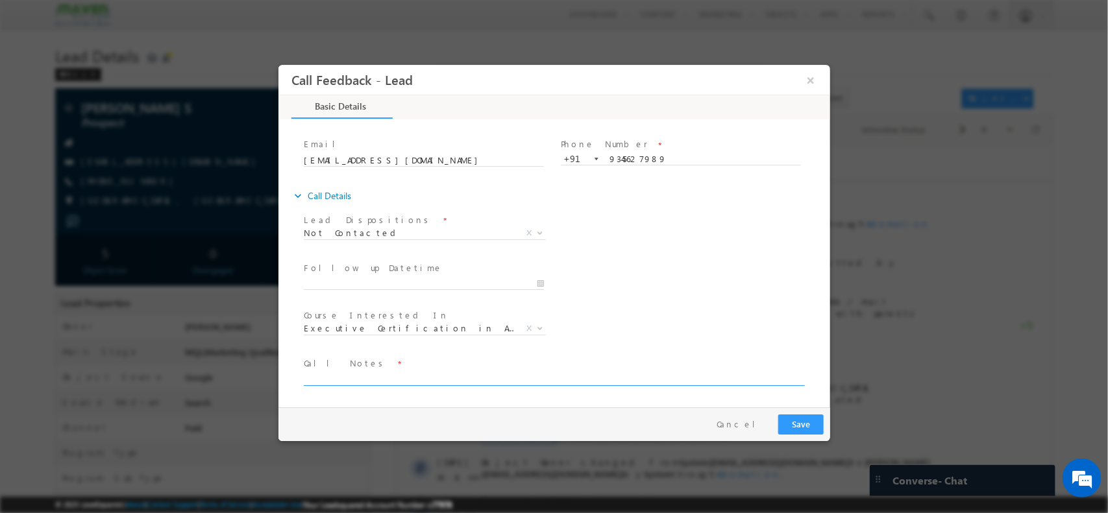
click at [406, 371] on textarea at bounding box center [552, 378] width 499 height 15
type textarea "npu"
click at [801, 419] on button "Save" at bounding box center [799, 424] width 45 height 20
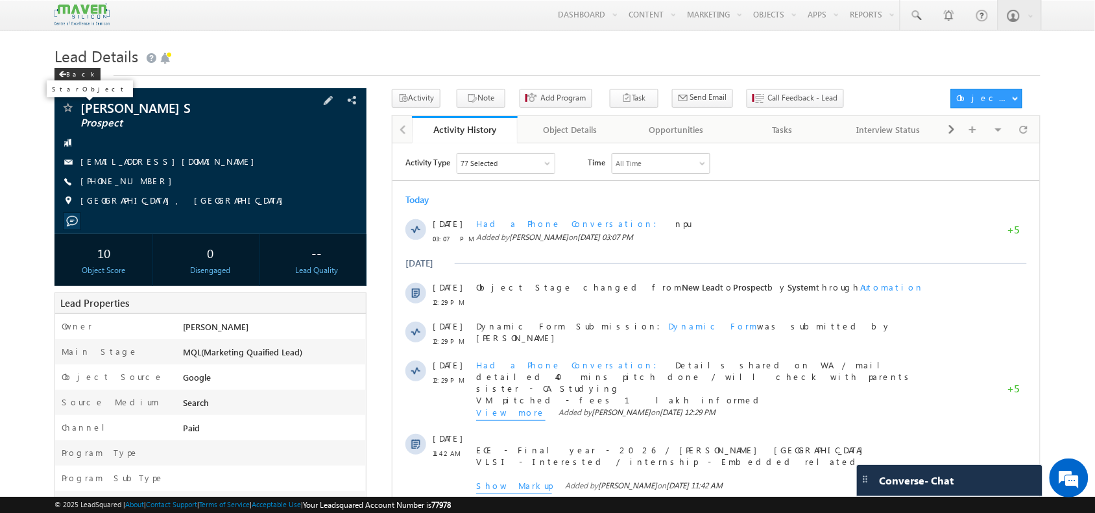
click at [63, 106] on span at bounding box center [67, 109] width 13 height 13
click at [546, 43] on h1 "Lead Details" at bounding box center [548, 54] width 986 height 25
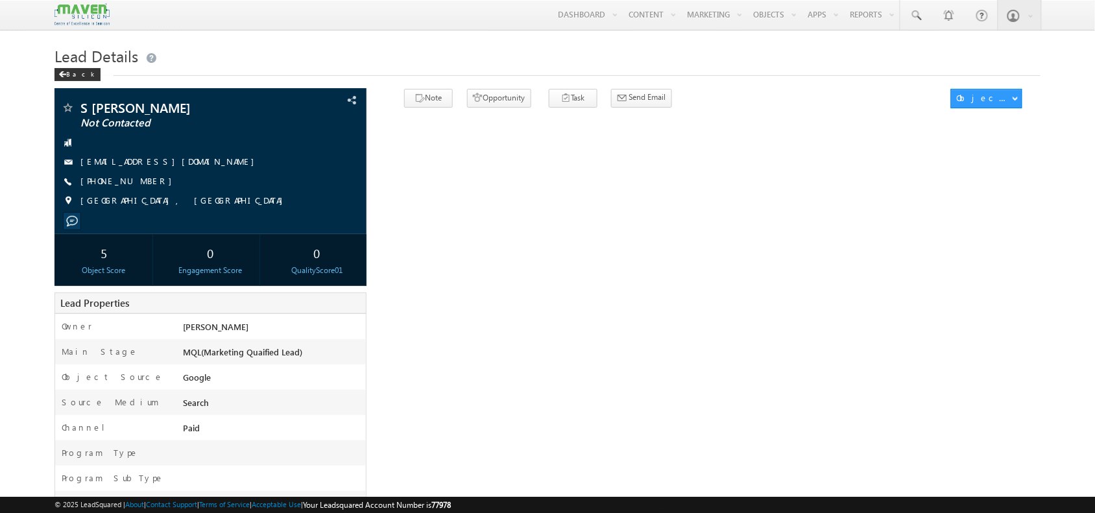
click at [128, 219] on div at bounding box center [210, 221] width 299 height 12
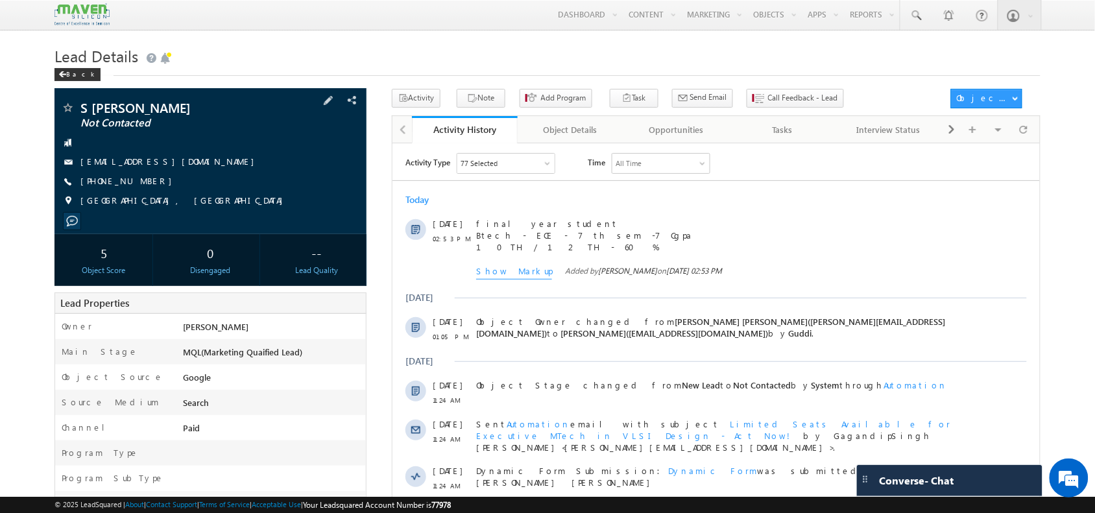
click at [123, 184] on span "[PHONE_NUMBER]" at bounding box center [129, 181] width 98 height 13
copy span "8825513216"
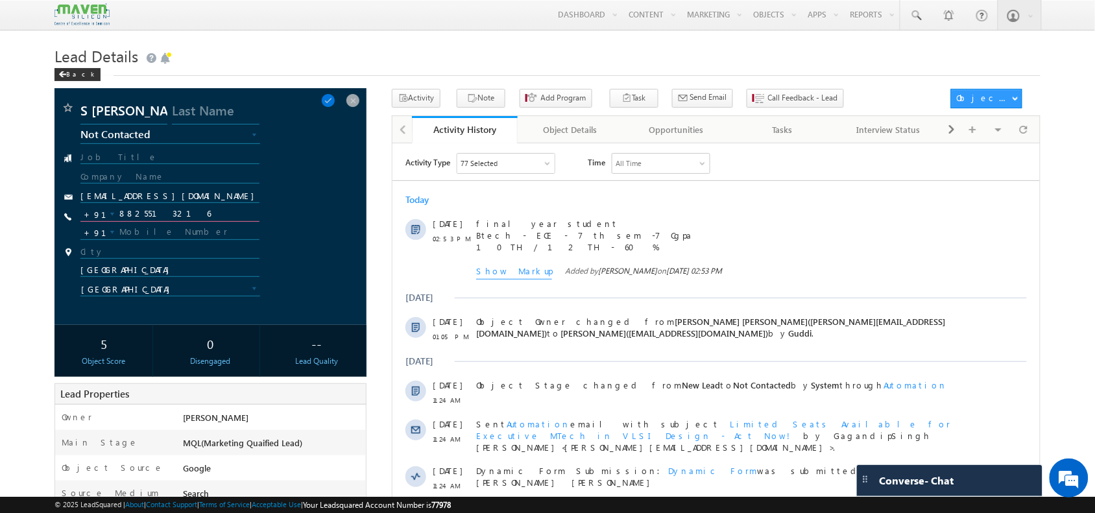
click at [133, 214] on input "8825513216" at bounding box center [169, 214] width 178 height 16
click at [336, 101] on span at bounding box center [328, 100] width 14 height 14
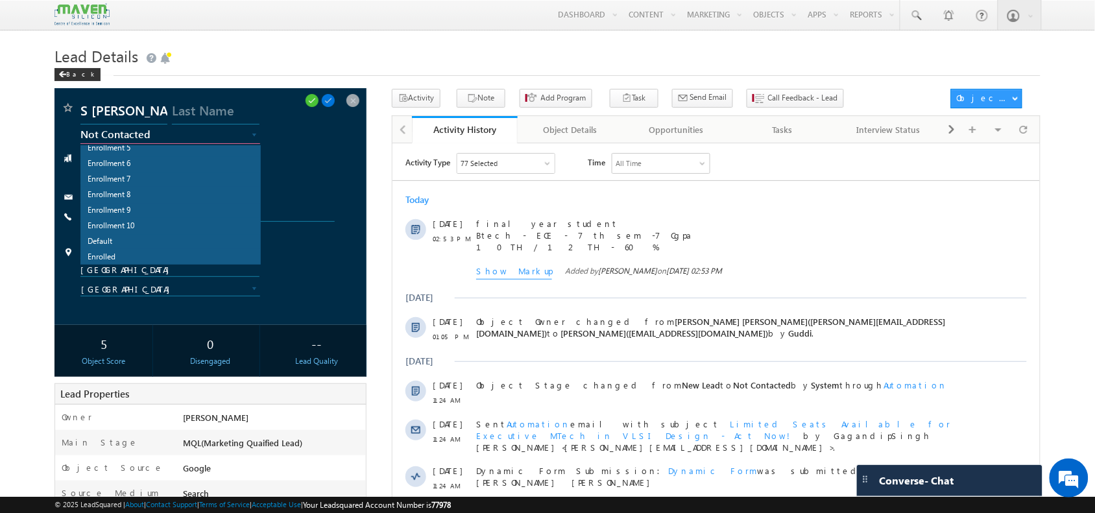
click at [241, 136] on link "Not Contacted" at bounding box center [169, 137] width 179 height 13
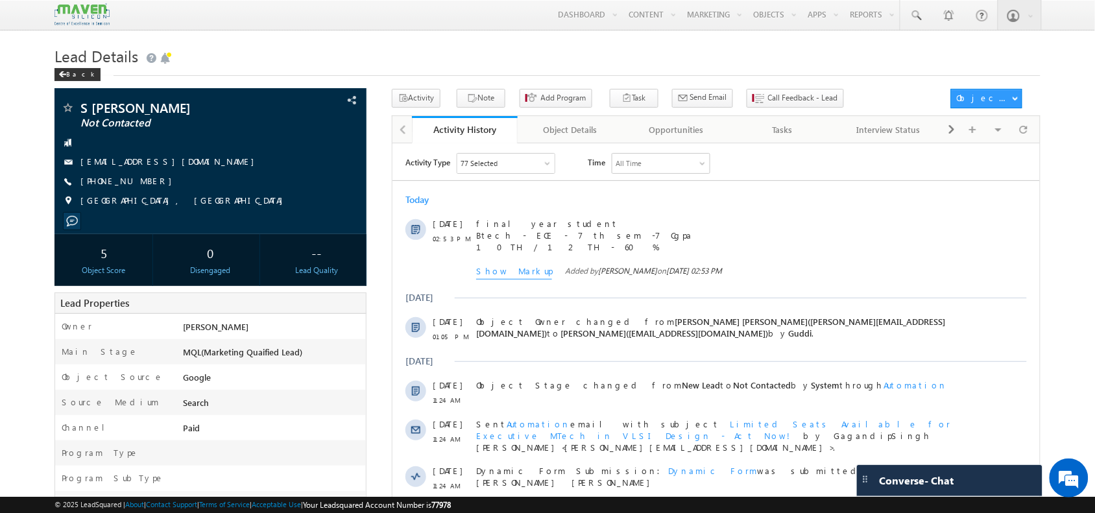
click at [982, 154] on div "Activity Type 77 Selected Select All Sales Activities 1 Sales Activity Opportun…" at bounding box center [722, 163] width 635 height 21
click at [1034, 140] on div at bounding box center [1023, 129] width 25 height 23
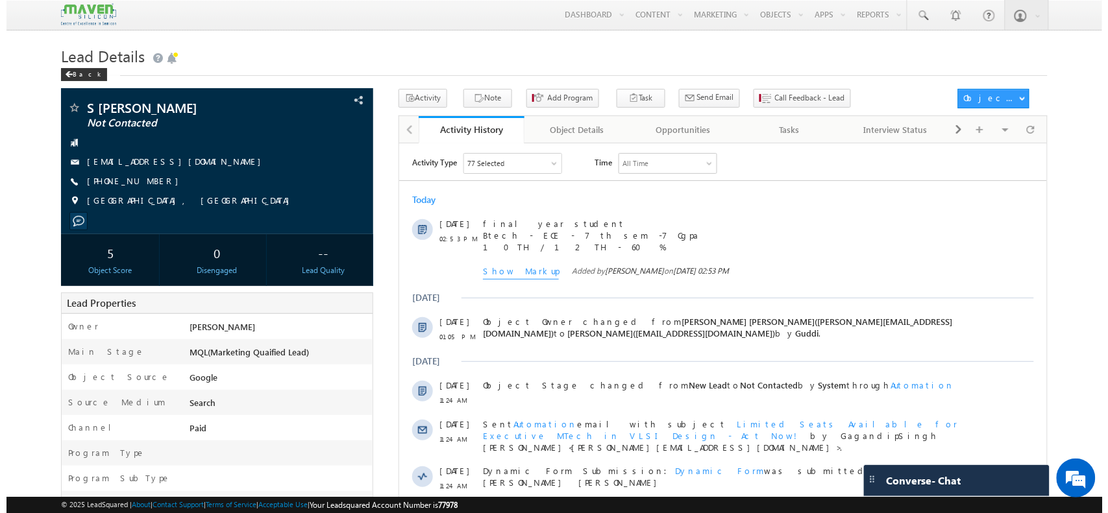
scroll to position [0, 0]
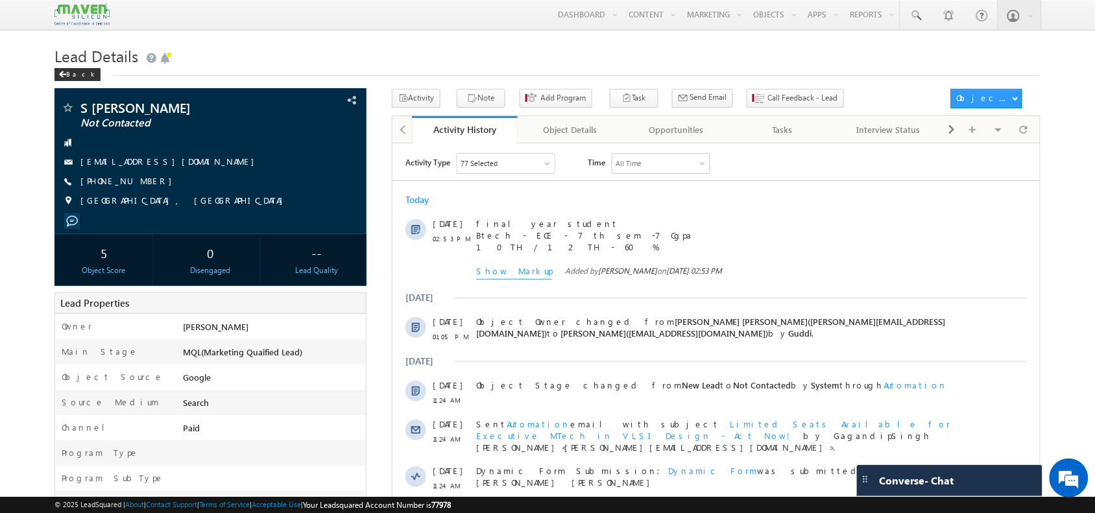
drag, startPoint x: 769, startPoint y: 101, endPoint x: 823, endPoint y: 97, distance: 54.0
click at [823, 97] on div "Activity Note Add Program Task Meeting Lead Follow Up Opportunity Follow Up Sch…" at bounding box center [668, 101] width 552 height 24
click at [783, 108] on button "Call Feedback - Lead" at bounding box center [795, 98] width 97 height 19
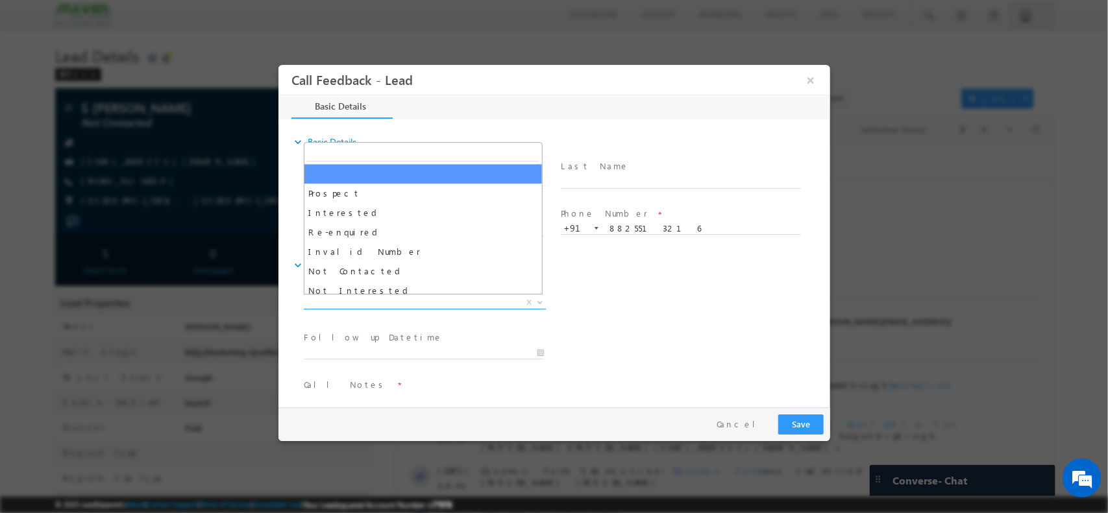
click at [421, 305] on span "X" at bounding box center [424, 302] width 242 height 13
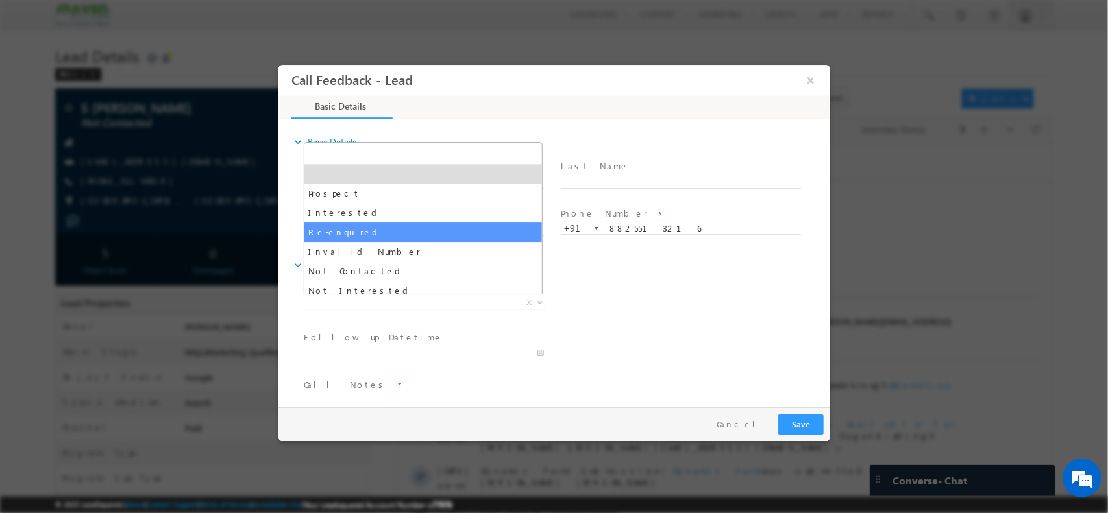
scroll to position [23, 0]
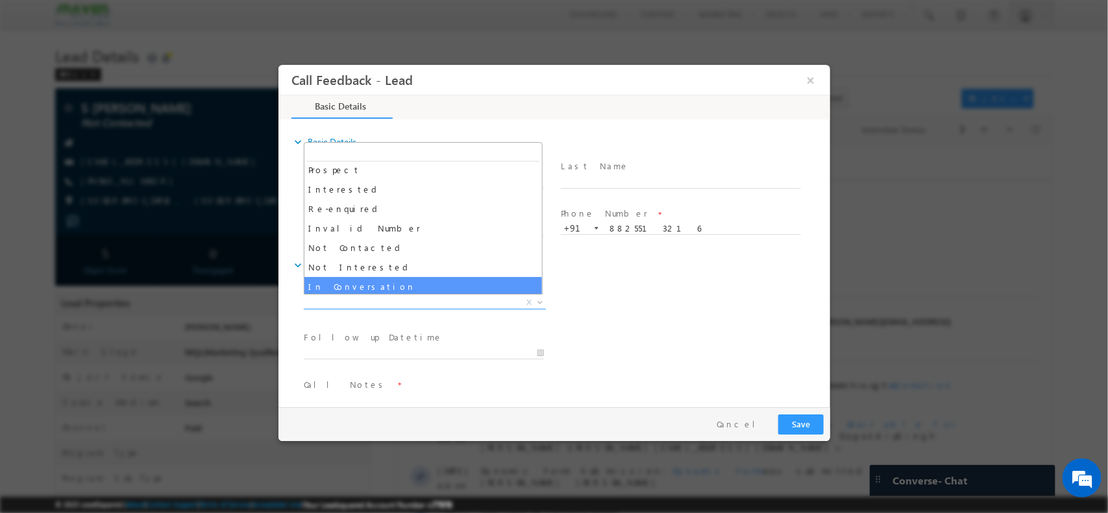
select select "In Conversation"
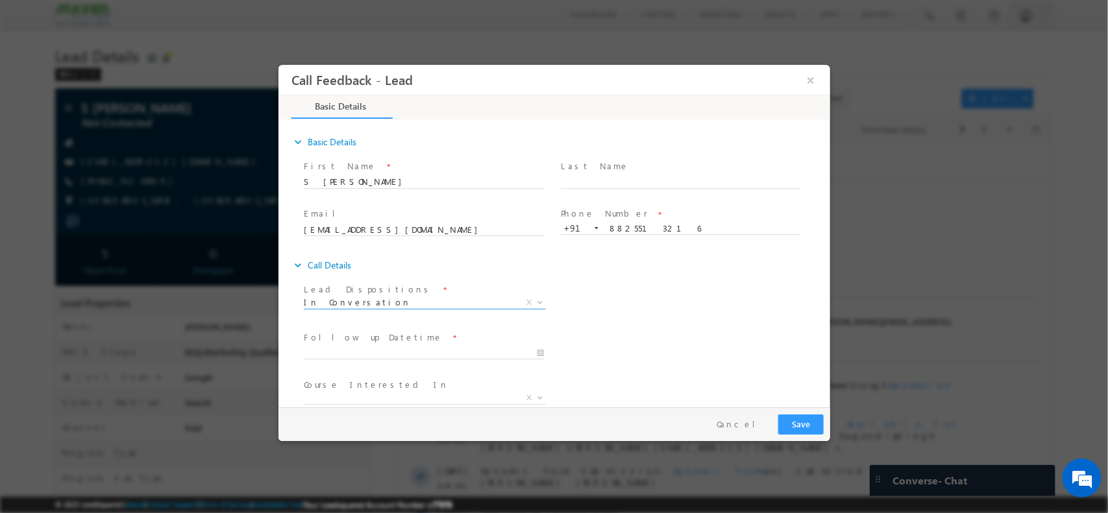
scroll to position [69, 0]
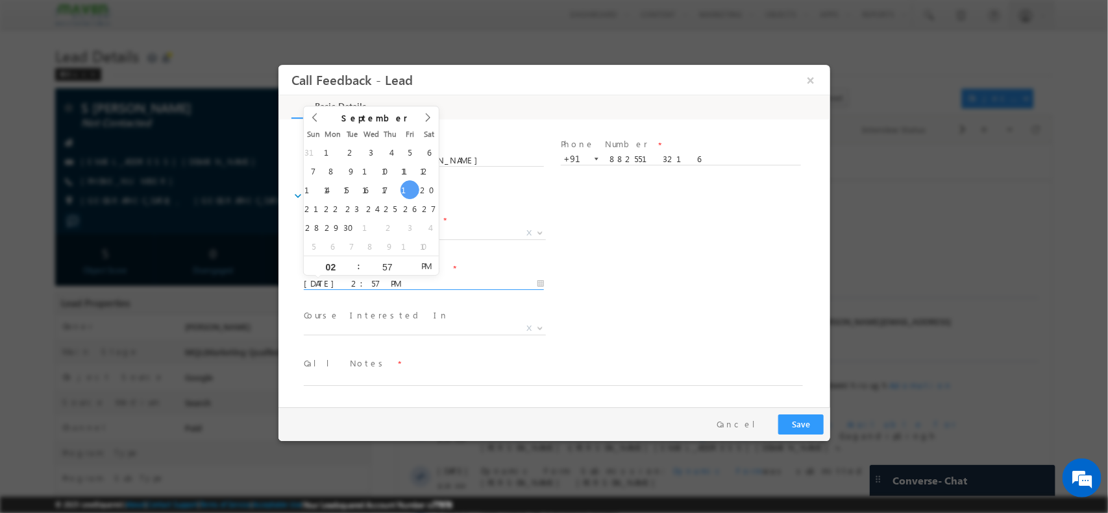
click at [386, 278] on input "[DATE] 2:57 PM" at bounding box center [423, 283] width 240 height 13
type input "[DATE] 2:58 PM"
type input "58"
click at [406, 263] on span at bounding box center [408, 261] width 9 height 10
type input "[DATE] 2:59 PM"
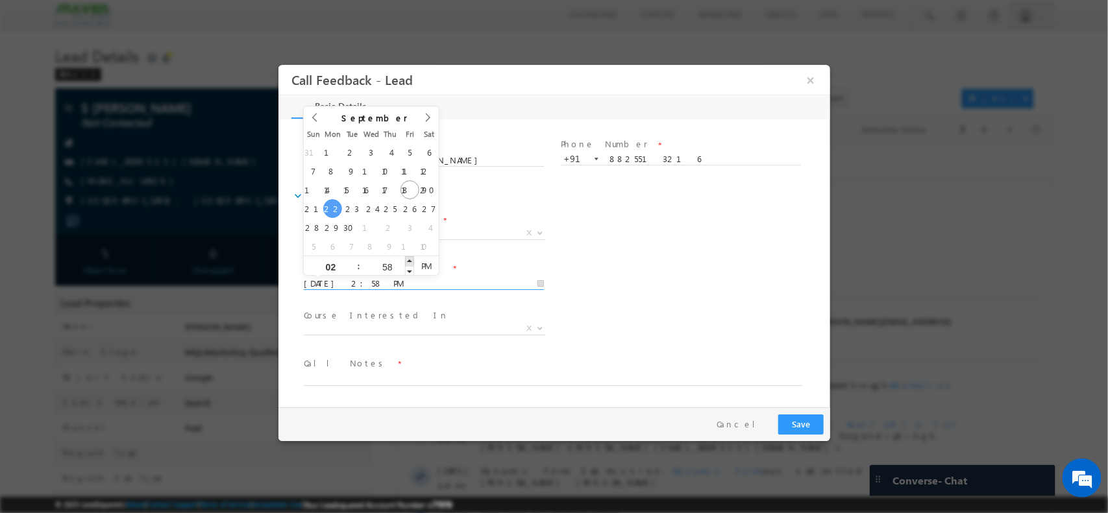
type input "59"
click at [406, 263] on span at bounding box center [408, 261] width 9 height 10
type input "[DATE] 3:00 PM"
type input "03"
type input "00"
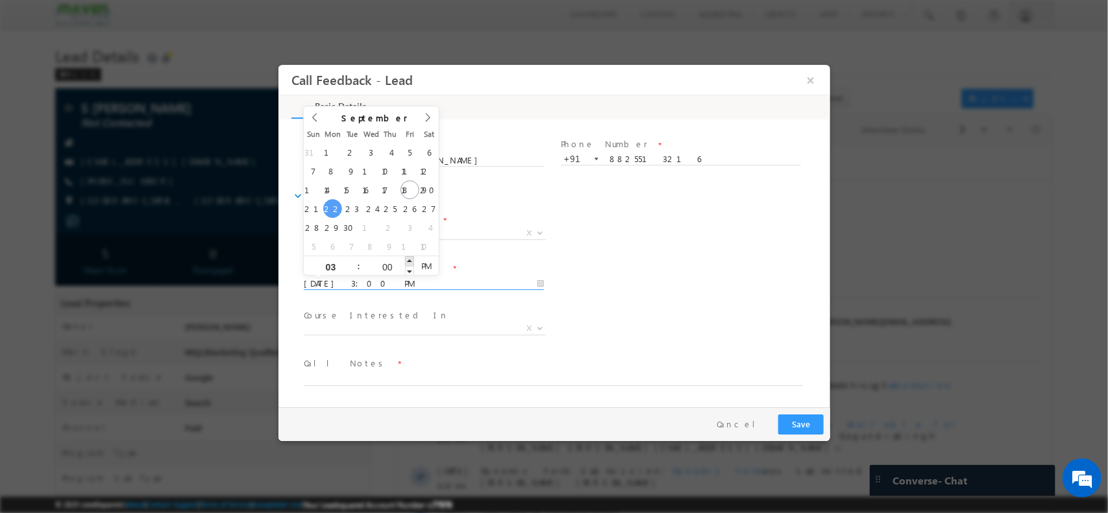
click at [406, 263] on span at bounding box center [408, 261] width 9 height 10
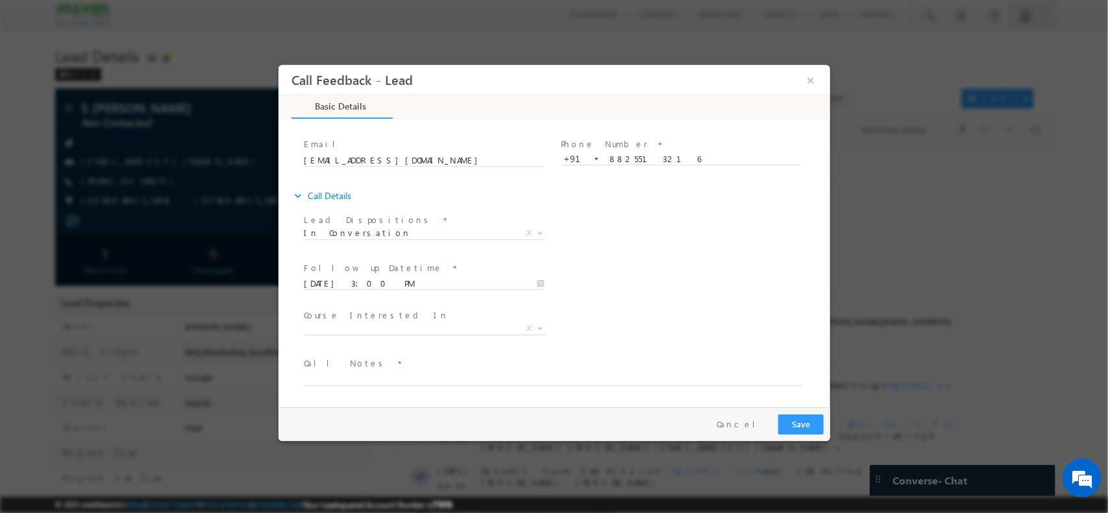
click at [565, 241] on div "Lead Dispositions * Prospect Interested Re-enquired Invalid Number Not Contacte…" at bounding box center [564, 234] width 529 height 48
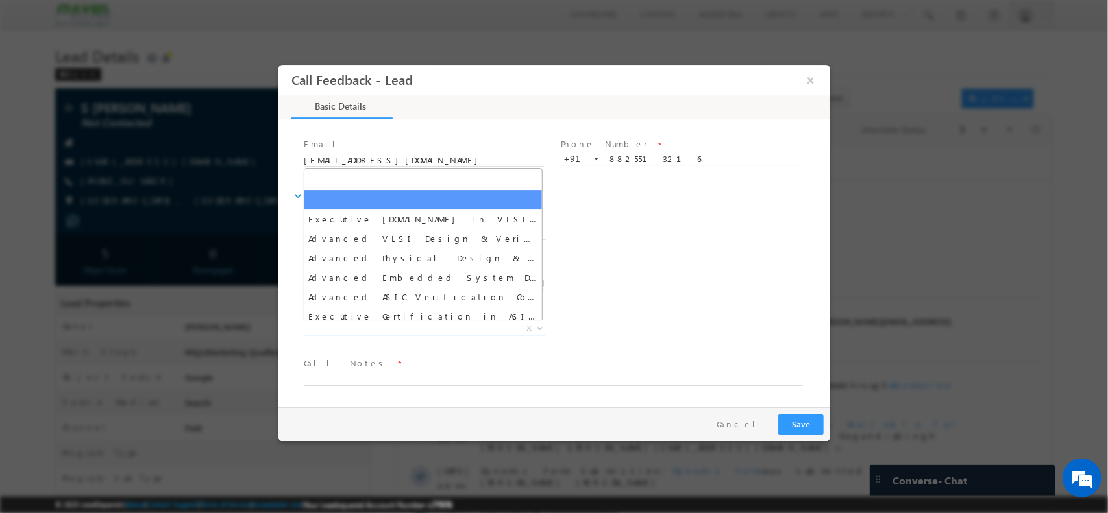
click at [452, 322] on span "X" at bounding box center [424, 328] width 242 height 13
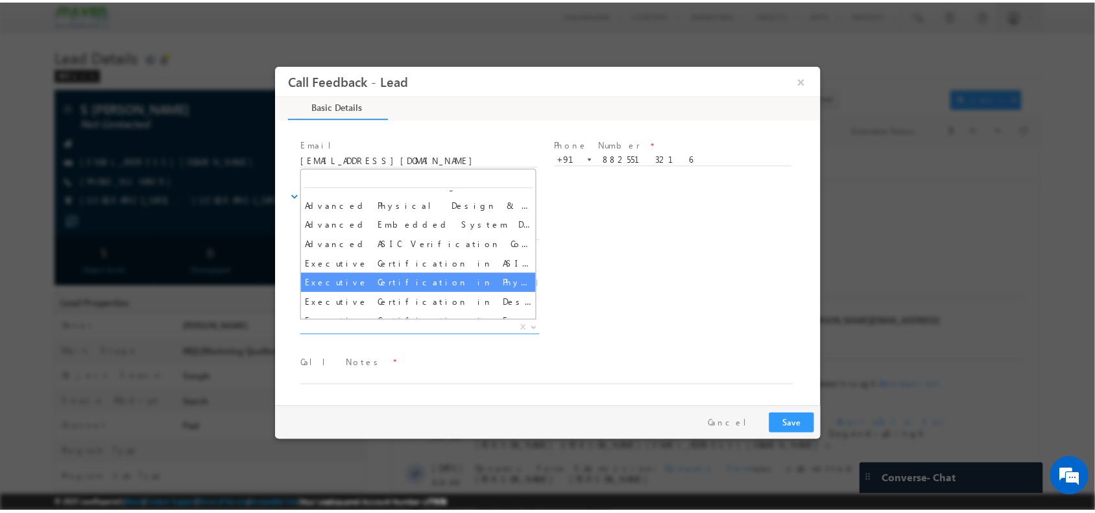
scroll to position [135, 0]
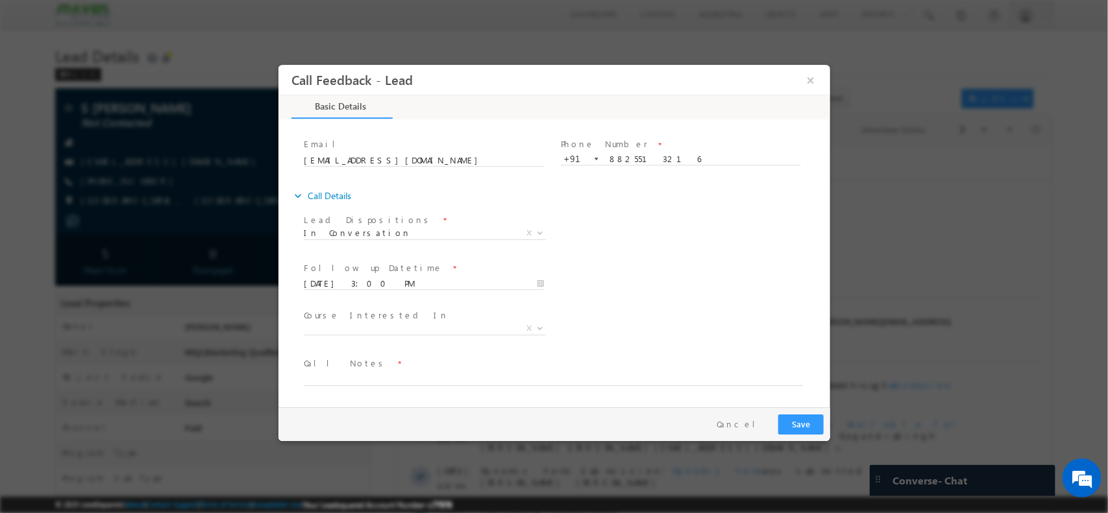
click at [630, 256] on div "Lead Dispositions * Prospect Interested Re-enquired Invalid Number Not Contacte…" at bounding box center [564, 234] width 529 height 48
click at [401, 379] on textarea at bounding box center [552, 378] width 499 height 15
type textarea "looking for internship / final year / pudukottai / fees informed / details sent…"
click at [820, 419] on button "Save" at bounding box center [799, 424] width 45 height 20
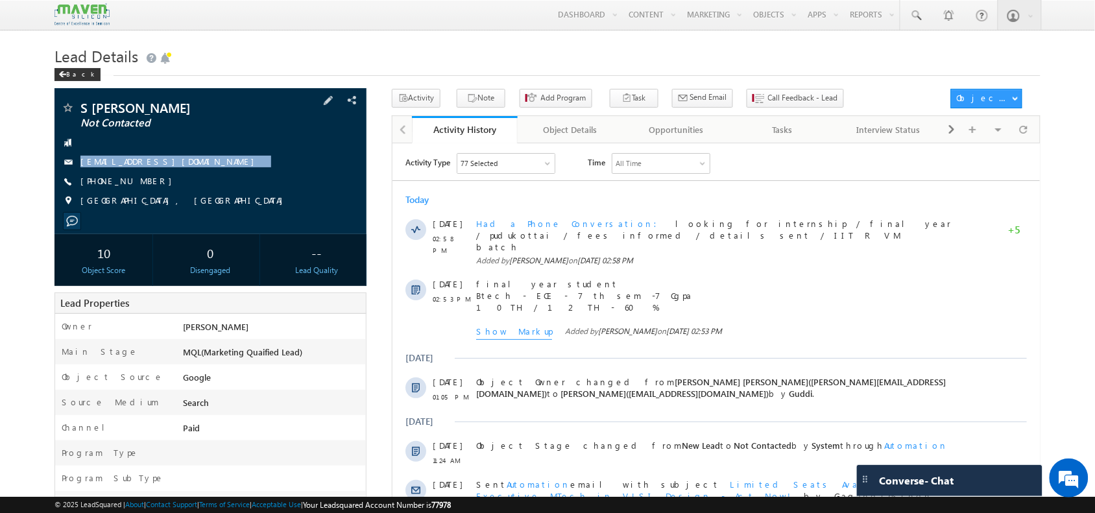
drag, startPoint x: 205, startPoint y: 154, endPoint x: 211, endPoint y: 180, distance: 26.6
click at [211, 180] on div "S KATHIRVEL Not Contacted kathirvel281104@gmail.com +91-8825513216" at bounding box center [210, 157] width 299 height 113
copy div "[EMAIL_ADDRESS][DOMAIN_NAME]"
click at [69, 108] on span at bounding box center [67, 109] width 13 height 13
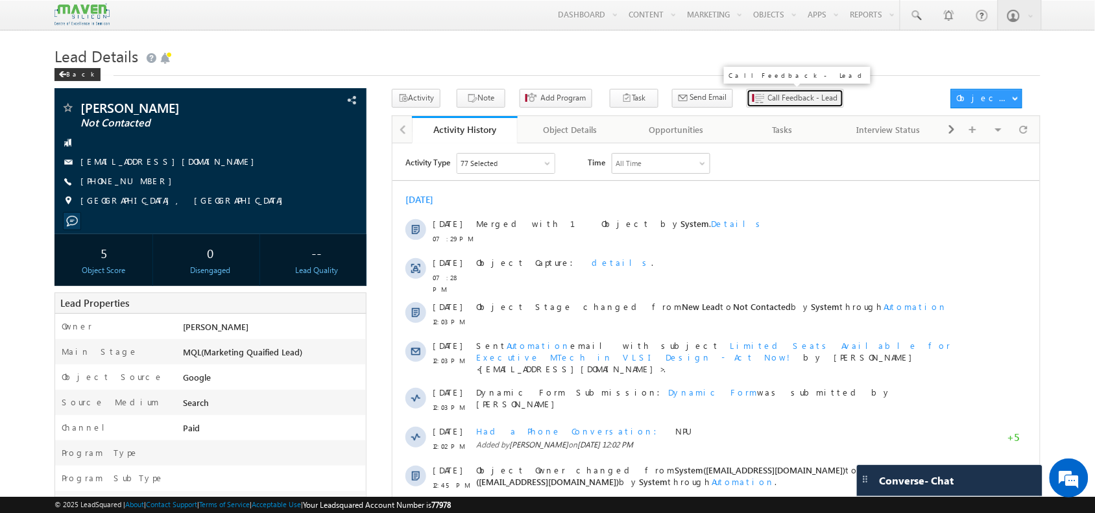
click at [771, 101] on span "Call Feedback - Lead" at bounding box center [803, 98] width 70 height 12
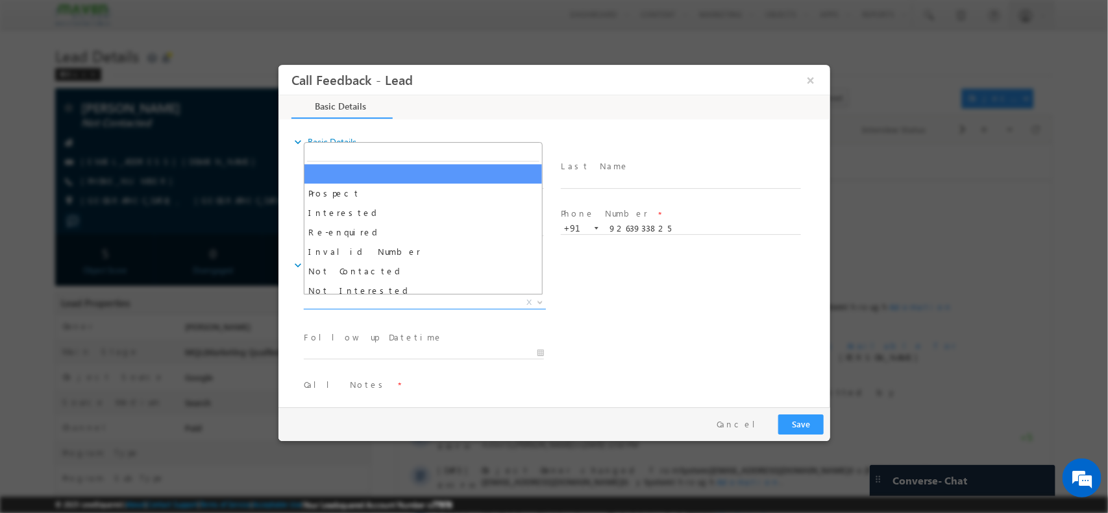
click at [388, 300] on span "X" at bounding box center [424, 302] width 242 height 13
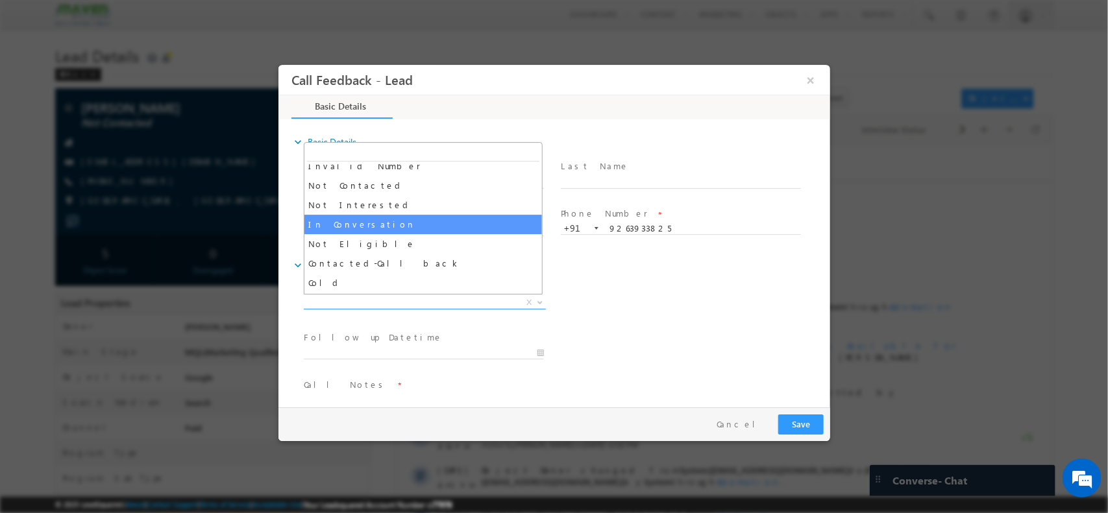
scroll to position [85, 0]
select select "In Conversation"
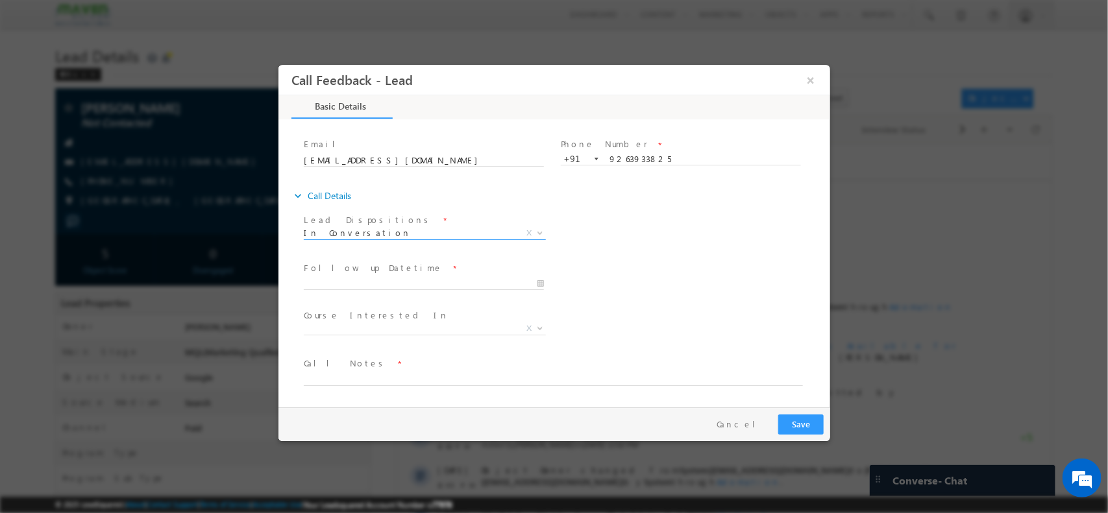
scroll to position [0, 0]
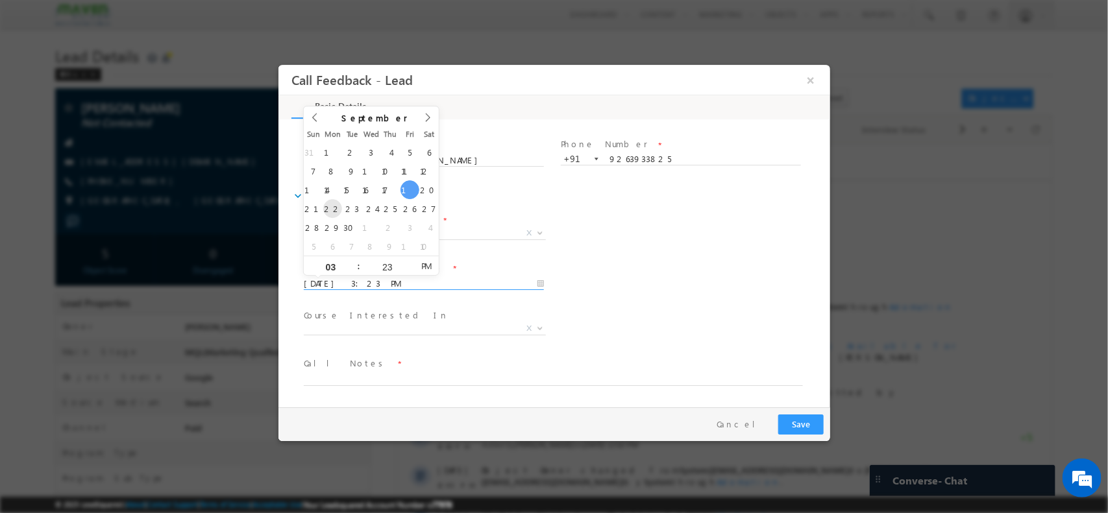
drag, startPoint x: 413, startPoint y: 282, endPoint x: 327, endPoint y: 214, distance: 109.5
click at [327, 214] on body "Call Feedback - Lead × Basic Details" at bounding box center [554, 234] width 552 height 341
drag, startPoint x: 404, startPoint y: 275, endPoint x: 353, endPoint y: 271, distance: 51.4
click at [353, 271] on body "Call Feedback - Lead × Basic Details" at bounding box center [554, 234] width 552 height 341
type input "22/09/2025 2:23 PM"
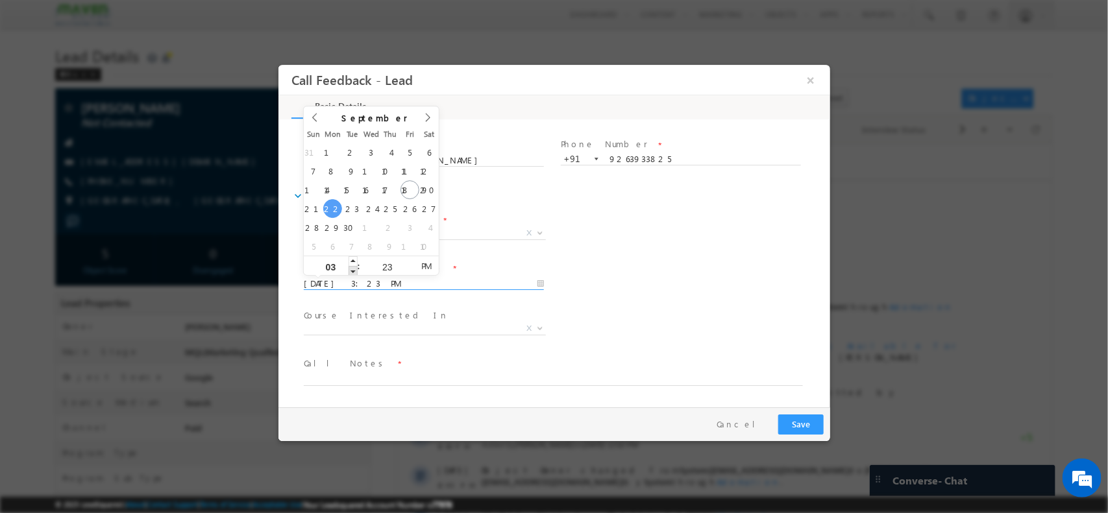
type input "02"
click at [353, 271] on span at bounding box center [352, 270] width 9 height 10
type input "22/09/2025 1:23 PM"
type input "01"
click at [353, 271] on span at bounding box center [352, 270] width 9 height 10
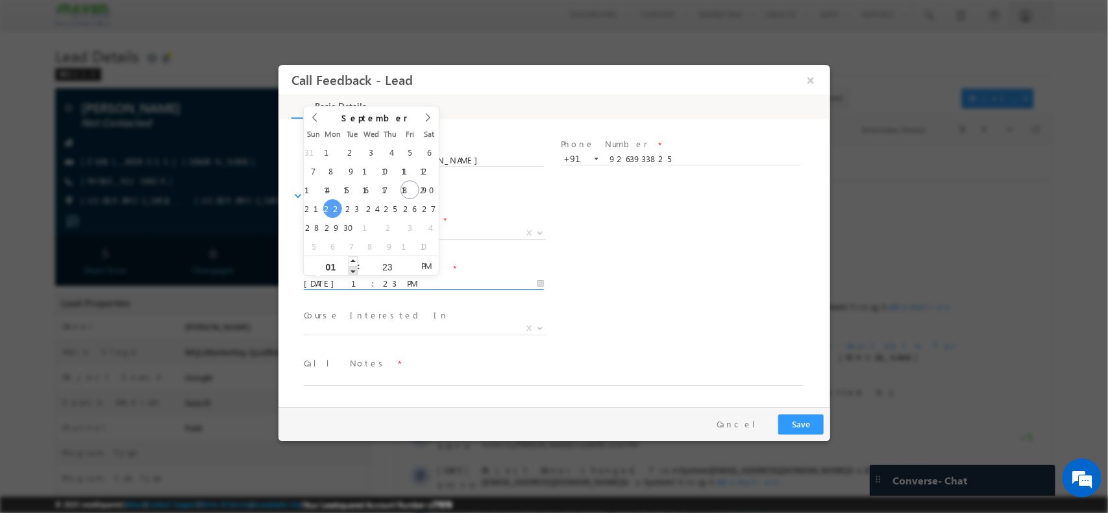
type input "22/09/2025 12:23 PM"
type input "12"
click at [353, 271] on span at bounding box center [352, 270] width 9 height 10
type input "22/09/2025 12:24 PM"
type input "24"
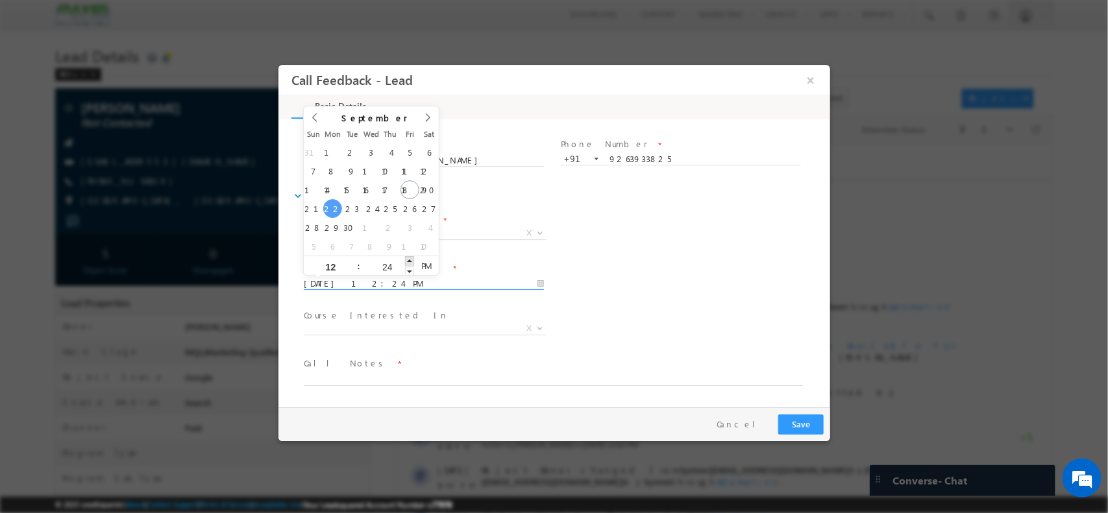
click at [412, 262] on span at bounding box center [408, 261] width 9 height 10
type input "22/09/2025 12:25 PM"
type input "25"
click at [412, 262] on span at bounding box center [408, 261] width 9 height 10
type input "22/09/2025 12:26 PM"
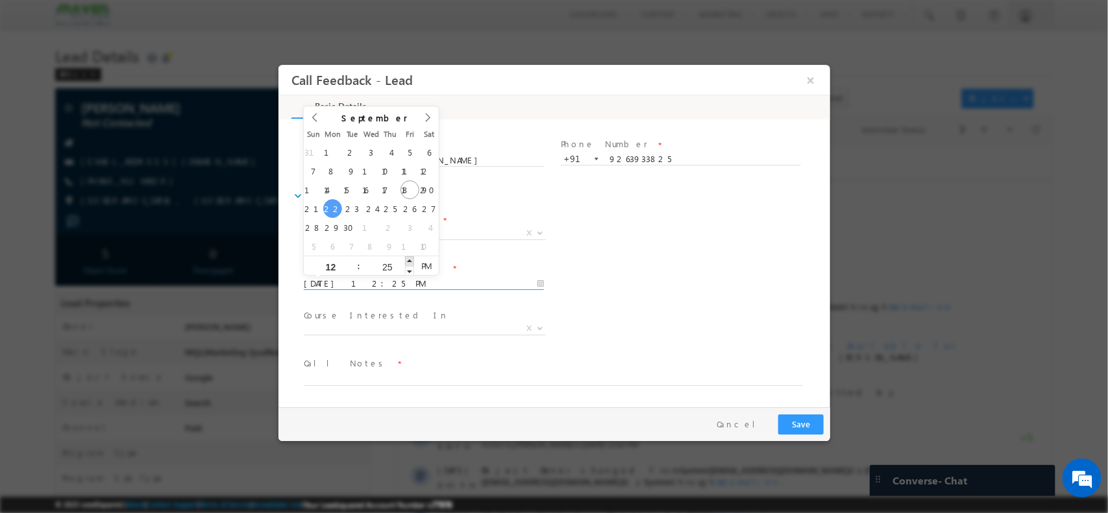
type input "26"
click at [412, 262] on span at bounding box center [408, 261] width 9 height 10
type input "22/09/2025 12:27 PM"
type input "27"
click at [412, 262] on span at bounding box center [408, 261] width 9 height 10
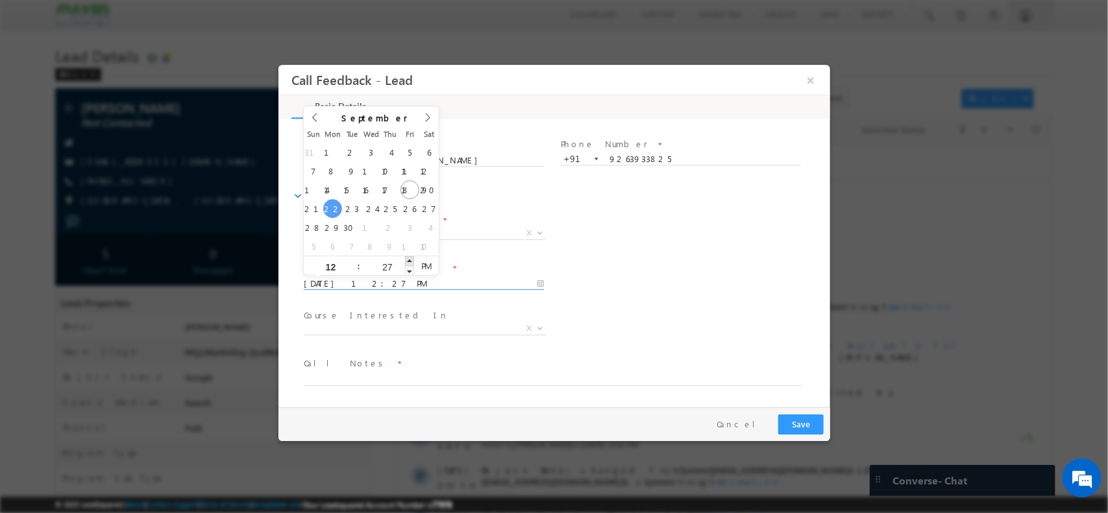
type input "22/09/2025 12:28 PM"
type input "28"
click at [412, 262] on span at bounding box center [408, 261] width 9 height 10
type input "22/09/2025 12:29 PM"
type input "29"
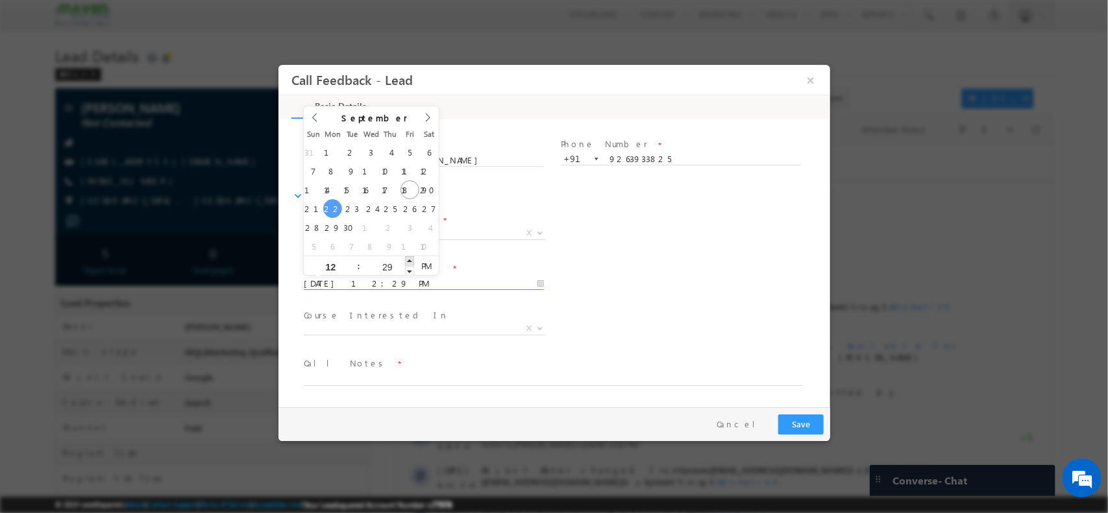
click at [412, 262] on span at bounding box center [408, 261] width 9 height 10
type input "22/09/2025 12:30 PM"
type input "30"
click at [412, 262] on span at bounding box center [408, 261] width 9 height 10
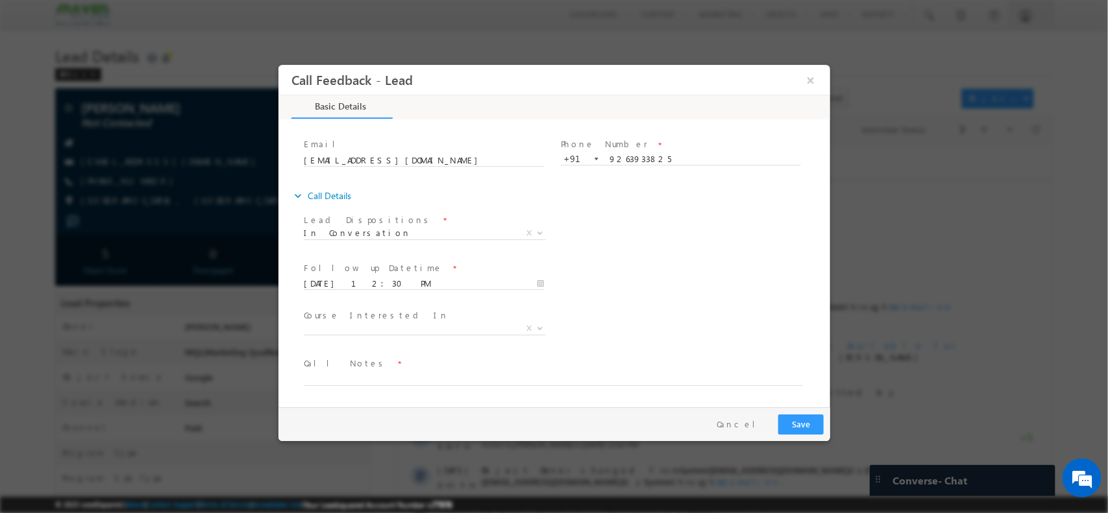
click at [410, 363] on span "Call Notes *" at bounding box center [545, 363] width 485 height 14
click at [415, 380] on textarea at bounding box center [552, 378] width 499 height 15
type textarea "S"
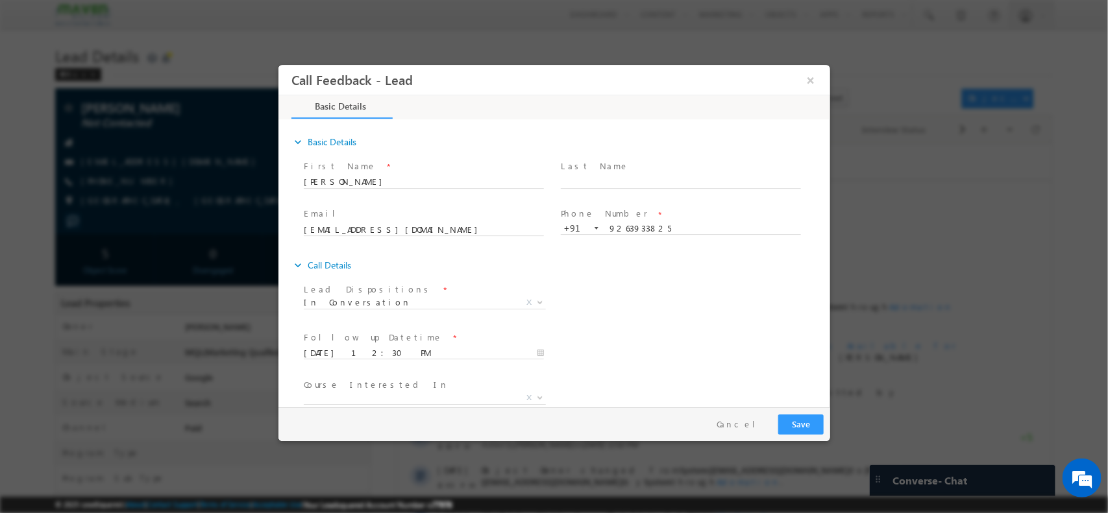
scroll to position [69, 0]
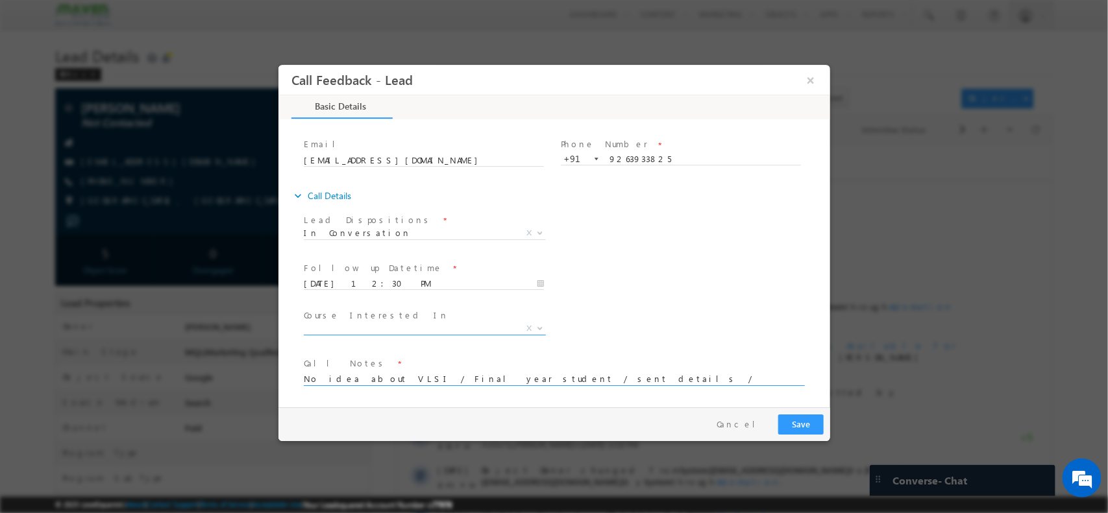
type textarea "No idea about VLSI / Final year student / sent details / will check and update"
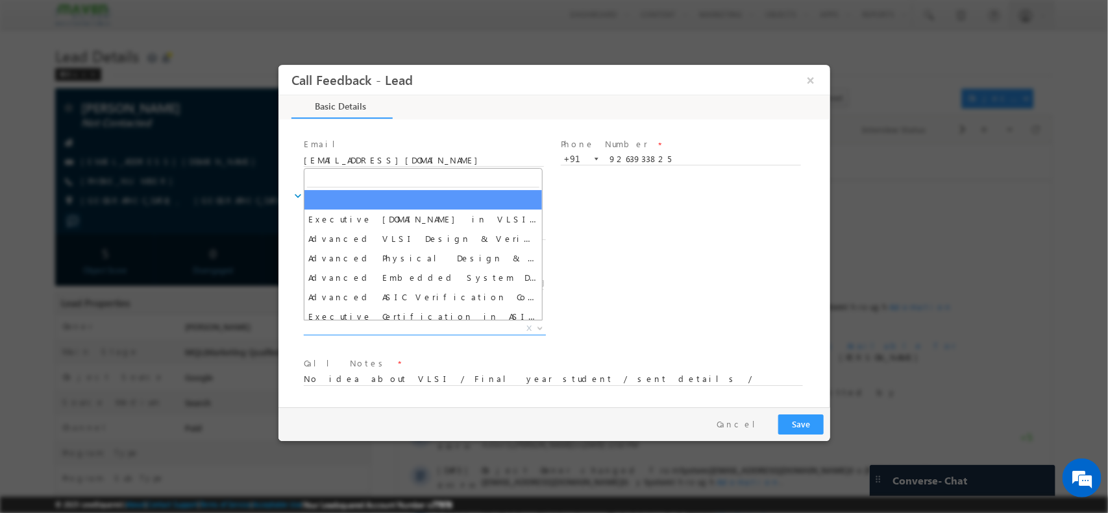
click at [434, 330] on span "X" at bounding box center [424, 328] width 242 height 13
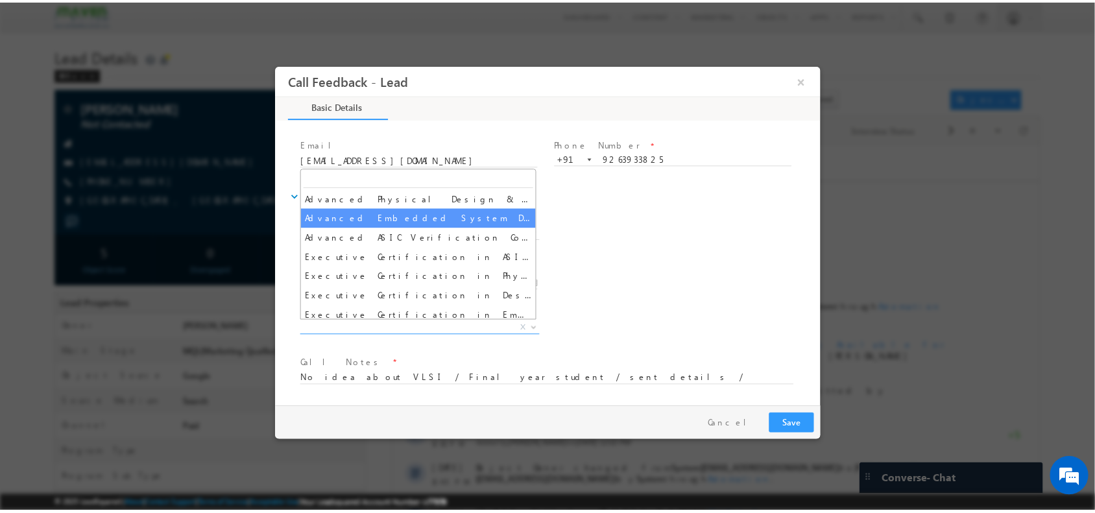
scroll to position [65, 0]
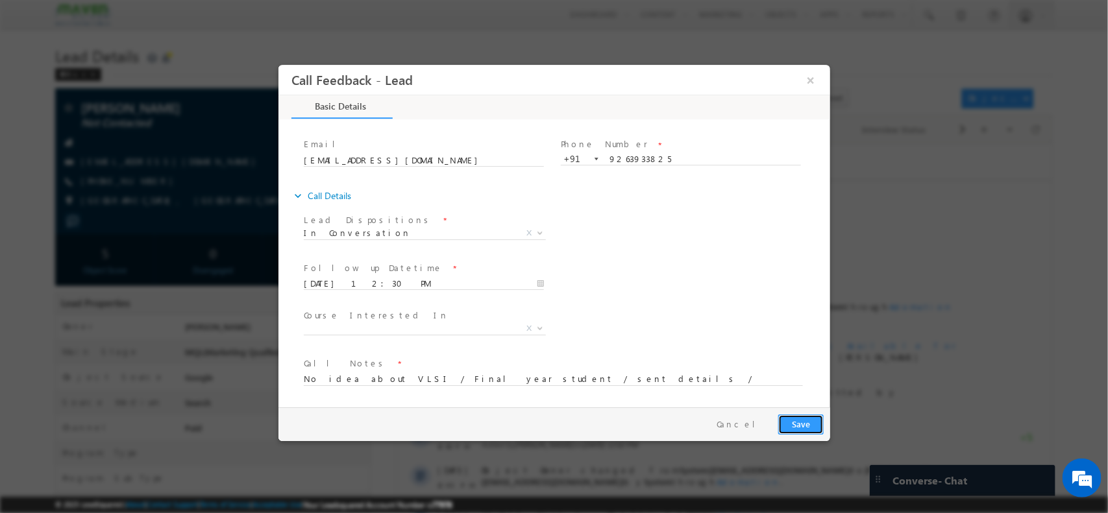
click at [801, 420] on button "Save" at bounding box center [799, 424] width 45 height 20
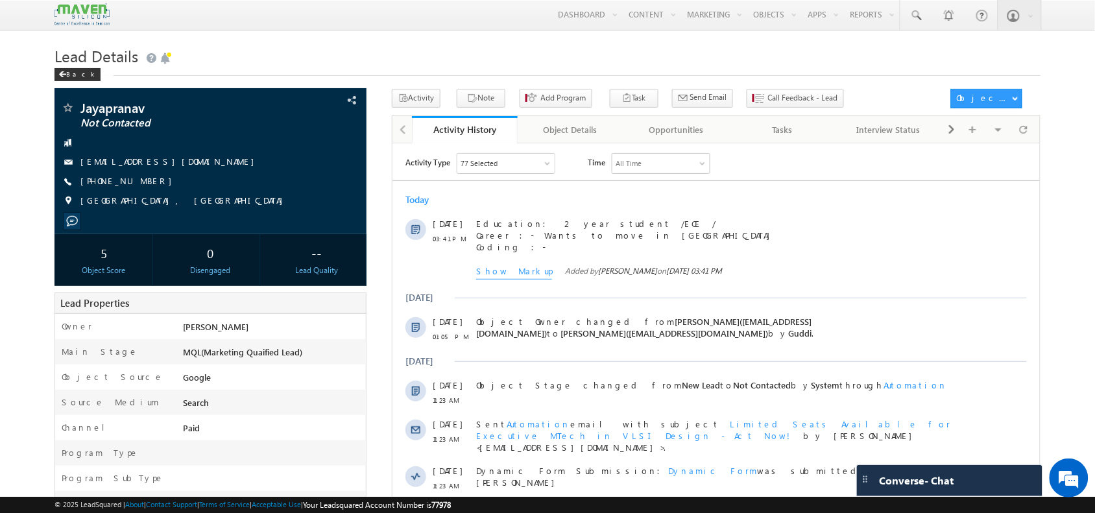
drag, startPoint x: 1032, startPoint y: 120, endPoint x: 935, endPoint y: 67, distance: 110.4
click at [935, 67] on h1 "Lead Details" at bounding box center [548, 54] width 986 height 25
click at [1027, 137] on span at bounding box center [1024, 129] width 8 height 23
click at [558, 65] on h1 "Lead Details" at bounding box center [548, 54] width 986 height 25
click at [1027, 134] on span at bounding box center [1024, 129] width 8 height 23
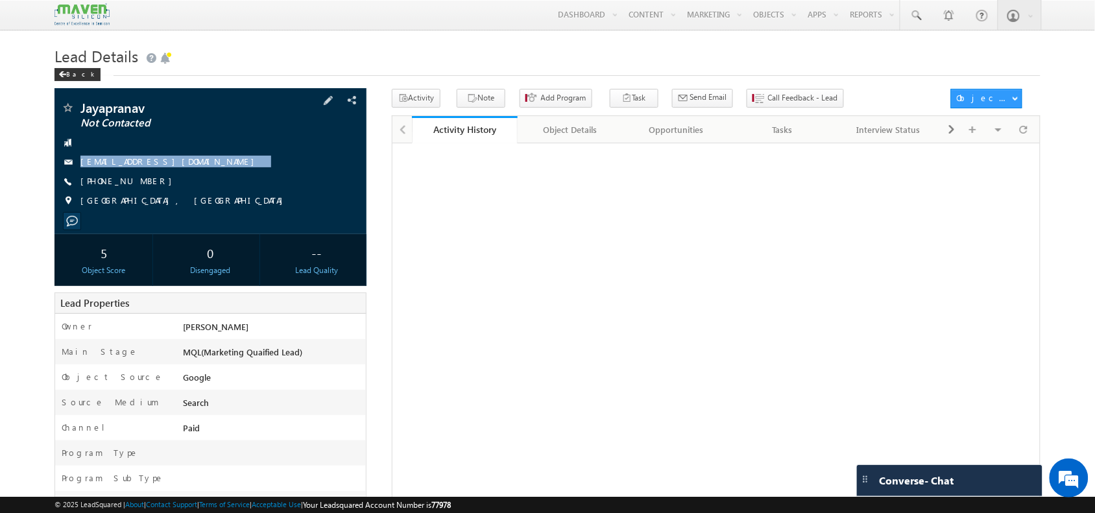
drag, startPoint x: 212, startPoint y: 161, endPoint x: 164, endPoint y: 169, distance: 48.8
click at [164, 169] on div "[EMAIL_ADDRESS][DOMAIN_NAME]" at bounding box center [210, 162] width 299 height 13
copy div "alapatipranav24@gma"
click at [212, 160] on div "[EMAIL_ADDRESS][DOMAIN_NAME]" at bounding box center [210, 162] width 299 height 13
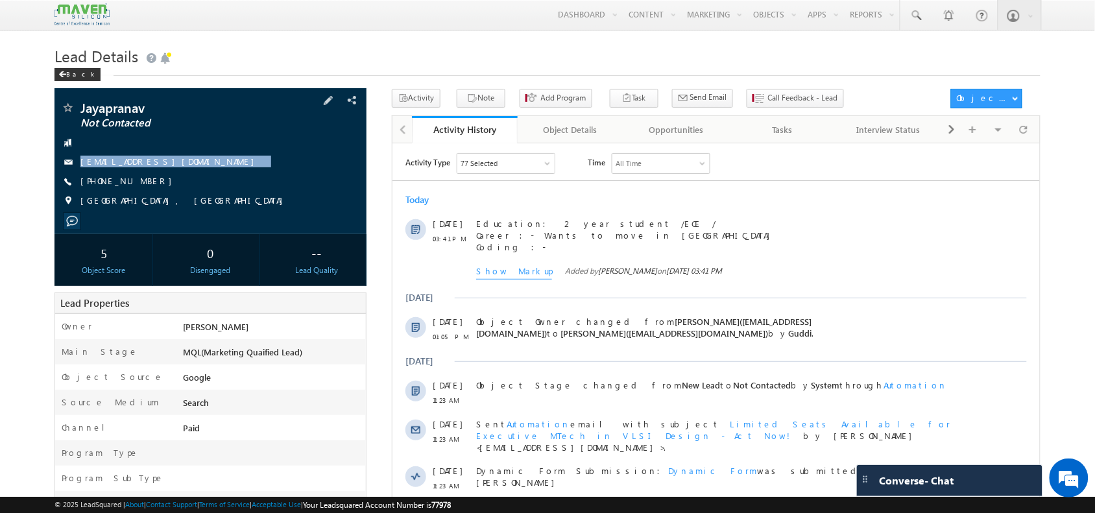
drag, startPoint x: 187, startPoint y: 167, endPoint x: 189, endPoint y: 176, distance: 8.7
click at [189, 176] on div "Jayapranav Not Contacted [EMAIL_ADDRESS][DOMAIN_NAME] [PHONE_NUMBER]" at bounding box center [210, 157] width 299 height 113
copy div "[EMAIL_ADDRESS][DOMAIN_NAME]"
click at [1012, 136] on div at bounding box center [1023, 129] width 25 height 23
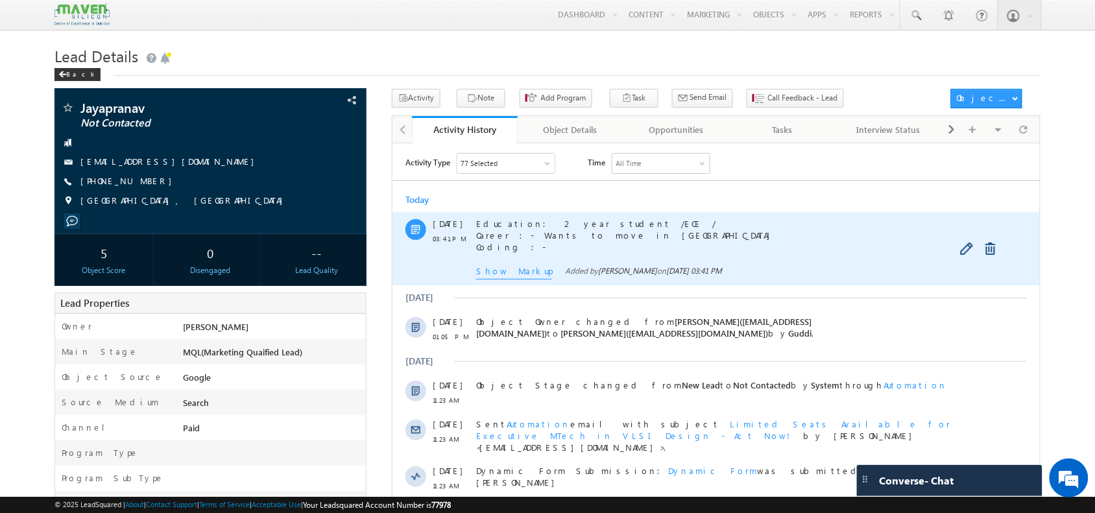
click at [504, 275] on span "Show Markup" at bounding box center [514, 272] width 76 height 14
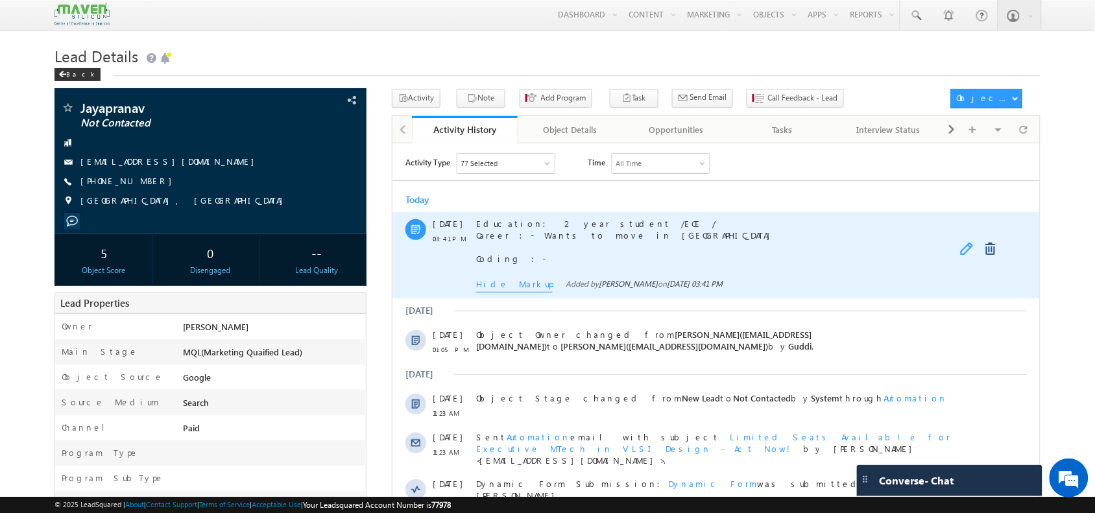
click at [966, 251] on link at bounding box center [968, 248] width 16 height 13
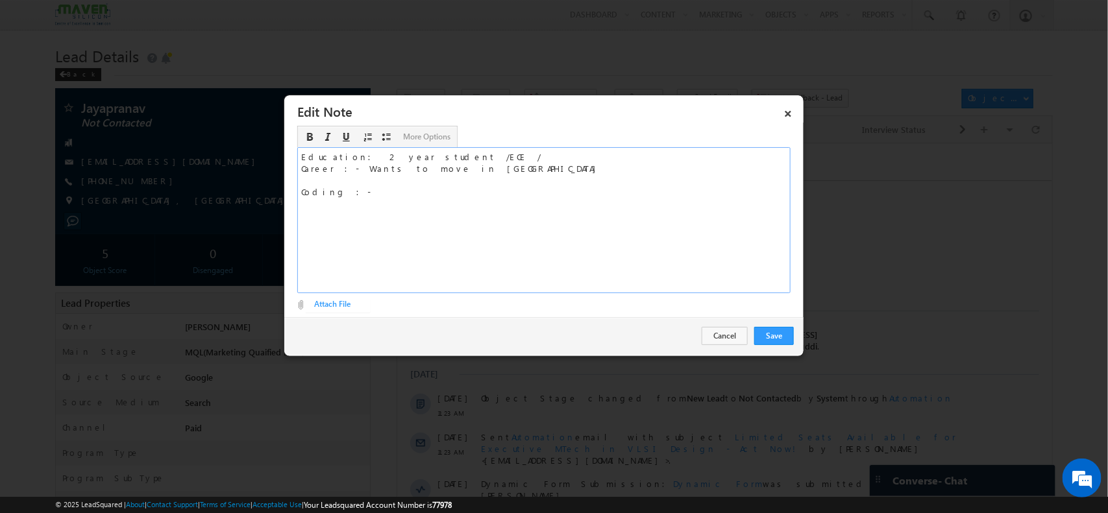
click at [446, 198] on div "Education: 2 year student /ECE / Career :- Wants to move in VLSI Coding :-" at bounding box center [543, 220] width 493 height 146
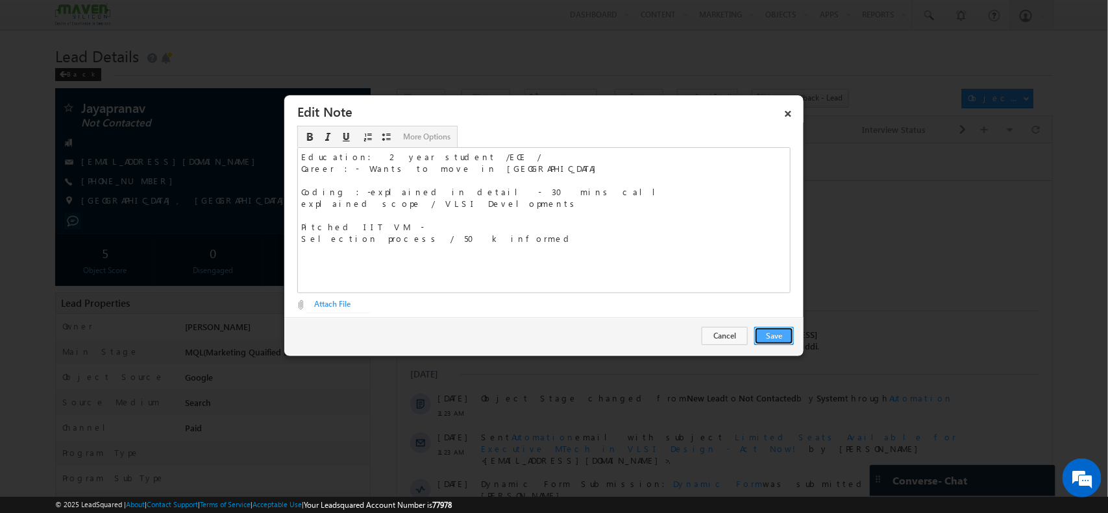
click at [766, 330] on button "Save" at bounding box center [774, 336] width 40 height 18
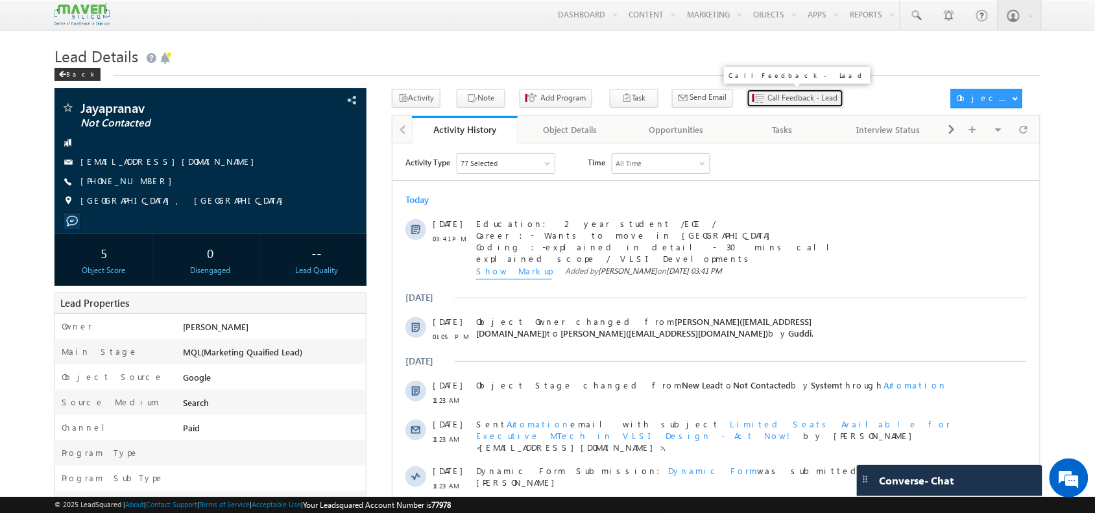
click at [784, 97] on span "Call Feedback - Lead" at bounding box center [803, 98] width 70 height 12
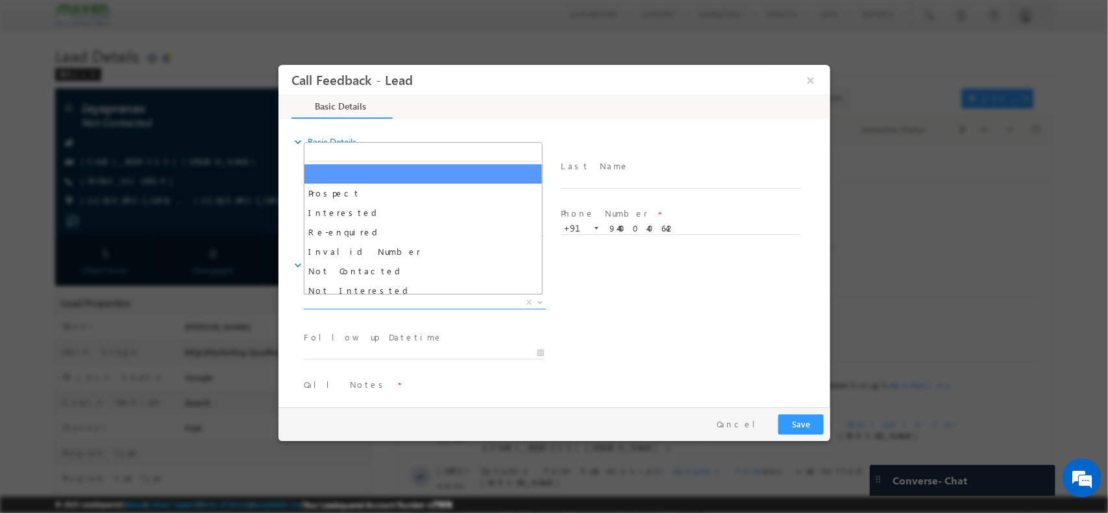
click at [325, 305] on span "X" at bounding box center [424, 302] width 242 height 13
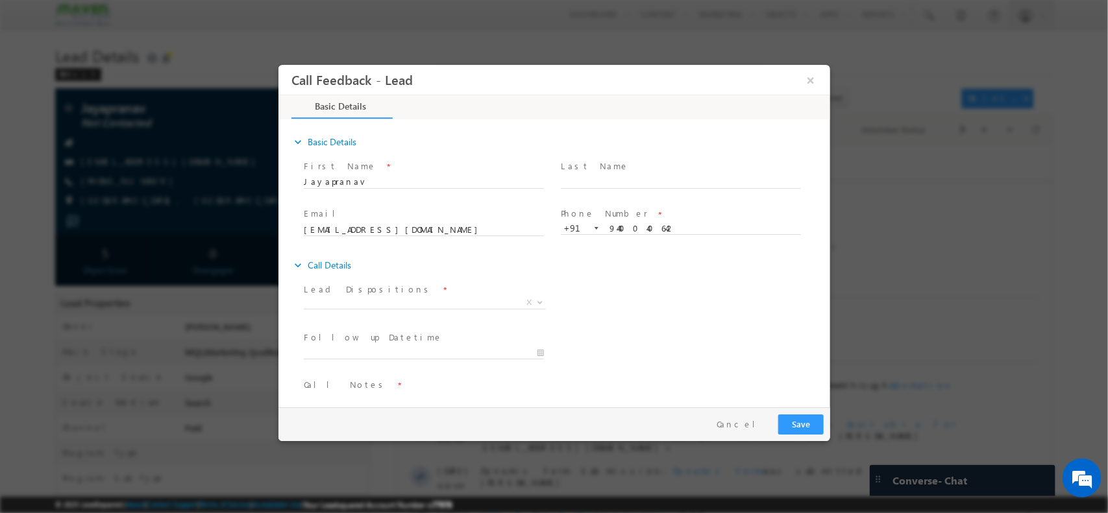
click at [713, 304] on div "Lead Dispositions * Prospect Interested Re-enquired Invalid Number Not Contacte…" at bounding box center [564, 304] width 529 height 48
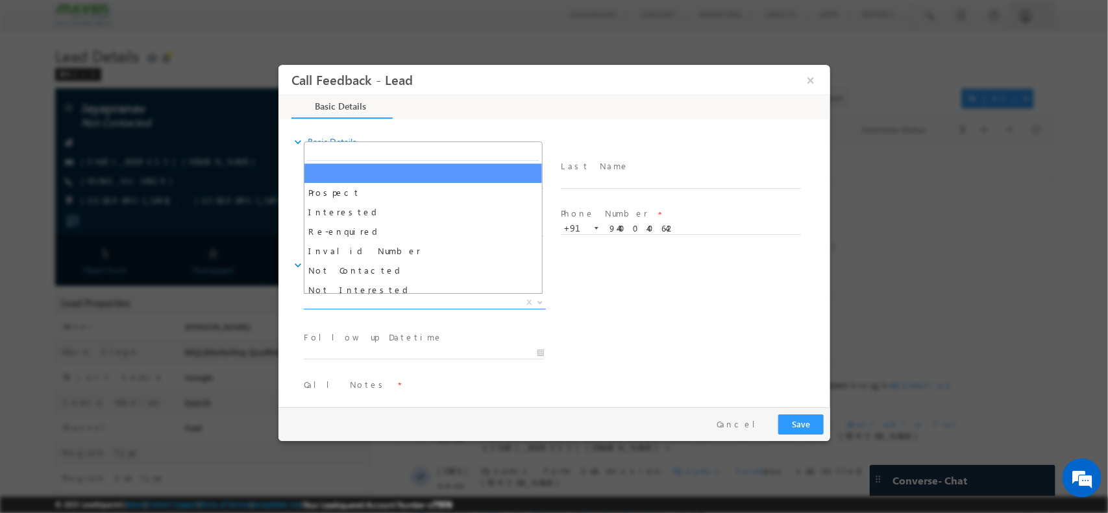
click at [400, 298] on span "X" at bounding box center [424, 302] width 242 height 13
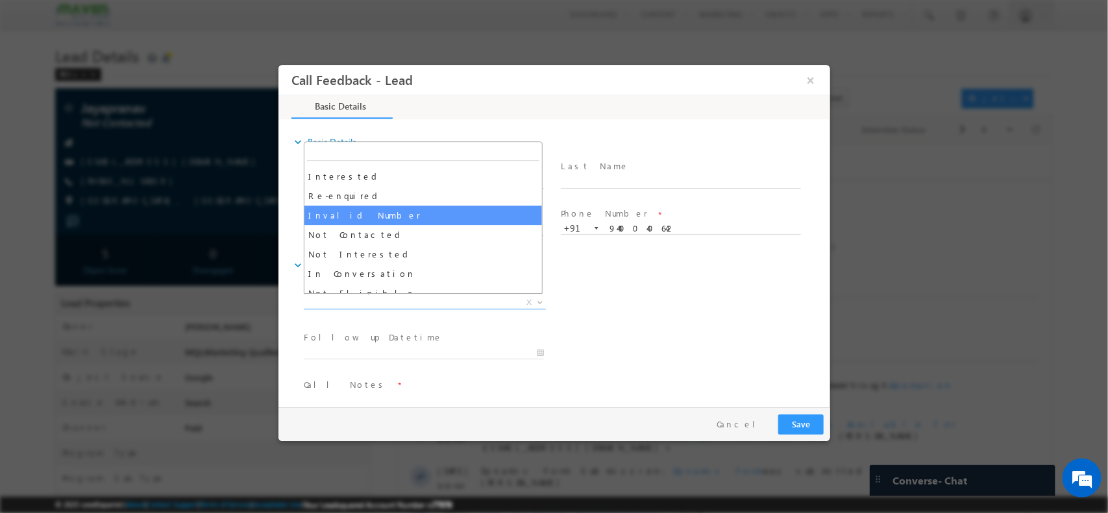
scroll to position [36, 0]
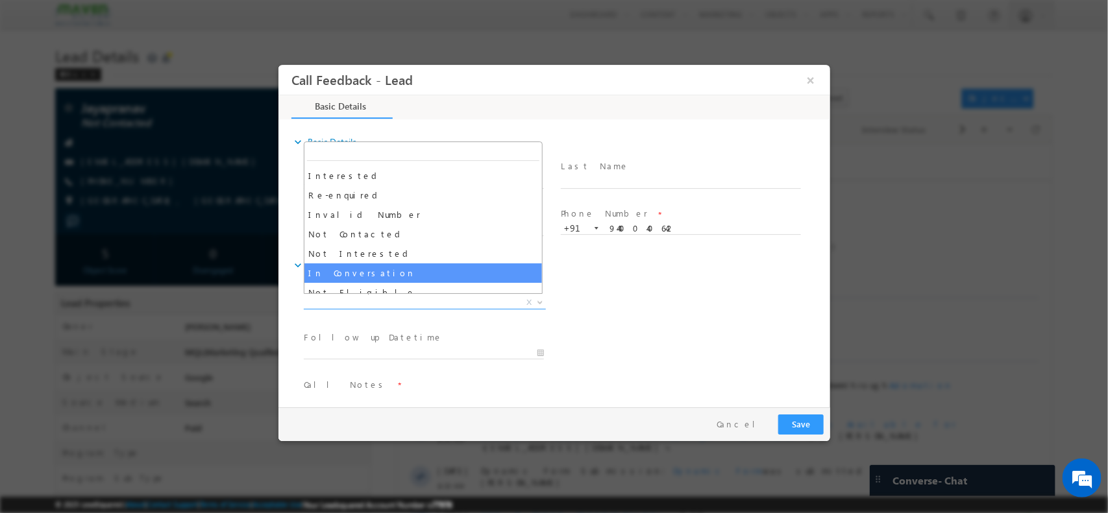
select select "In Conversation"
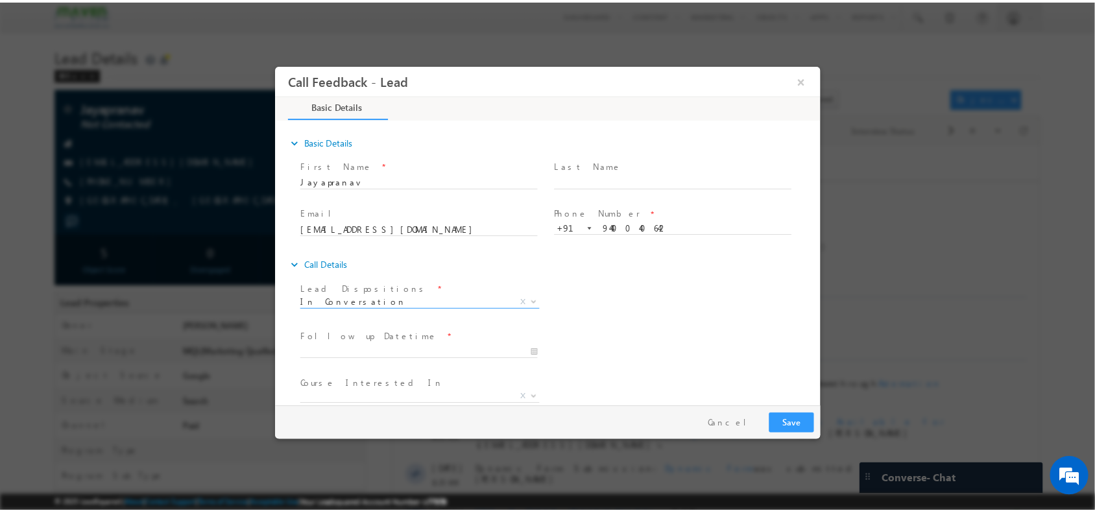
scroll to position [69, 0]
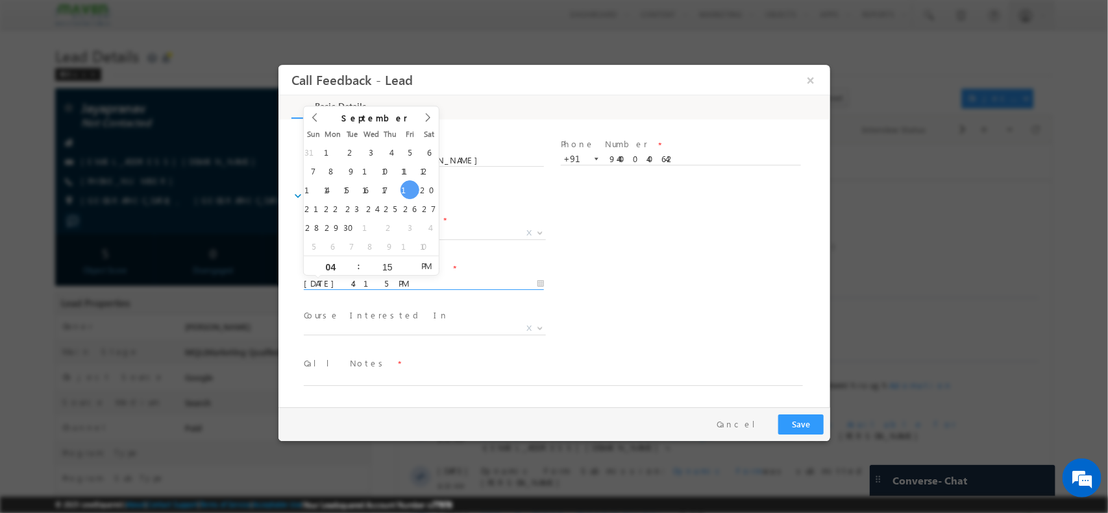
click at [406, 277] on input "19/09/2025 4:15 PM" at bounding box center [423, 283] width 240 height 13
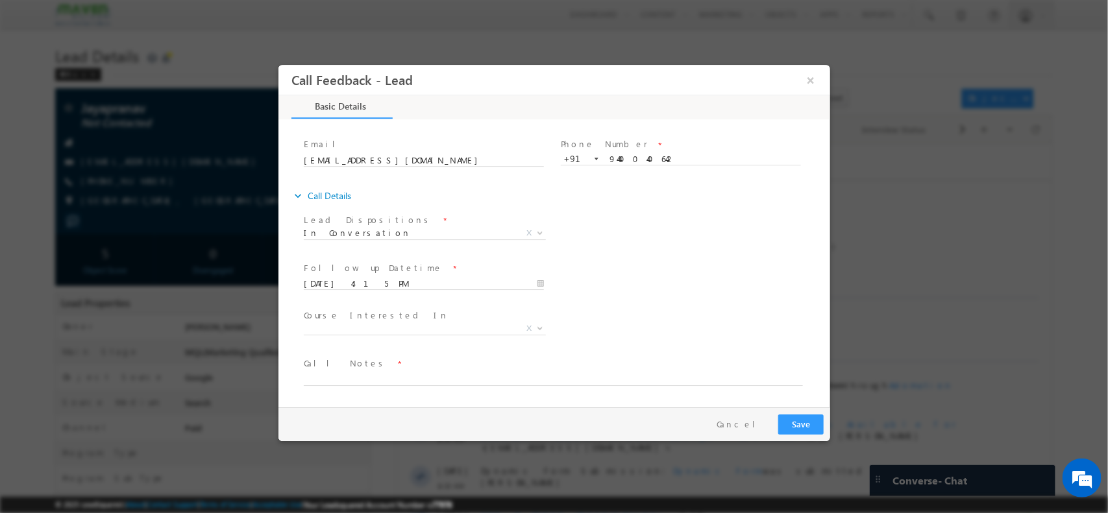
click at [456, 306] on div "Course Interested In * Executive M.Tech in VLSI Design Advanced VLSI Design & V…" at bounding box center [428, 330] width 257 height 48
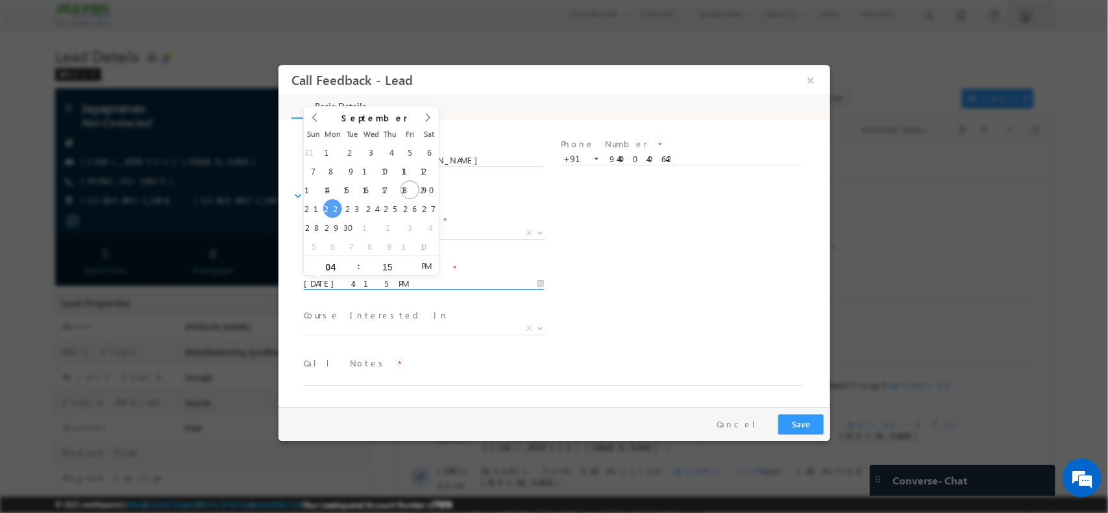
click at [496, 285] on input "22/09/2025 4:15 PM" at bounding box center [423, 283] width 240 height 13
type input "22/09/2025 5:15 PM"
type input "05"
click at [356, 259] on span at bounding box center [352, 261] width 9 height 10
type input "22/09/2025 6:15 PM"
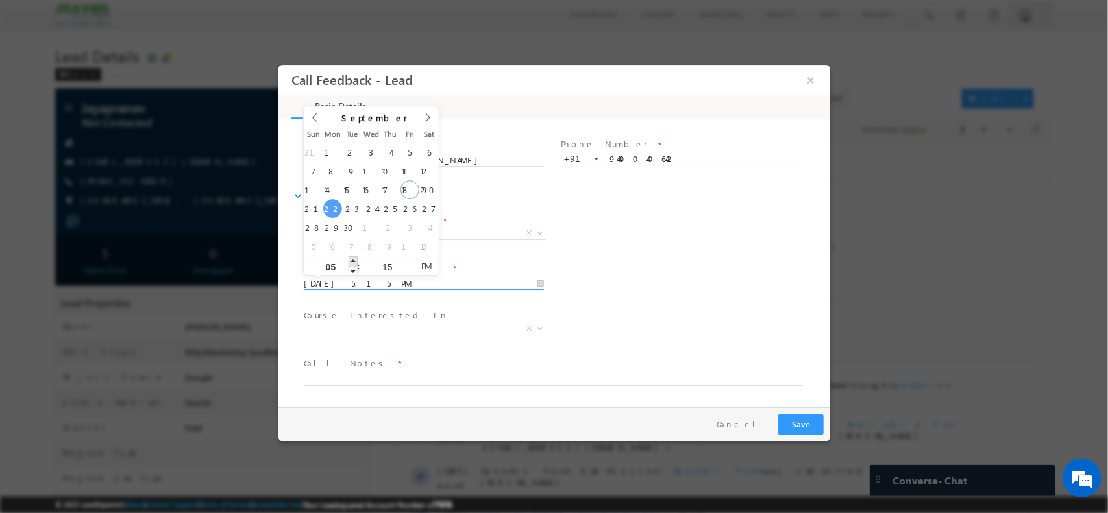
type input "06"
click at [356, 259] on span at bounding box center [352, 261] width 9 height 10
type input "22/09/2025 7:15 PM"
type input "07"
click at [356, 259] on span at bounding box center [352, 261] width 9 height 10
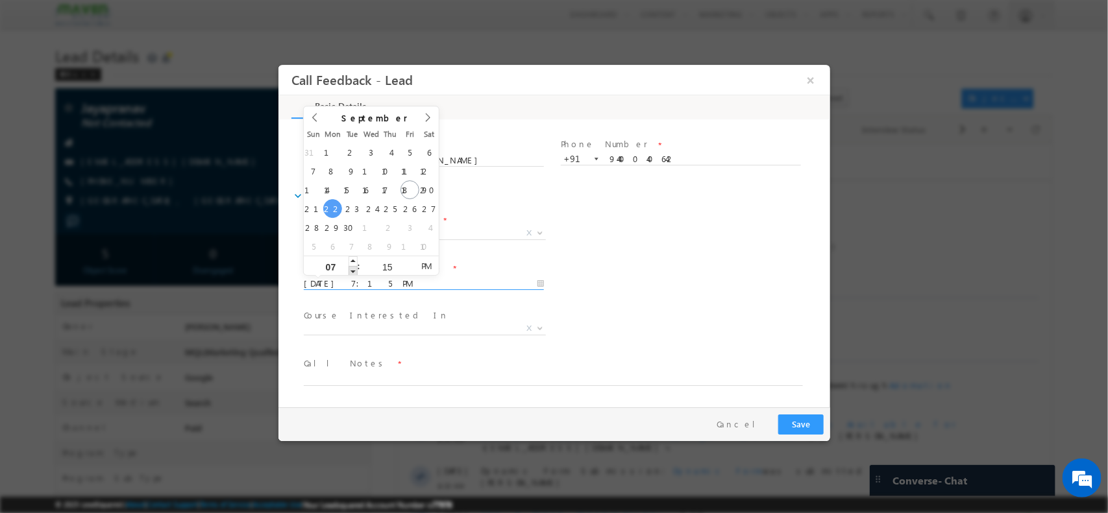
type input "22/09/2025 6:15 PM"
type input "06"
click at [350, 269] on span at bounding box center [352, 270] width 9 height 10
type input "22/09/2025 7:15 PM"
type input "07"
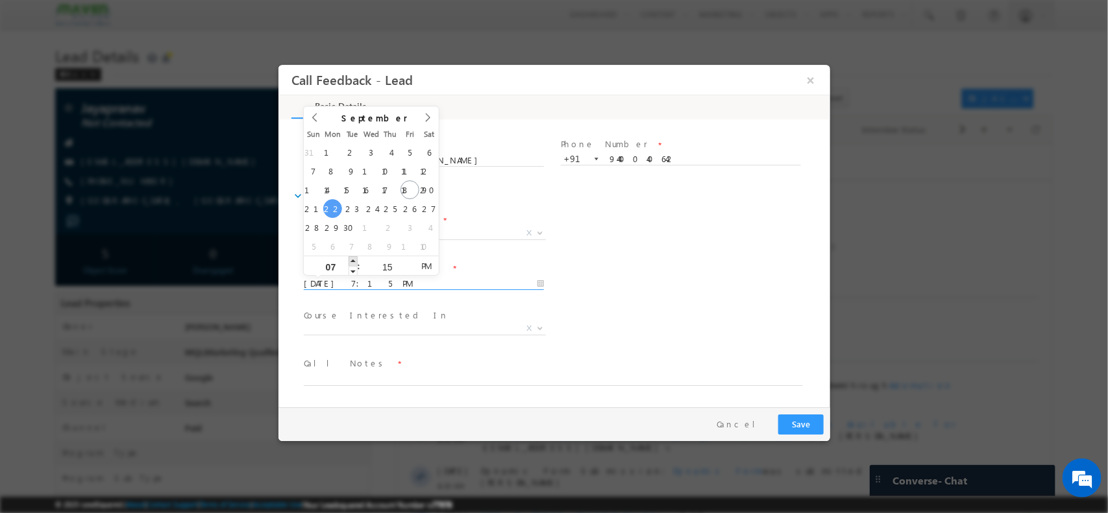
click at [351, 262] on span at bounding box center [352, 261] width 9 height 10
type input "22/09/2025 6:15 PM"
type input "06"
click at [354, 267] on span at bounding box center [352, 270] width 9 height 10
type input "22/09/2025 5:15 PM"
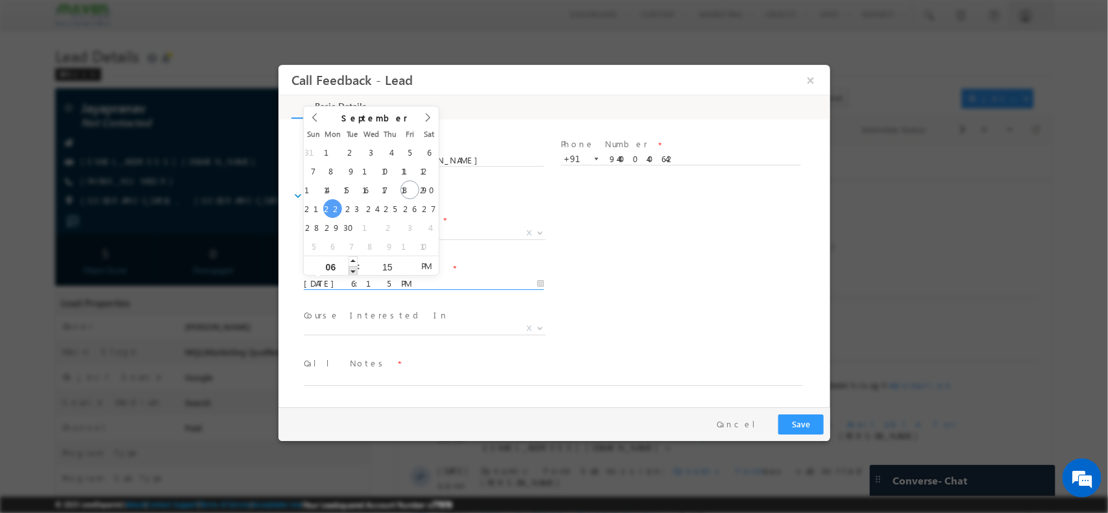
type input "05"
click at [354, 267] on span at bounding box center [352, 270] width 9 height 10
type input "22/09/2025 4:15 PM"
type input "04"
click at [354, 267] on span at bounding box center [352, 270] width 9 height 10
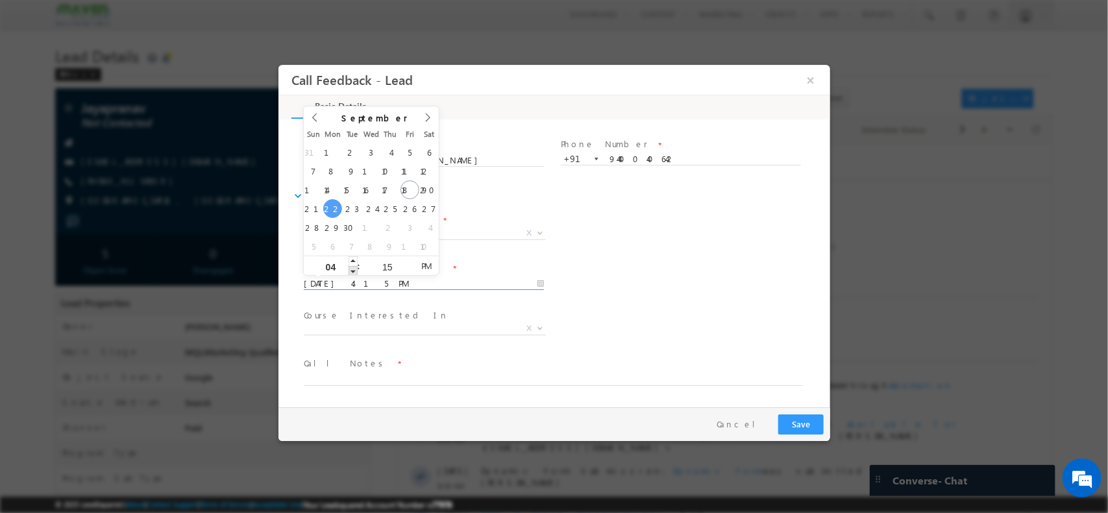
type input "22/09/2025 3:15 PM"
type input "03"
click at [354, 267] on span at bounding box center [352, 270] width 9 height 10
type input "22/09/2025 2:15 PM"
type input "02"
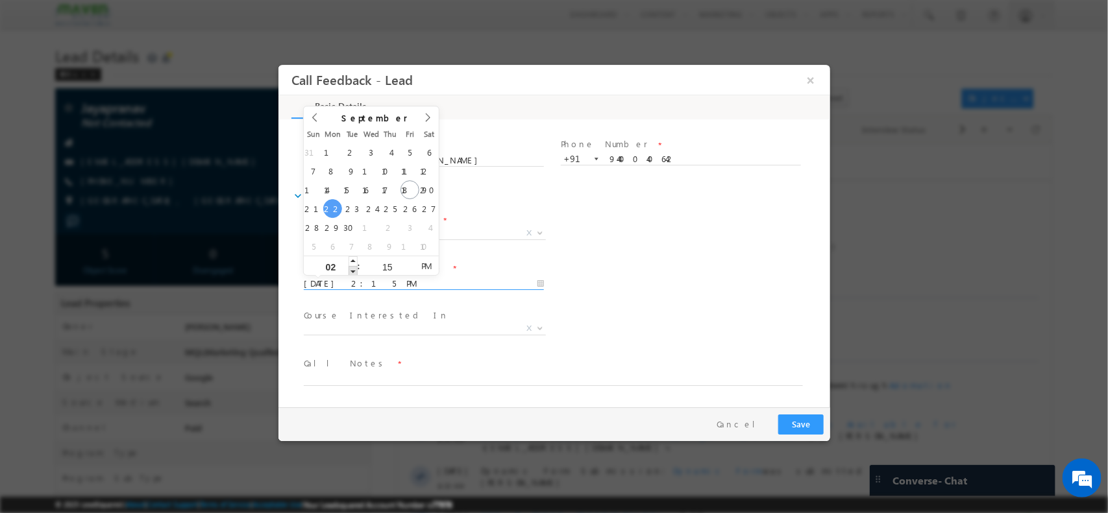
click at [354, 267] on span at bounding box center [352, 270] width 9 height 10
type input "22/09/2025 1:15 PM"
type input "01"
click at [354, 267] on span at bounding box center [352, 270] width 9 height 10
type input "22/09/2025 12:15 PM"
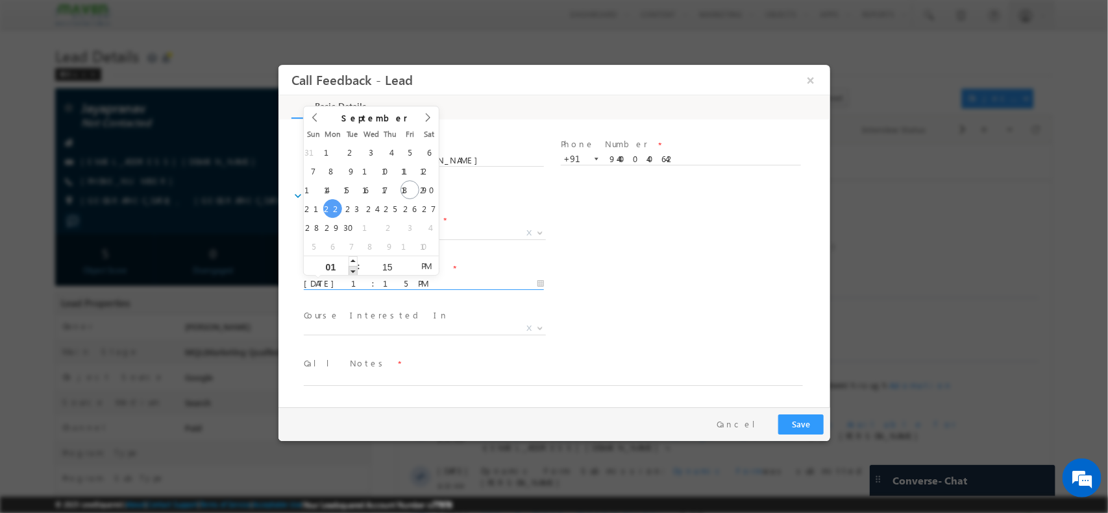
type input "12"
click at [354, 267] on span at bounding box center [352, 270] width 9 height 10
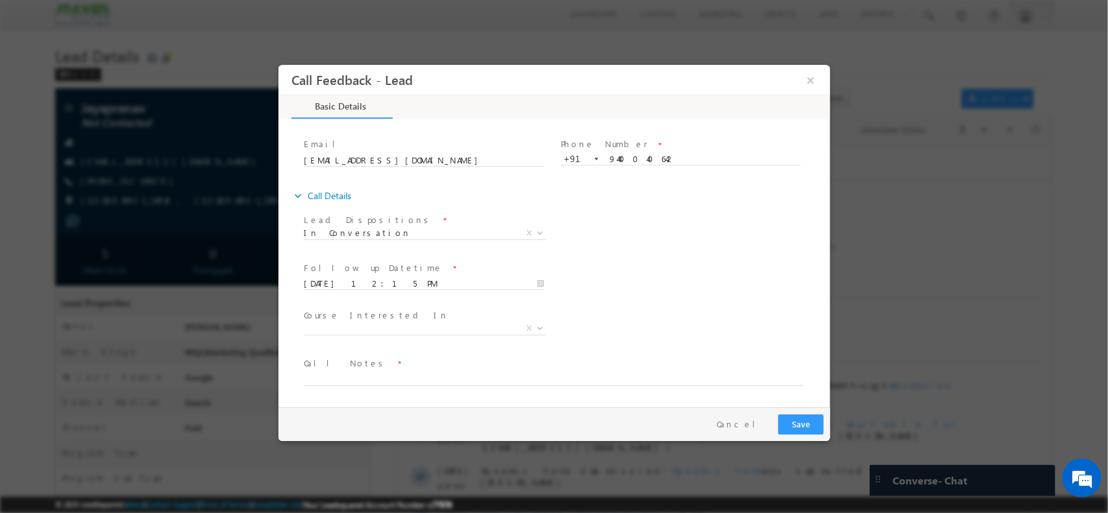
drag, startPoint x: 350, startPoint y: 368, endPoint x: 341, endPoint y: 376, distance: 12.0
click at [341, 376] on div "Call Notes *" at bounding box center [558, 371] width 511 height 30
click at [341, 376] on textarea at bounding box center [552, 378] width 499 height 15
type textarea "pitched / 2 nd yr"
click at [807, 421] on button "Save" at bounding box center [799, 424] width 45 height 20
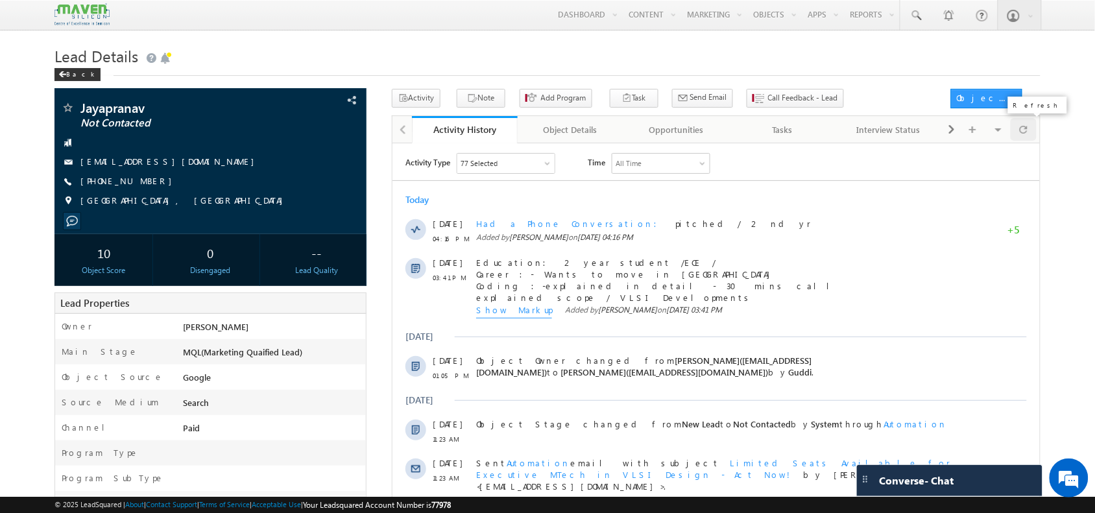
click at [1020, 125] on span at bounding box center [1024, 129] width 8 height 23
click at [1027, 131] on span at bounding box center [1024, 129] width 8 height 23
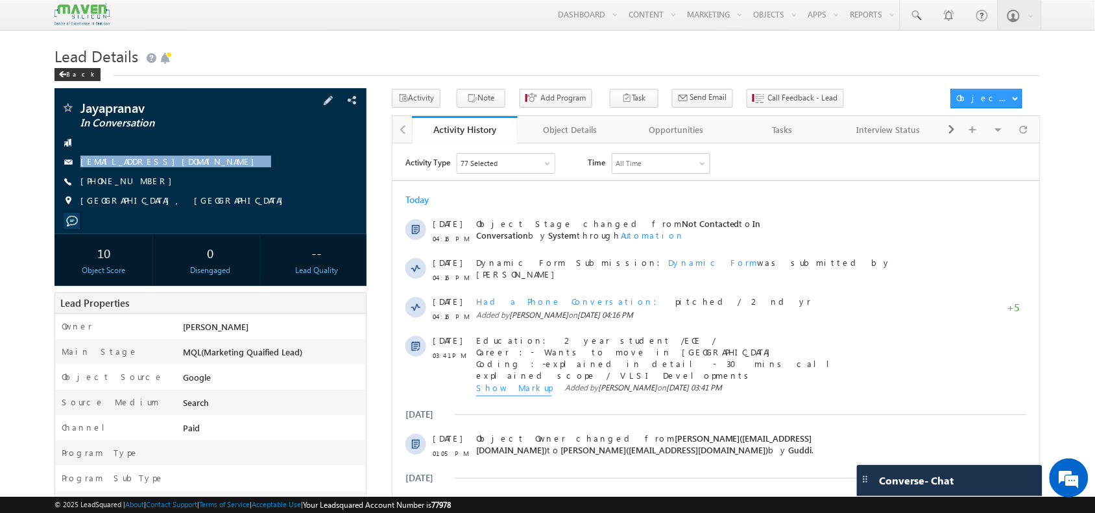
drag, startPoint x: 229, startPoint y: 163, endPoint x: 234, endPoint y: 187, distance: 24.4
click at [234, 187] on div "Jayapranav In Conversation [EMAIL_ADDRESS][DOMAIN_NAME] [PHONE_NUMBER]" at bounding box center [210, 157] width 299 height 113
copy div "[EMAIL_ADDRESS][DOMAIN_NAME]"
click at [137, 178] on span "[PHONE_NUMBER]" at bounding box center [129, 181] width 98 height 13
drag, startPoint x: 153, startPoint y: 180, endPoint x: 163, endPoint y: 189, distance: 13.8
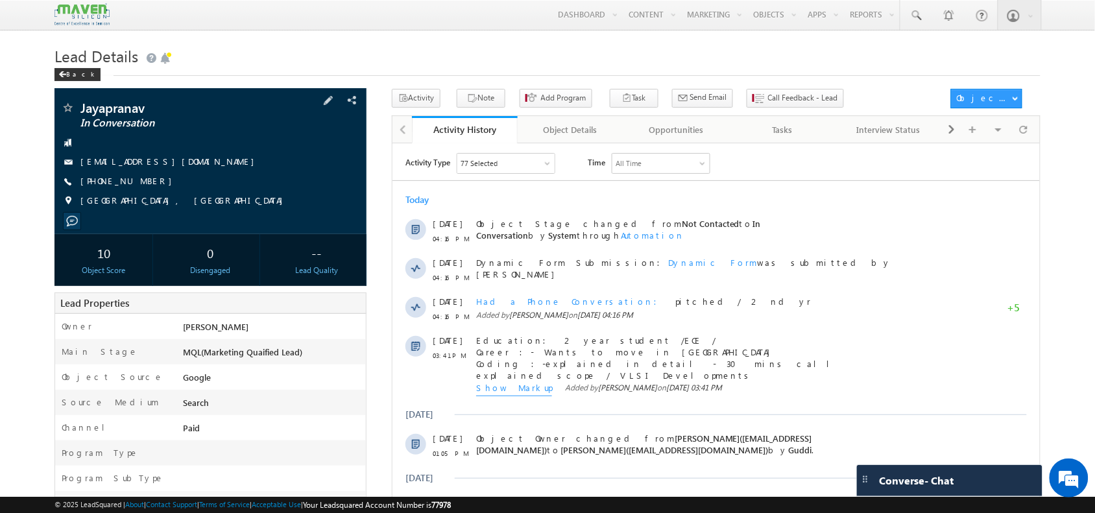
click at [163, 188] on div "[PHONE_NUMBER]" at bounding box center [210, 181] width 299 height 13
drag, startPoint x: 101, startPoint y: 187, endPoint x: 157, endPoint y: 193, distance: 56.8
click at [157, 193] on div "Jayapranav In Conversation [EMAIL_ADDRESS][DOMAIN_NAME] [PHONE_NUMBER]" at bounding box center [210, 157] width 299 height 113
copy div "9440040642"
click at [1033, 125] on div at bounding box center [1023, 129] width 25 height 23
